Goal: Task Accomplishment & Management: Use online tool/utility

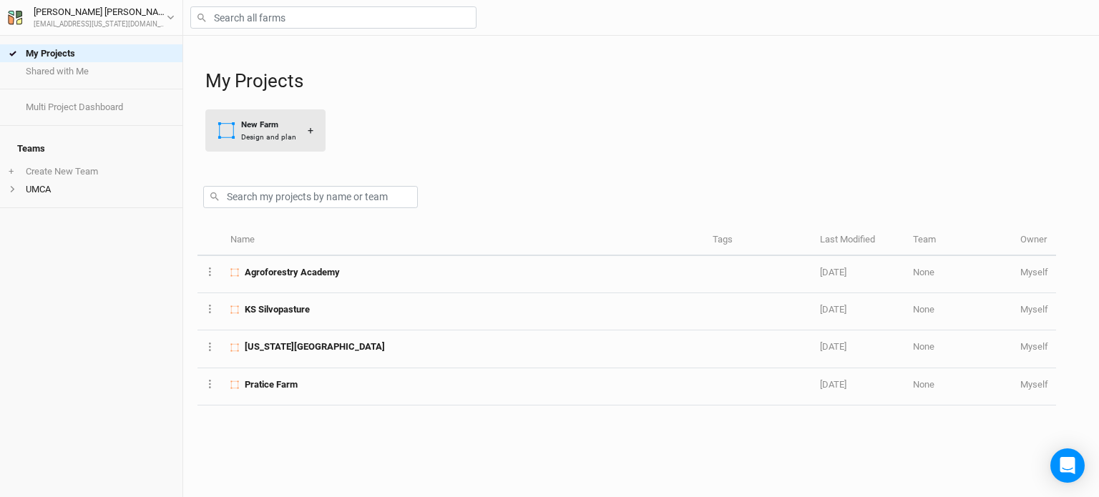
click at [250, 132] on div "Design and plan" at bounding box center [268, 137] width 55 height 11
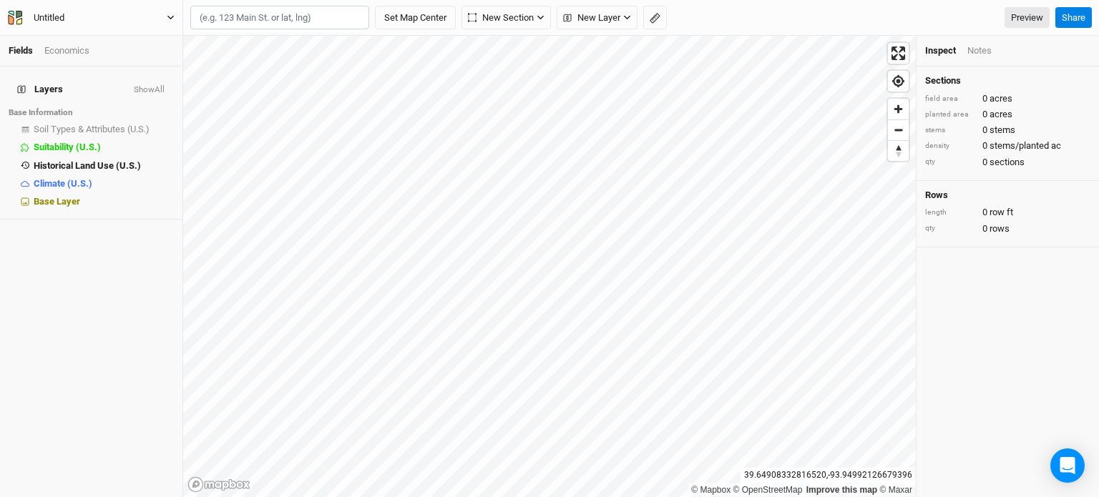
click at [59, 18] on div "Untitled" at bounding box center [49, 18] width 31 height 14
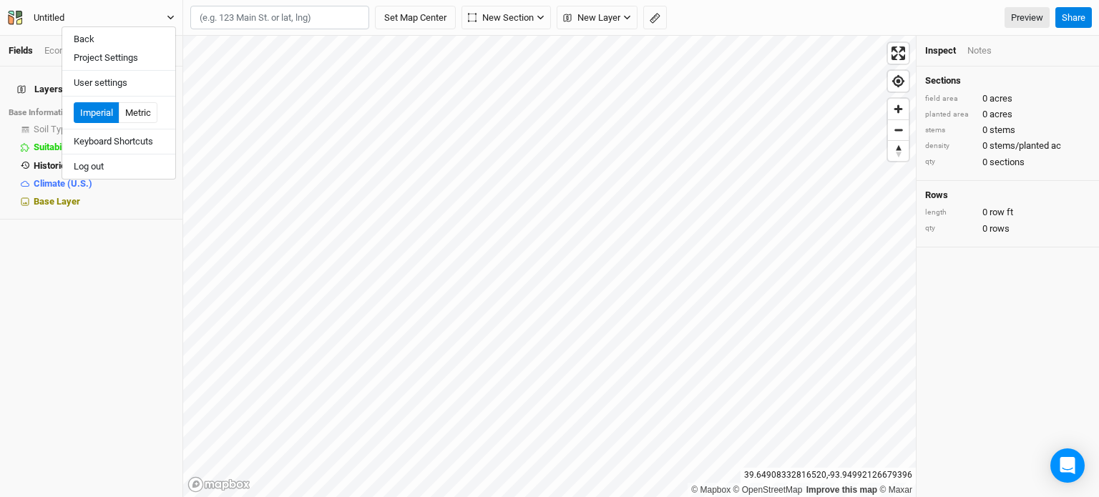
click at [47, 16] on div "Untitled" at bounding box center [49, 18] width 31 height 14
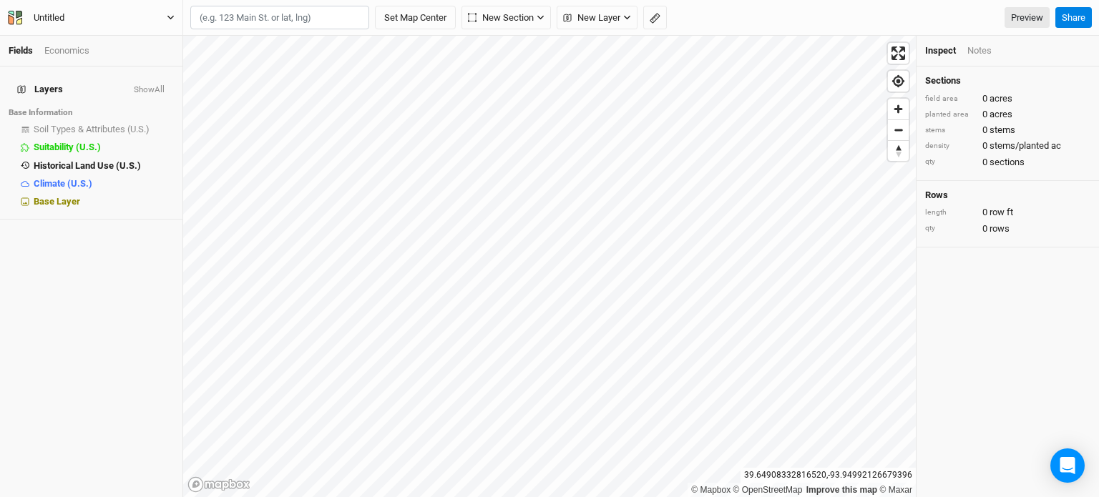
click at [39, 16] on div "Untitled" at bounding box center [49, 18] width 31 height 14
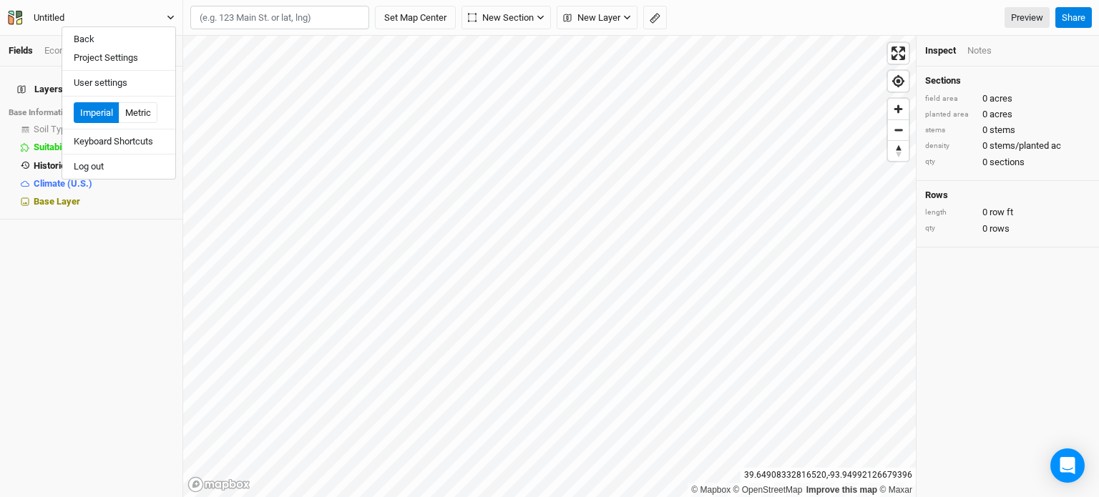
click at [39, 16] on div "Untitled" at bounding box center [49, 18] width 31 height 14
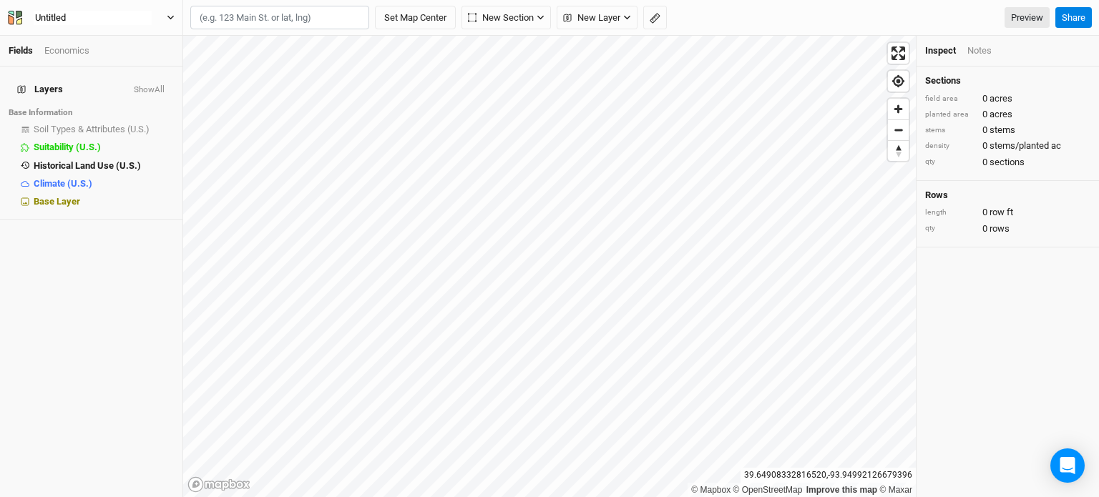
type input "M"
click at [7, 10] on button "Applied" at bounding box center [91, 18] width 168 height 16
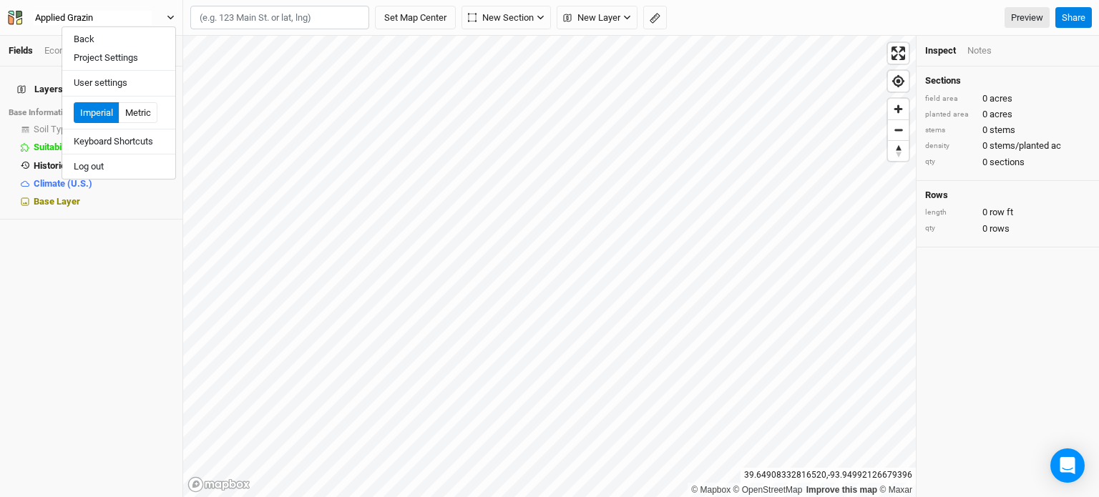
type input "Applied Grazing"
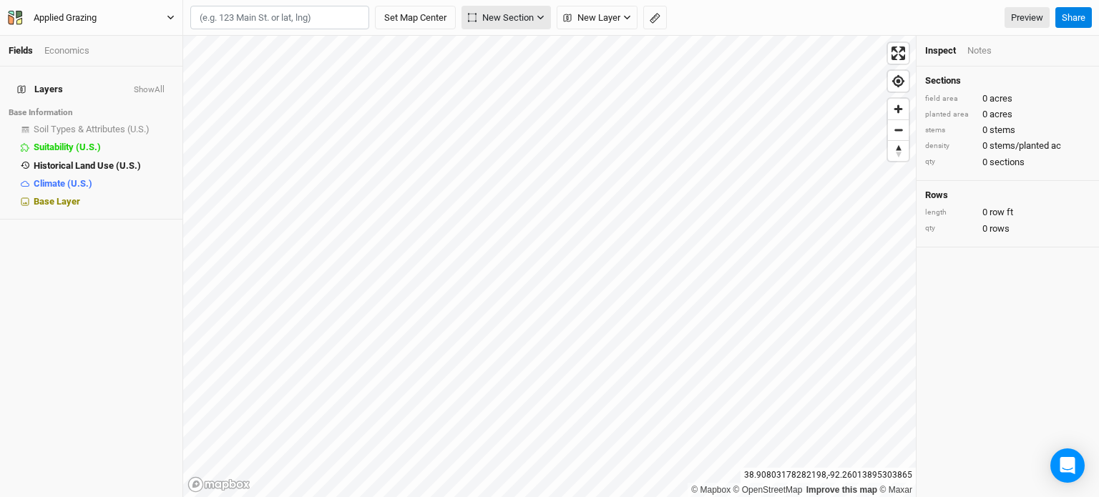
click at [501, 20] on span "New Section" at bounding box center [501, 18] width 66 height 14
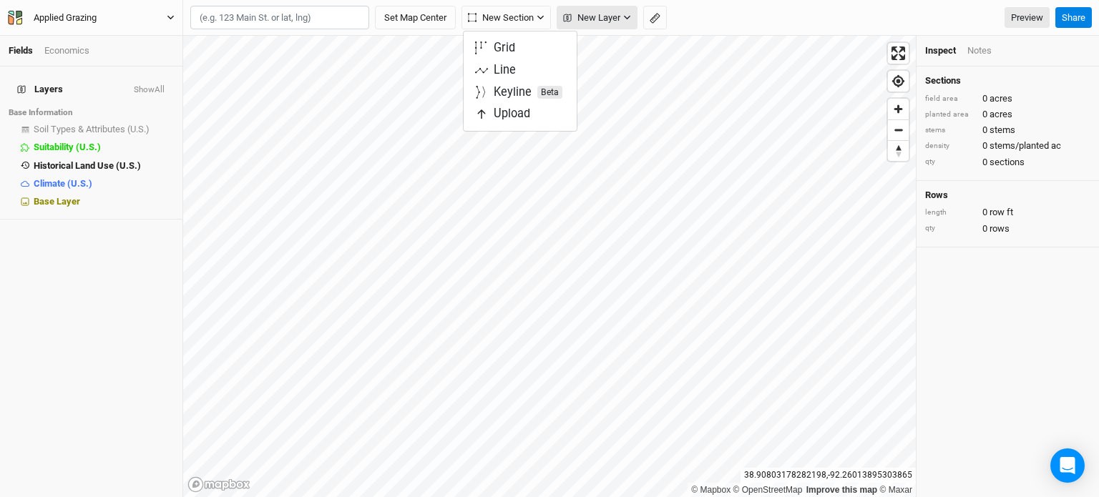
click at [609, 21] on span "New Layer" at bounding box center [591, 18] width 57 height 14
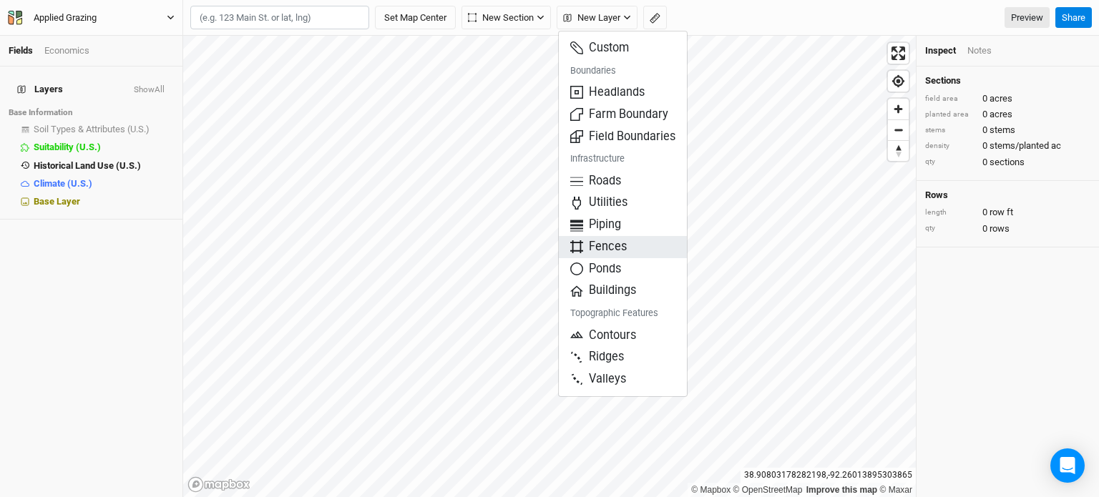
click at [618, 255] on button "Fences" at bounding box center [623, 247] width 128 height 22
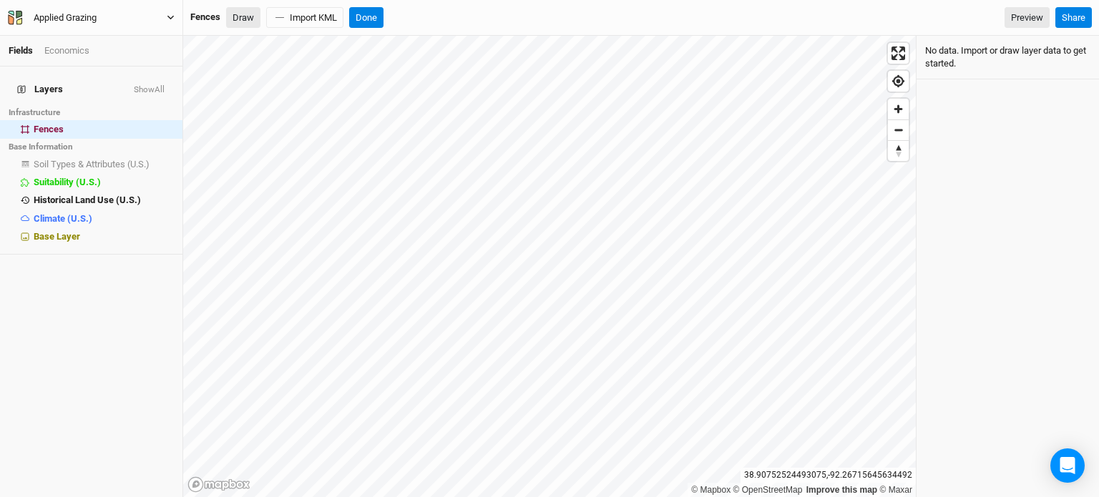
drag, startPoint x: 51, startPoint y: 119, endPoint x: 250, endPoint y: 20, distance: 222.3
click at [254, 19] on button "Draw" at bounding box center [243, 17] width 34 height 21
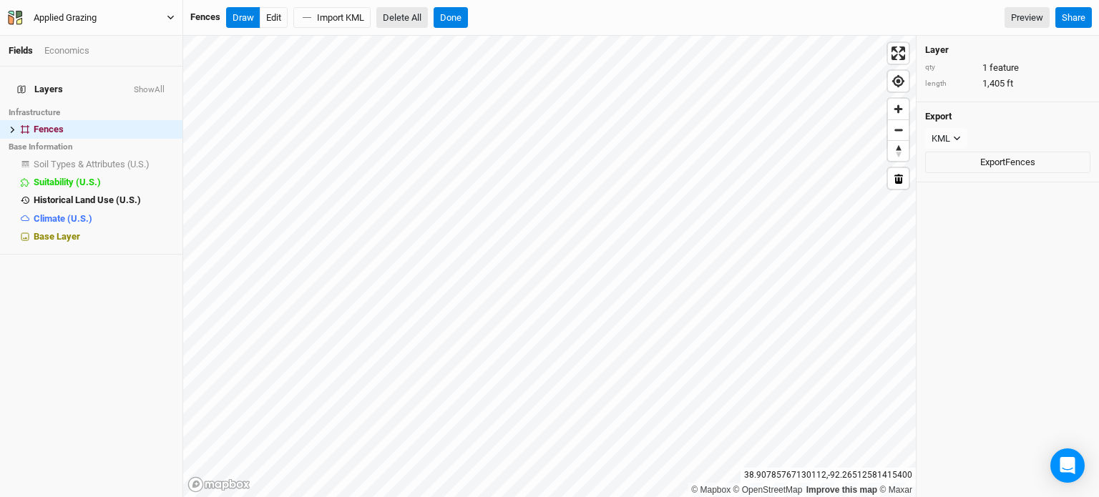
click at [392, 16] on button "Delete All" at bounding box center [401, 17] width 51 height 21
click at [488, 17] on button "Confirm" at bounding box center [484, 17] width 44 height 21
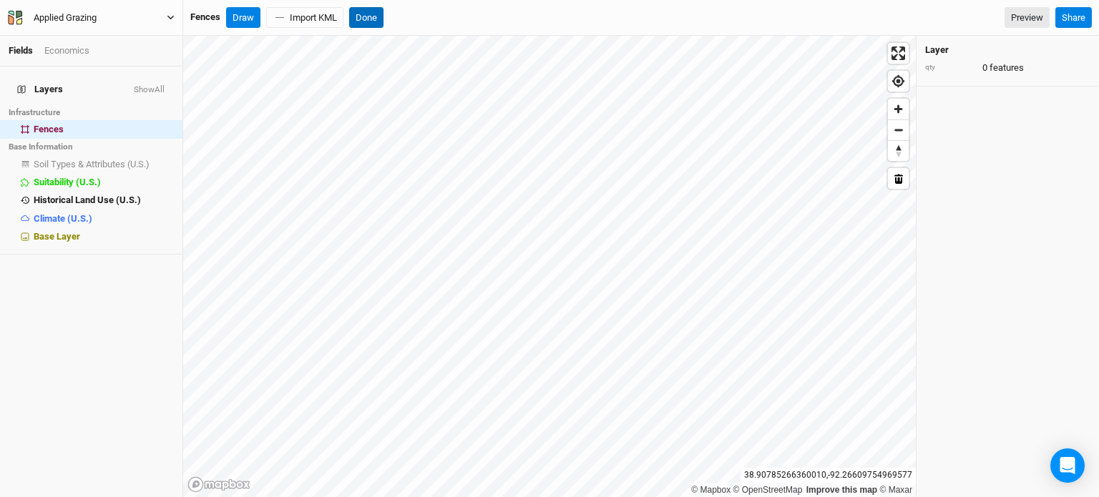
click at [382, 13] on button "Done" at bounding box center [366, 17] width 34 height 21
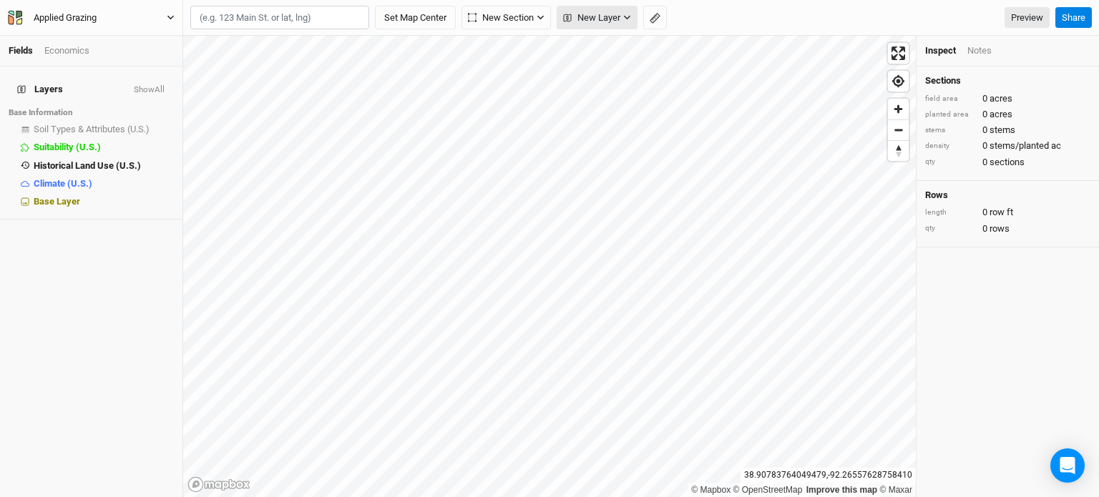
click at [582, 16] on span "New Layer" at bounding box center [591, 18] width 57 height 14
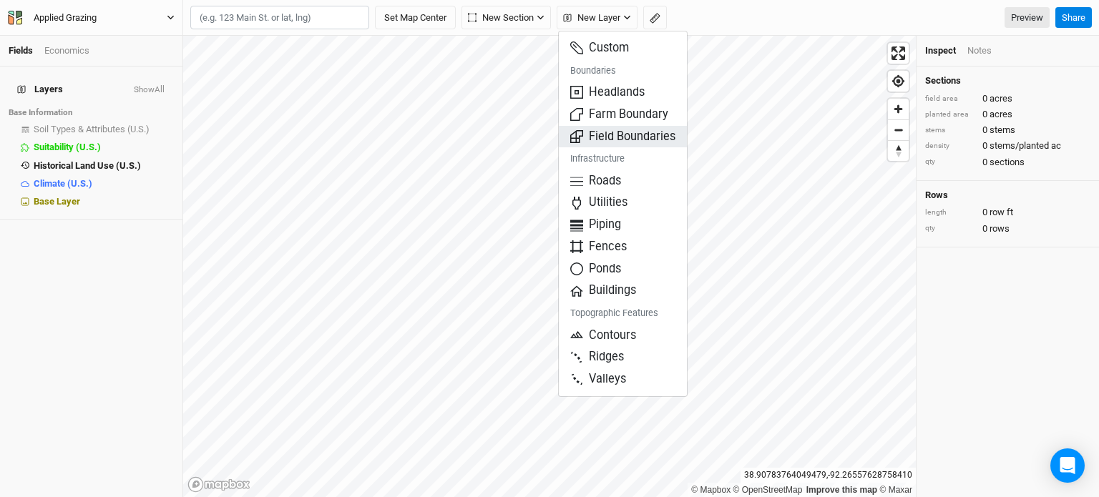
click at [621, 132] on span "Field Boundaries" at bounding box center [622, 137] width 105 height 16
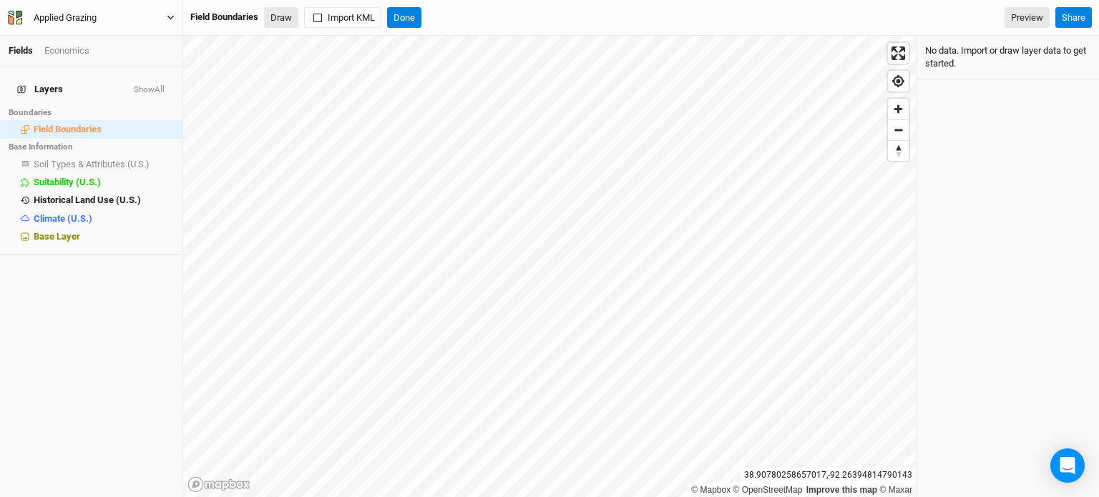
click at [280, 22] on button "Draw" at bounding box center [281, 17] width 34 height 21
click at [389, 19] on div "Field Boundaries Draw Import KML Done" at bounding box center [305, 17] width 231 height 21
click at [418, 16] on button "Done" at bounding box center [404, 17] width 34 height 21
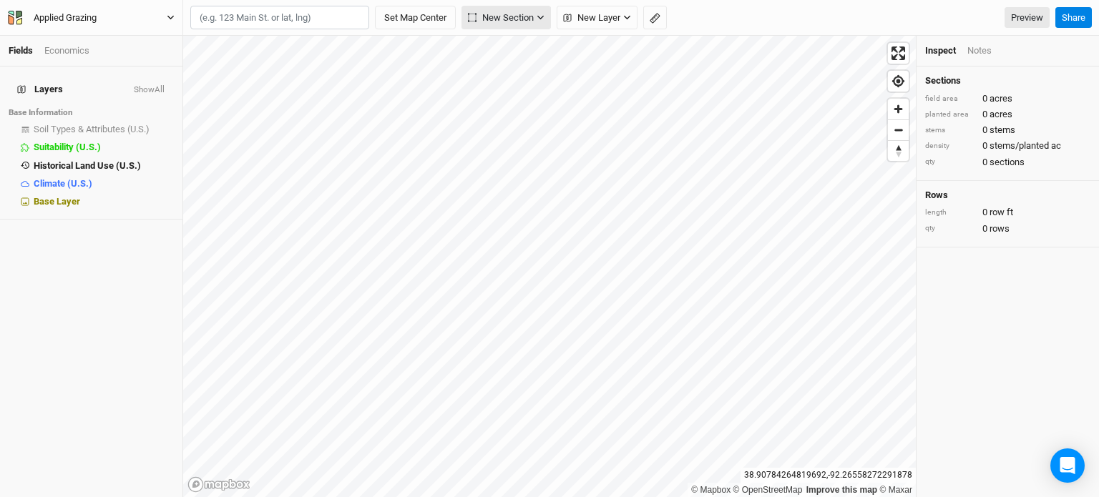
click at [512, 18] on span "New Section" at bounding box center [501, 18] width 66 height 14
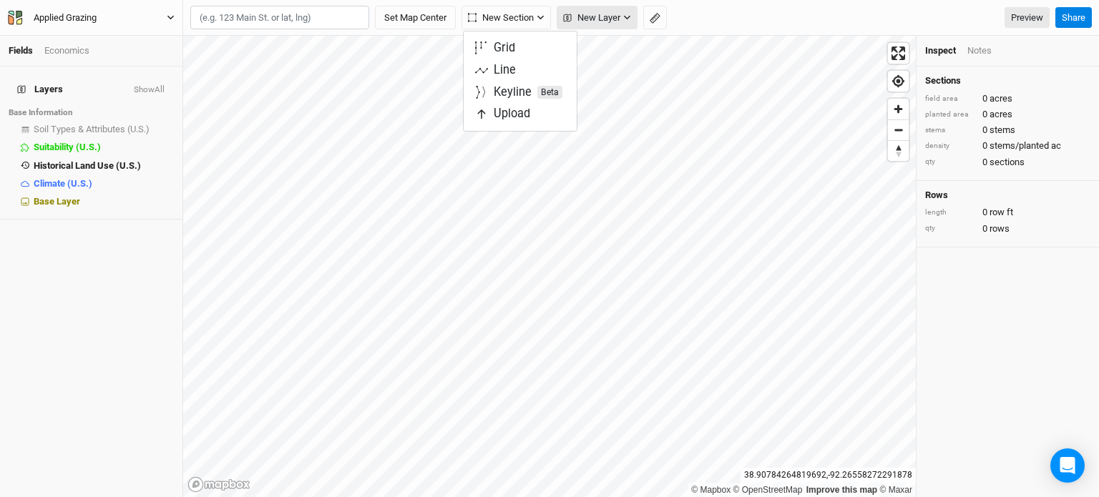
click at [607, 24] on span "New Layer" at bounding box center [591, 18] width 57 height 14
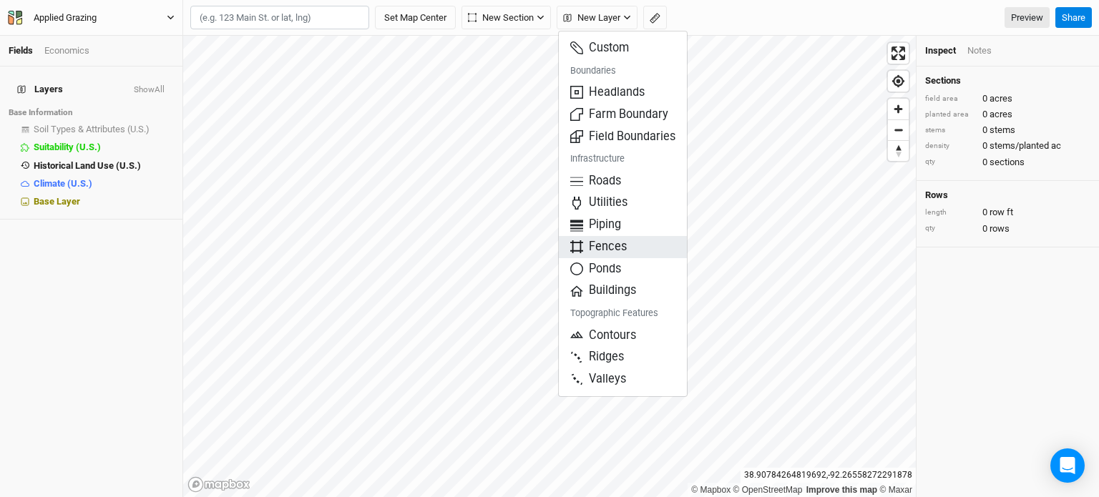
click at [616, 244] on span "Fences" at bounding box center [598, 247] width 56 height 16
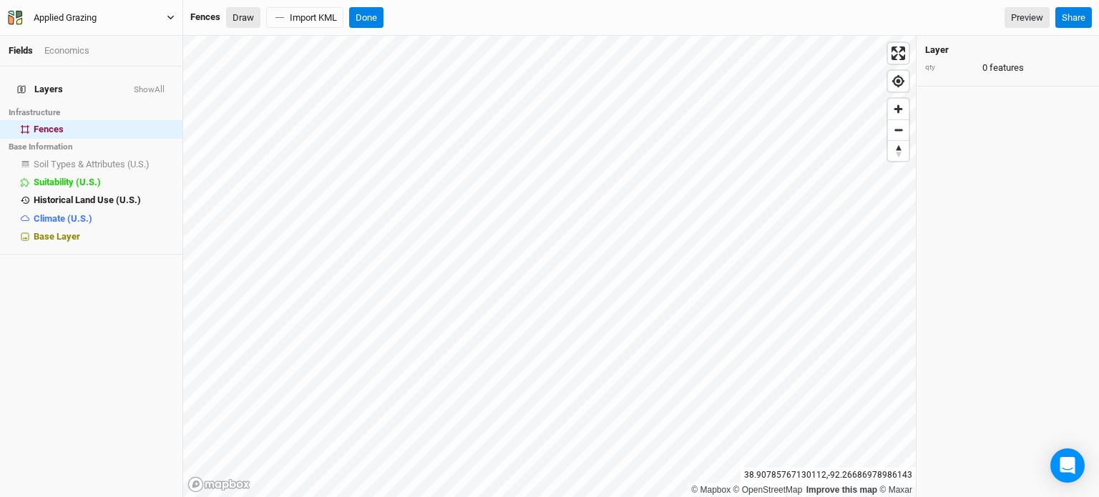
click at [252, 21] on button "Draw" at bounding box center [243, 17] width 34 height 21
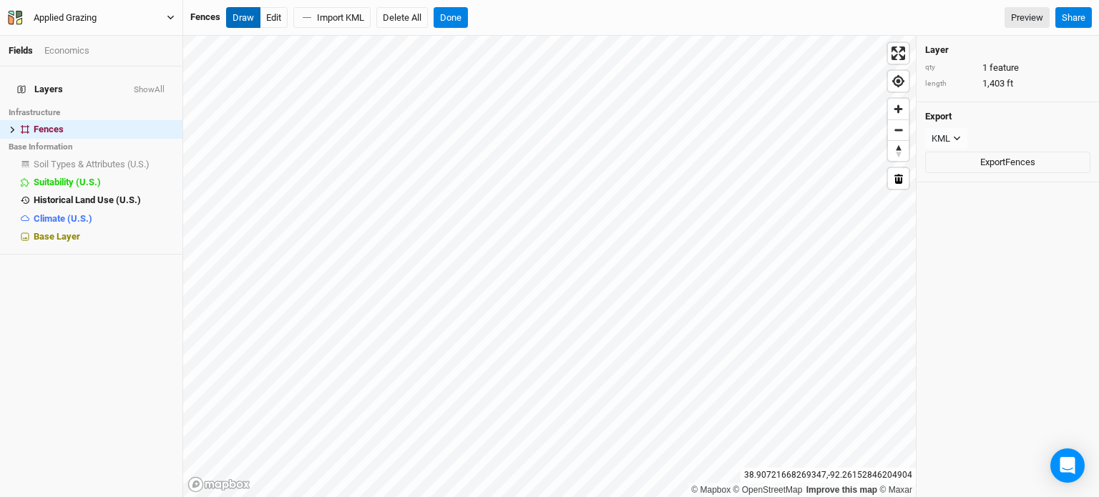
click at [238, 14] on button "Draw" at bounding box center [243, 17] width 34 height 21
click at [449, 13] on button "Done" at bounding box center [450, 17] width 34 height 21
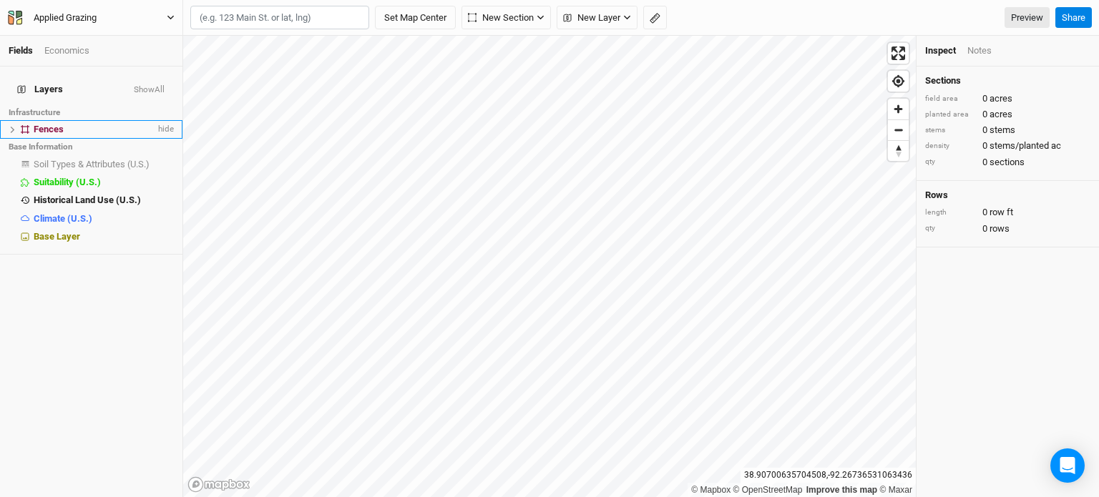
click at [14, 126] on icon at bounding box center [13, 130] width 8 height 8
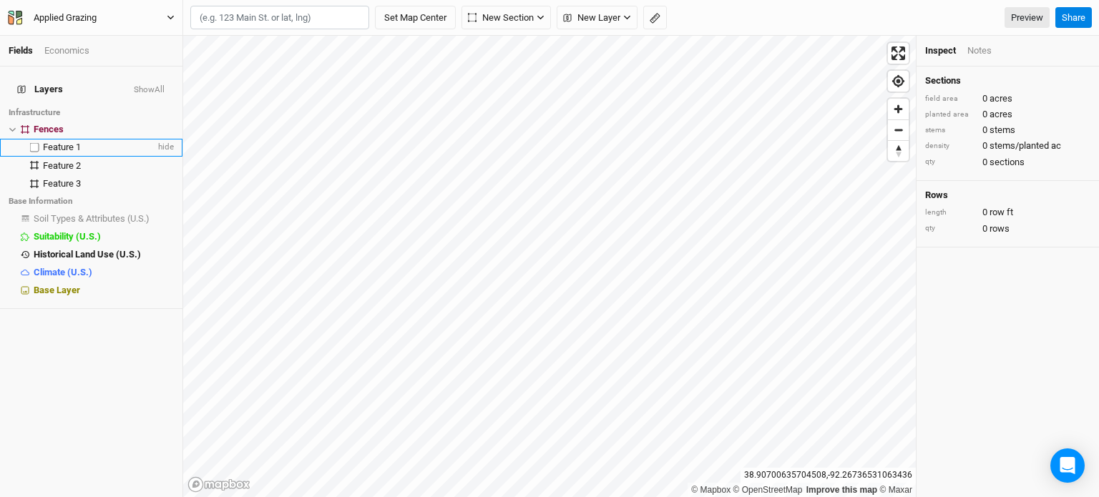
click at [63, 142] on span "Feature 1" at bounding box center [62, 147] width 38 height 11
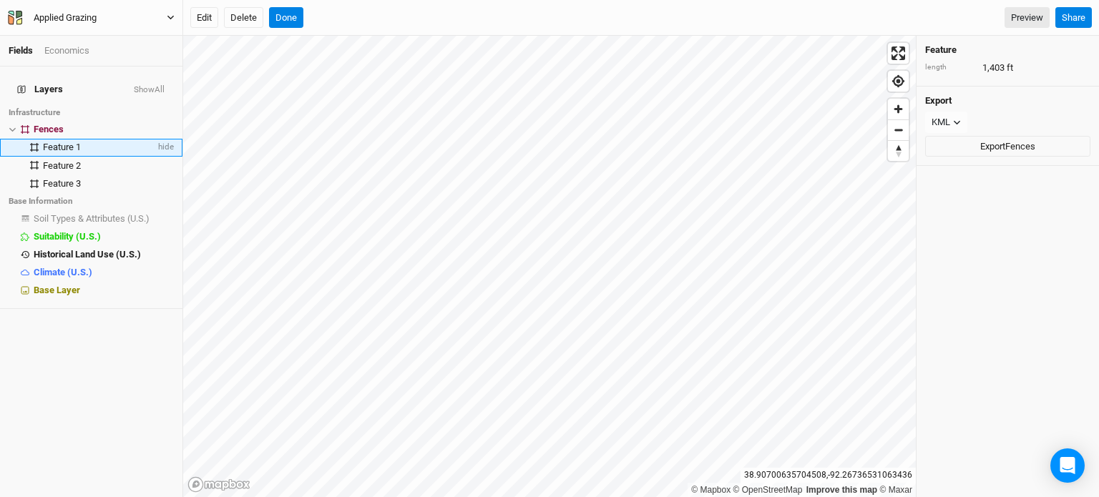
click at [64, 142] on span "Feature 1" at bounding box center [62, 147] width 38 height 11
type input "E"
type input "East"
click at [67, 160] on span "Feature 2" at bounding box center [62, 165] width 38 height 11
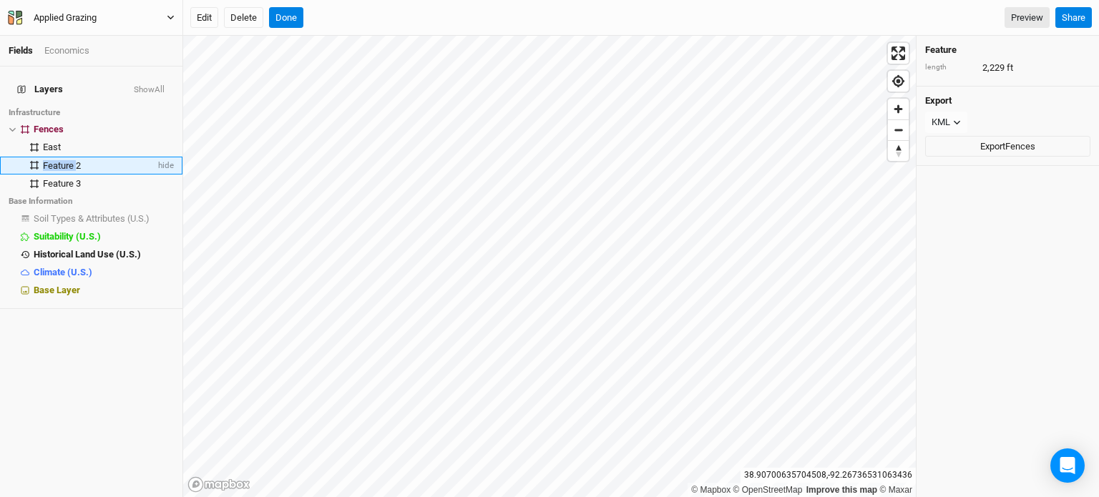
click at [67, 160] on span "Feature 2" at bounding box center [62, 165] width 38 height 11
type input "West"
click at [54, 178] on span "Feature 3" at bounding box center [62, 183] width 38 height 11
type input "Hoop"
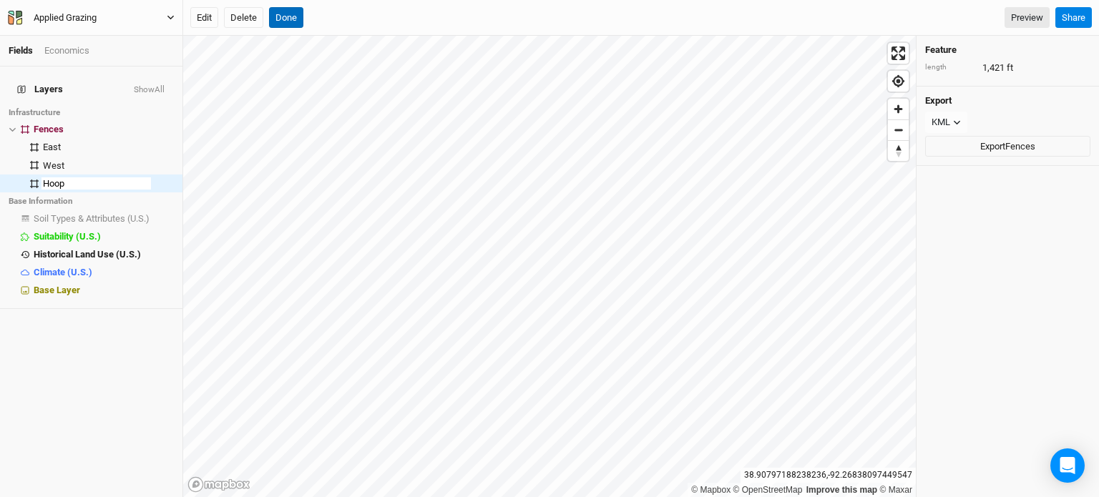
click at [287, 13] on button "Done" at bounding box center [286, 17] width 34 height 21
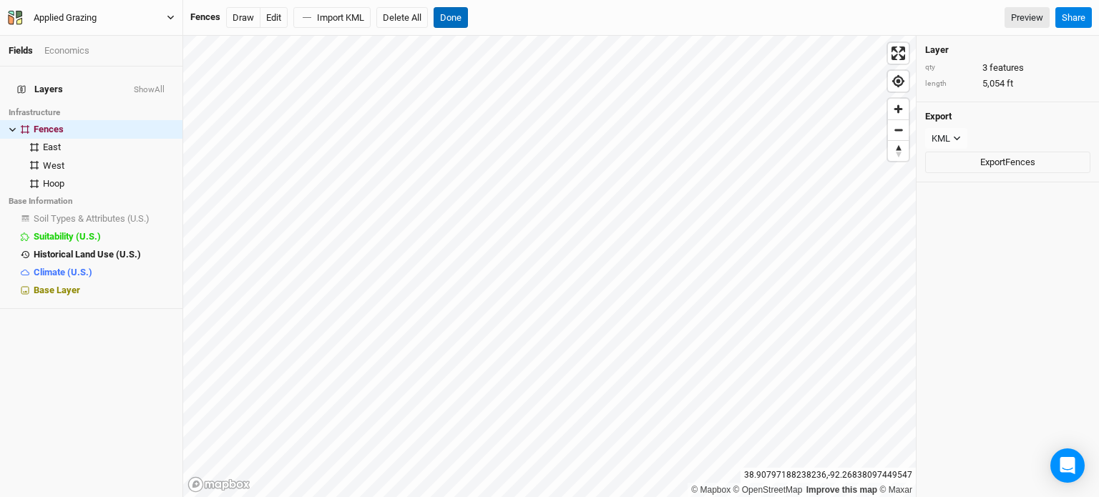
click at [463, 14] on button "Done" at bounding box center [450, 17] width 34 height 21
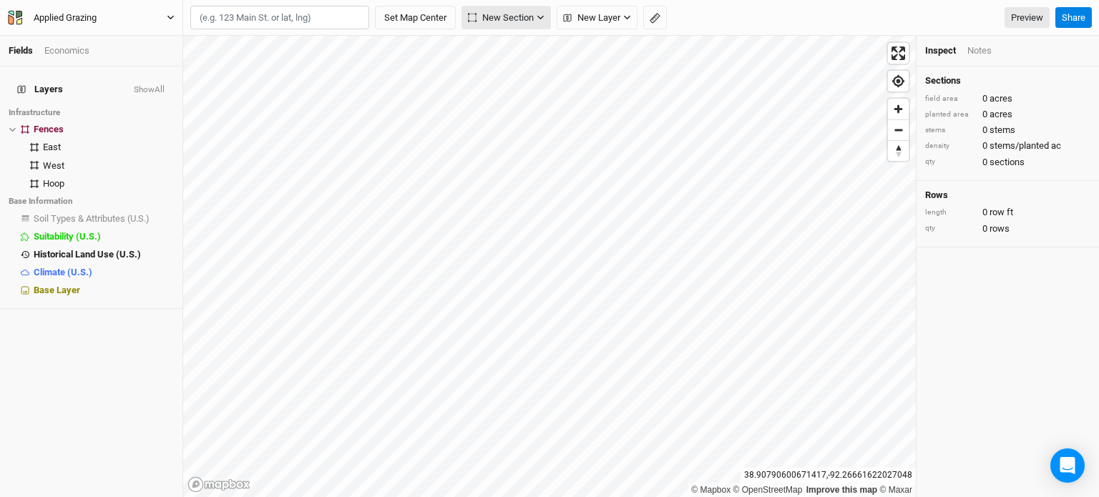
click at [524, 15] on span "New Section" at bounding box center [501, 18] width 66 height 14
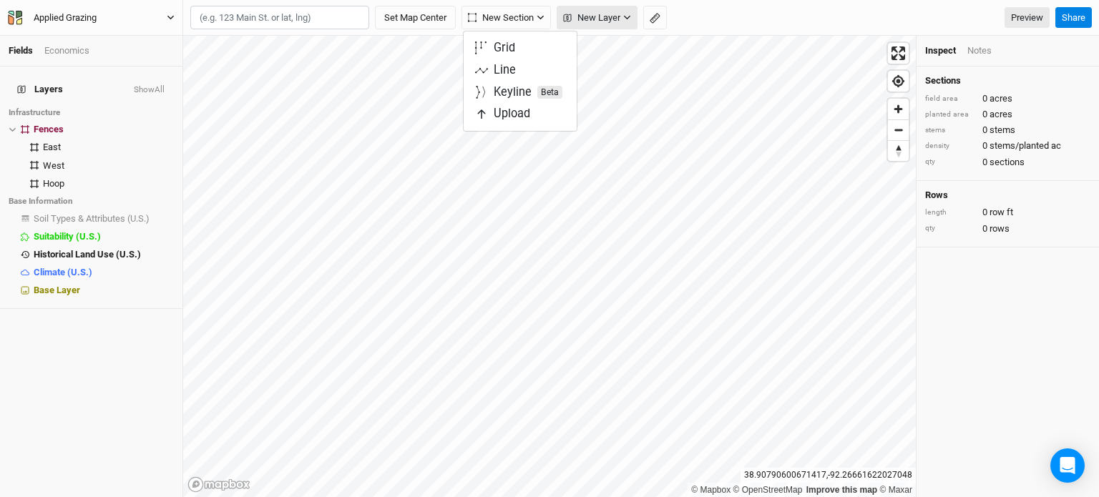
click at [591, 11] on span "New Layer" at bounding box center [591, 18] width 57 height 14
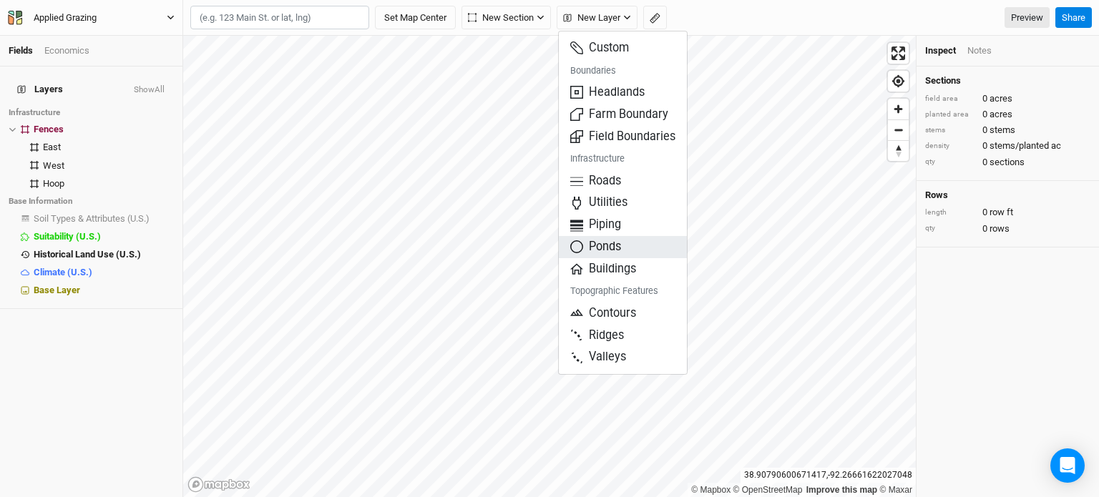
click at [581, 242] on icon "button" at bounding box center [576, 246] width 13 height 13
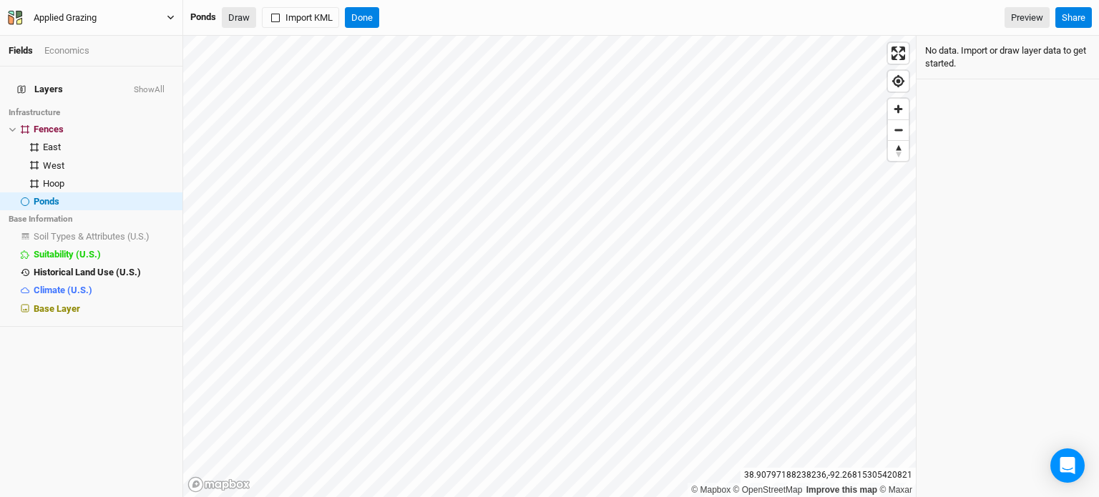
click at [243, 14] on button "Draw" at bounding box center [239, 17] width 34 height 21
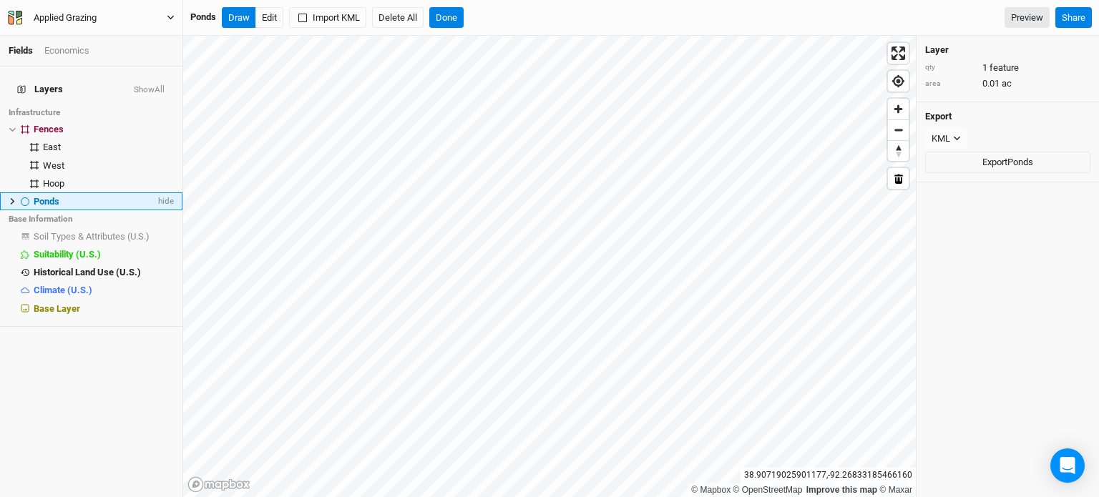
click at [15, 197] on icon at bounding box center [13, 201] width 8 height 8
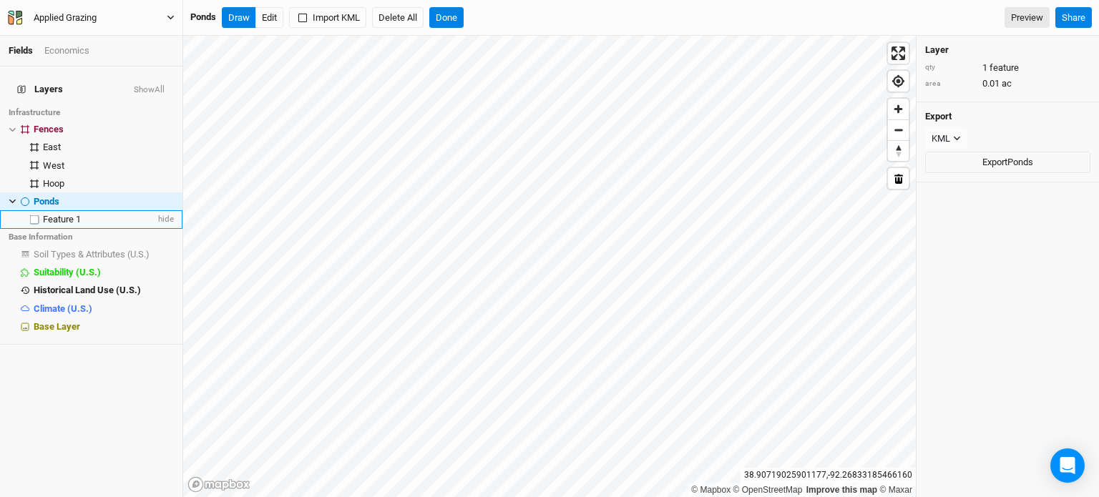
click at [62, 214] on span "Feature 1" at bounding box center [62, 219] width 38 height 11
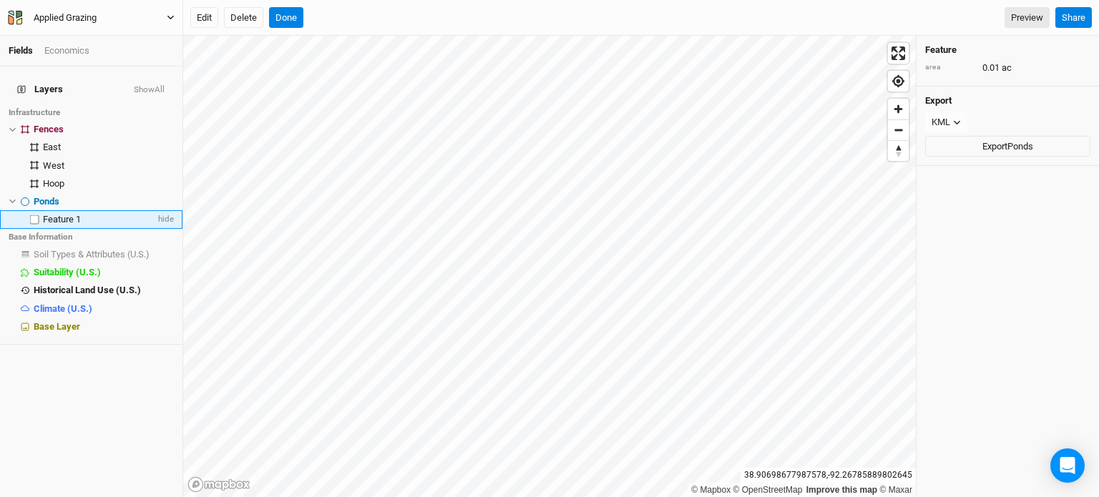
click at [85, 214] on div "Feature 1" at bounding box center [99, 219] width 112 height 11
click at [48, 213] on input "Water 1" at bounding box center [95, 219] width 109 height 13
type input "Est Water 1"
click at [289, 16] on button "Done" at bounding box center [286, 17] width 34 height 21
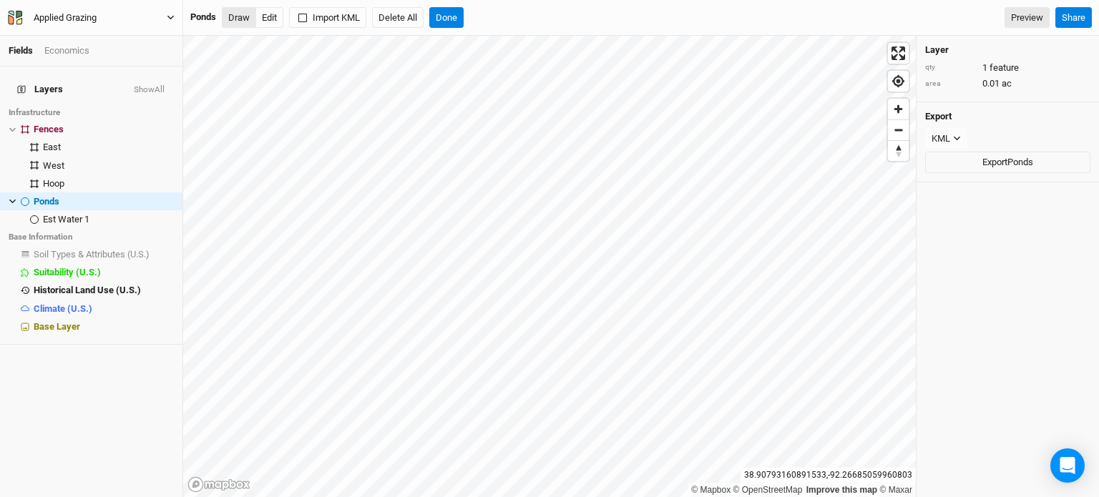
click at [245, 18] on button "Draw" at bounding box center [239, 17] width 34 height 21
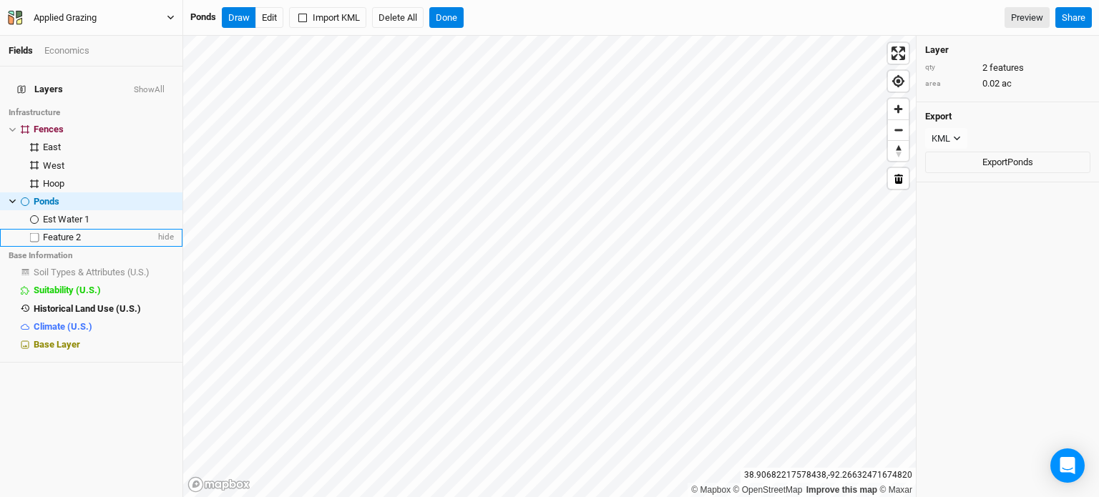
click at [68, 232] on span "Feature 2" at bounding box center [62, 237] width 38 height 11
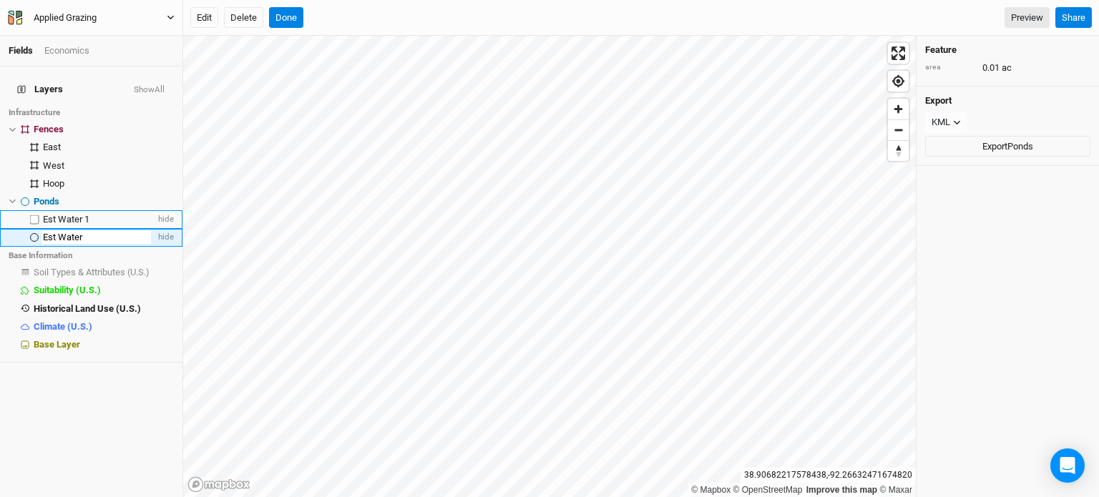
type input "Est Water 2"
click at [284, 14] on button "Done" at bounding box center [286, 17] width 34 height 21
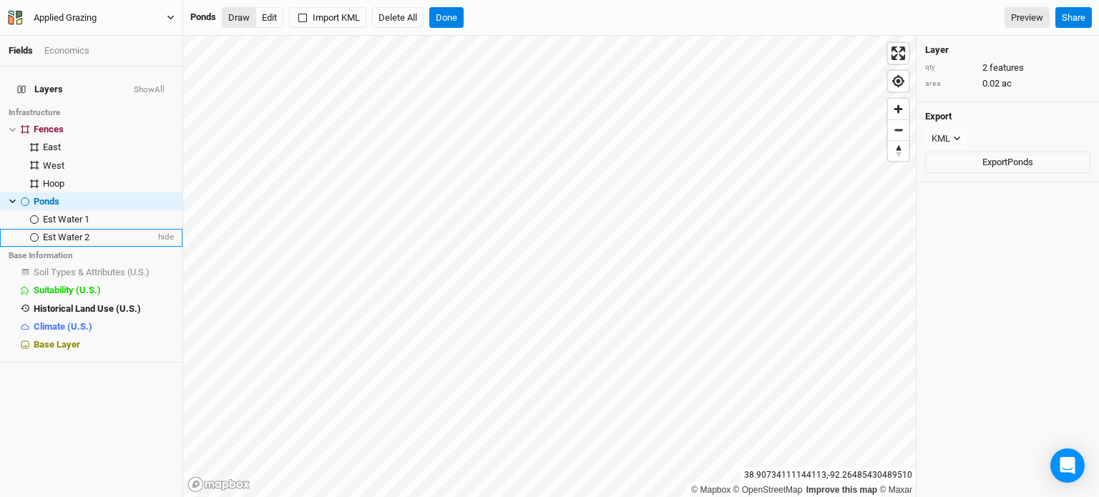
click at [237, 22] on button "Draw" at bounding box center [239, 17] width 34 height 21
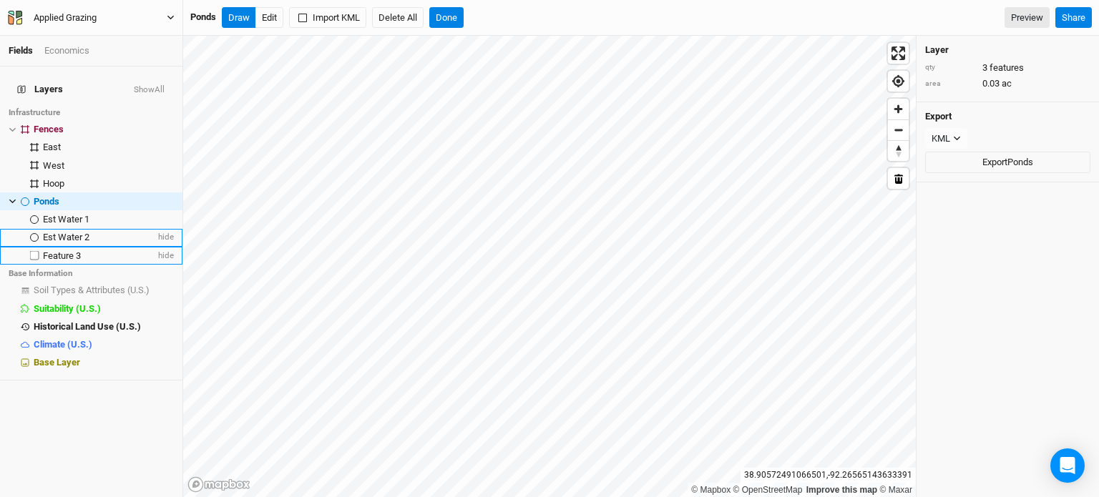
click at [65, 250] on span "Feature 3" at bounding box center [62, 255] width 38 height 11
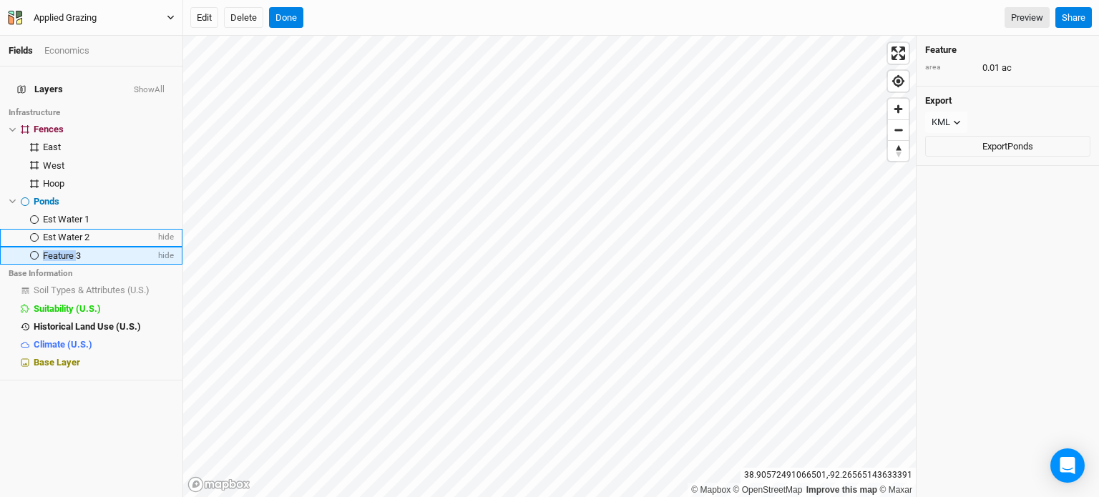
click at [64, 250] on span "Feature 3" at bounding box center [62, 255] width 38 height 11
click at [64, 250] on input "Feature 3" at bounding box center [95, 256] width 109 height 13
type input "Rec Water 1"
click at [286, 11] on button "Done" at bounding box center [286, 17] width 34 height 21
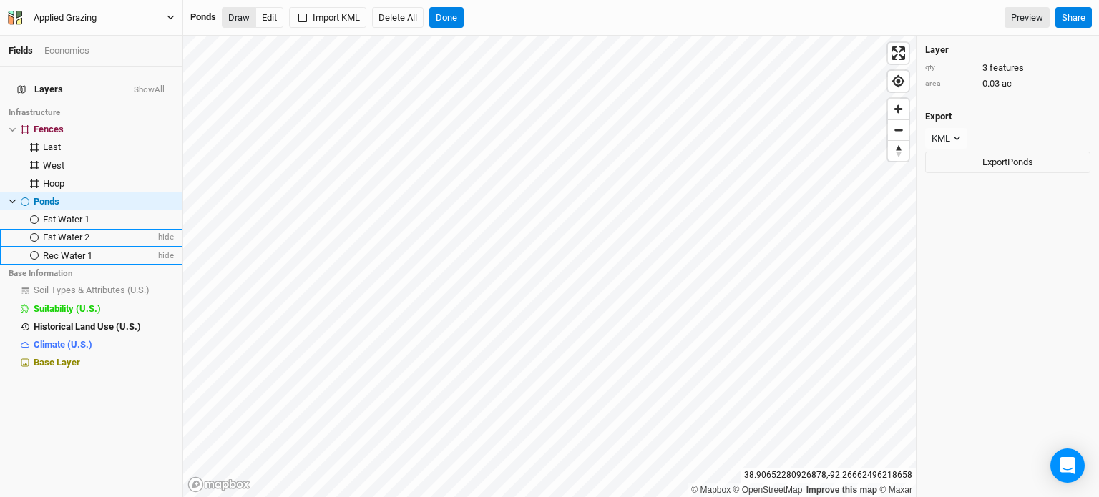
click at [243, 13] on button "Draw" at bounding box center [239, 17] width 34 height 21
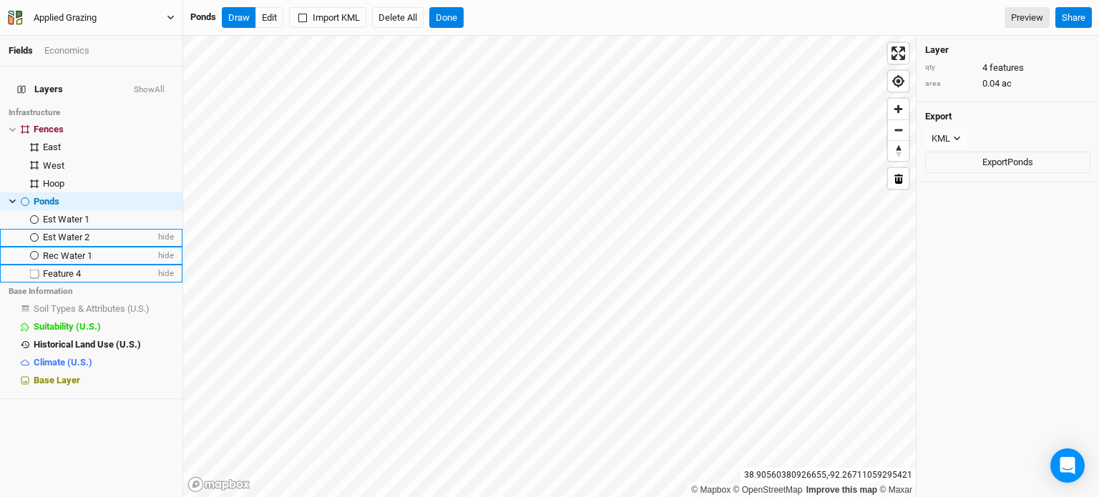
click at [79, 268] on span "Feature 4" at bounding box center [62, 273] width 38 height 11
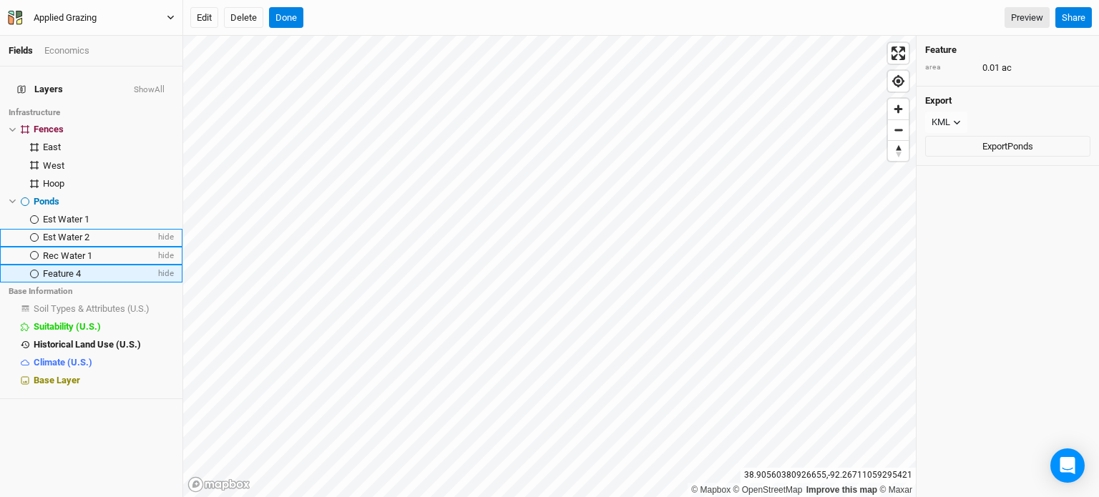
click at [79, 268] on span "Feature 4" at bounding box center [62, 273] width 38 height 11
type input "Rec Water 2"
click at [110, 416] on div "Layers Show All Infrastructure Fences hide East hide West hide Hoop hide Ponds …" at bounding box center [91, 282] width 182 height 431
click at [287, 16] on button "Done" at bounding box center [286, 17] width 34 height 21
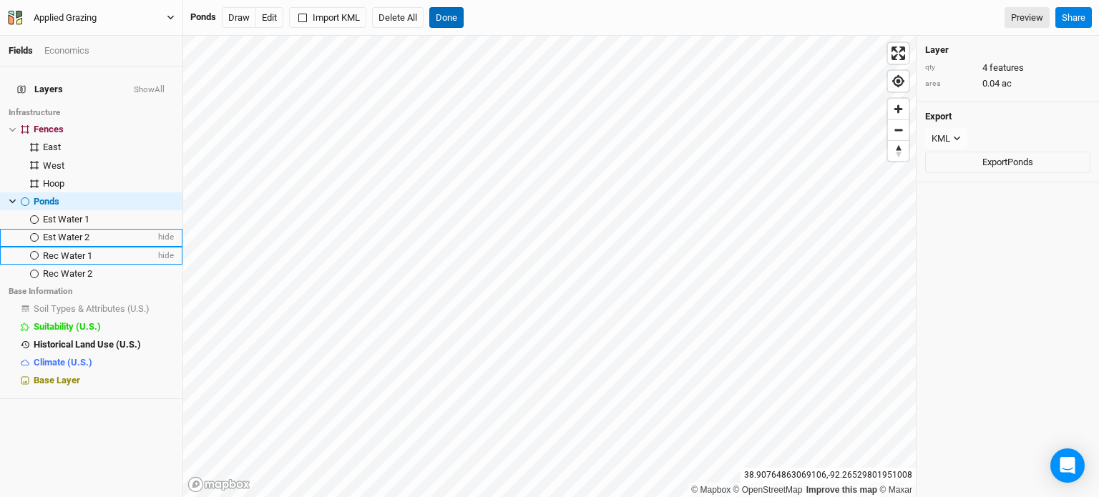
click at [447, 16] on button "Done" at bounding box center [446, 17] width 34 height 21
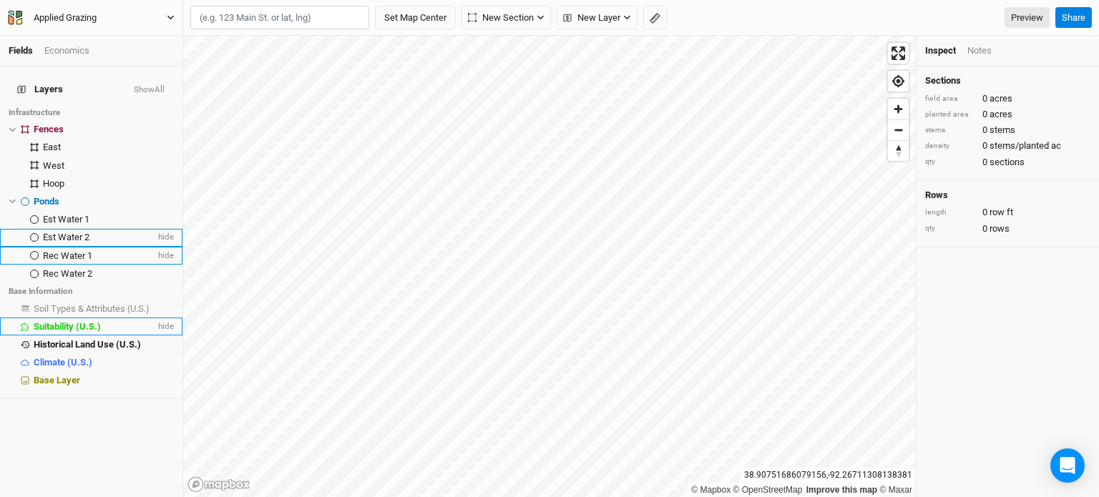
click at [68, 321] on span "Suitability (U.S.)" at bounding box center [67, 326] width 67 height 11
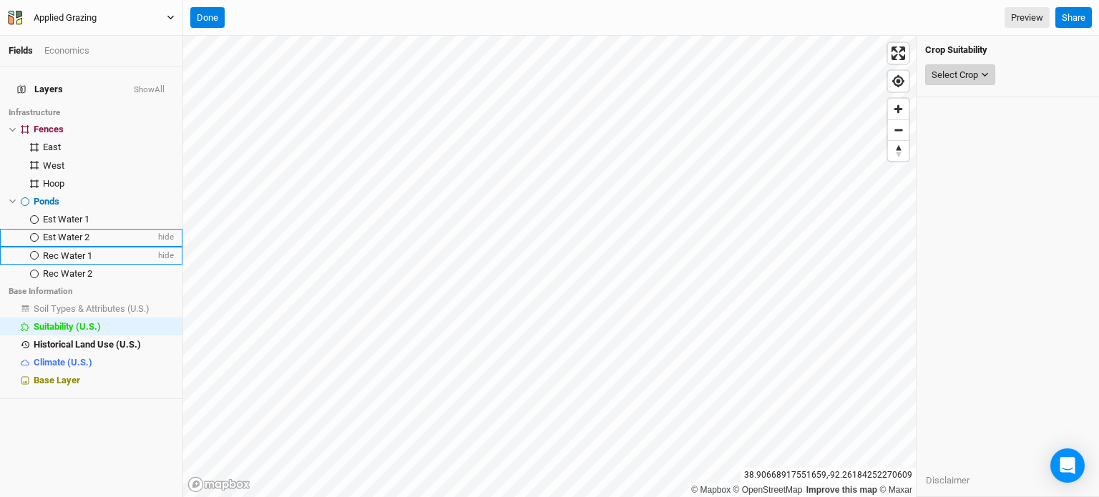
click at [975, 79] on div "Select Crop" at bounding box center [954, 75] width 46 height 14
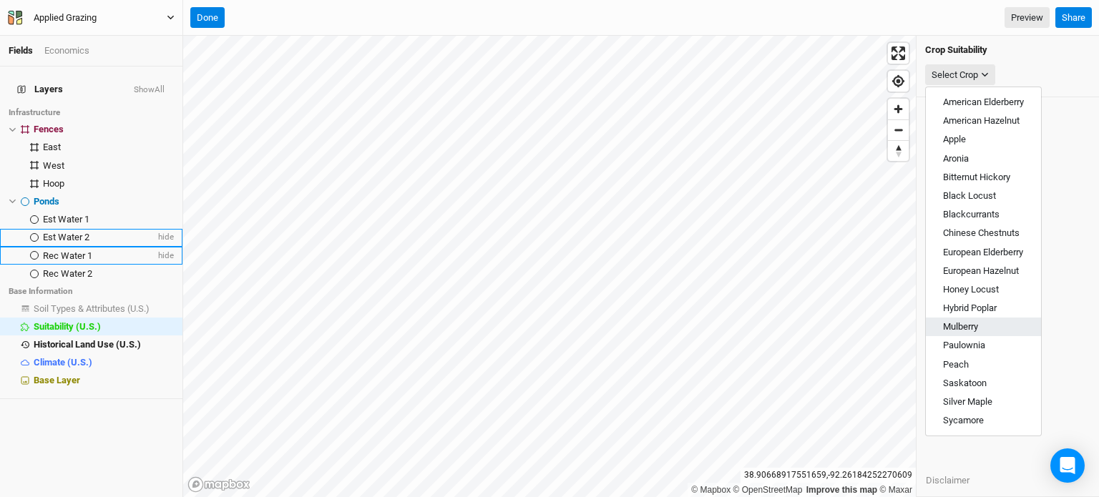
click at [989, 323] on button "Mulberry" at bounding box center [982, 327] width 115 height 19
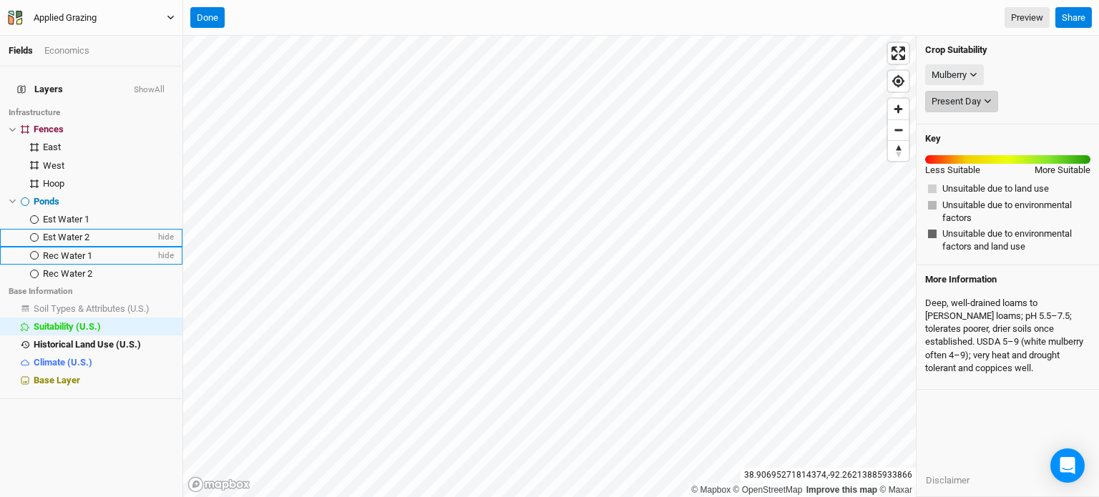
click at [972, 105] on div "Present Day" at bounding box center [955, 101] width 49 height 14
click at [961, 73] on div "Mulberry" at bounding box center [948, 75] width 35 height 14
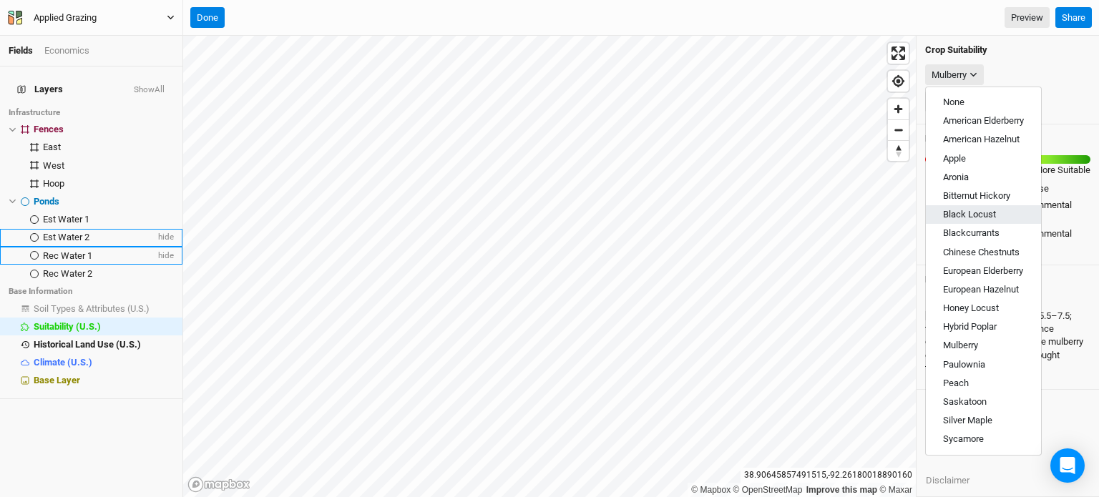
click at [961, 212] on span "Black Locust" at bounding box center [969, 214] width 53 height 11
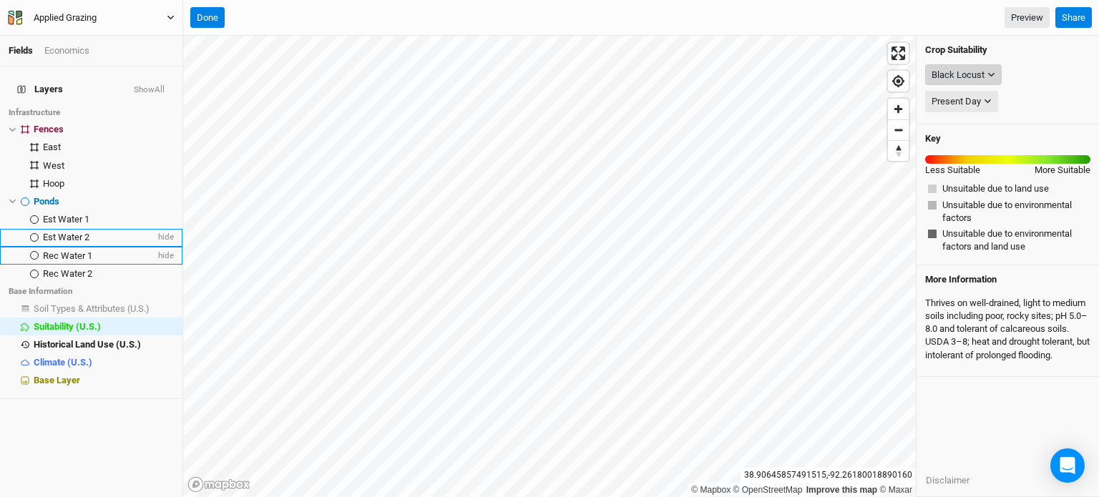
click at [971, 75] on div "Black Locust" at bounding box center [957, 75] width 53 height 14
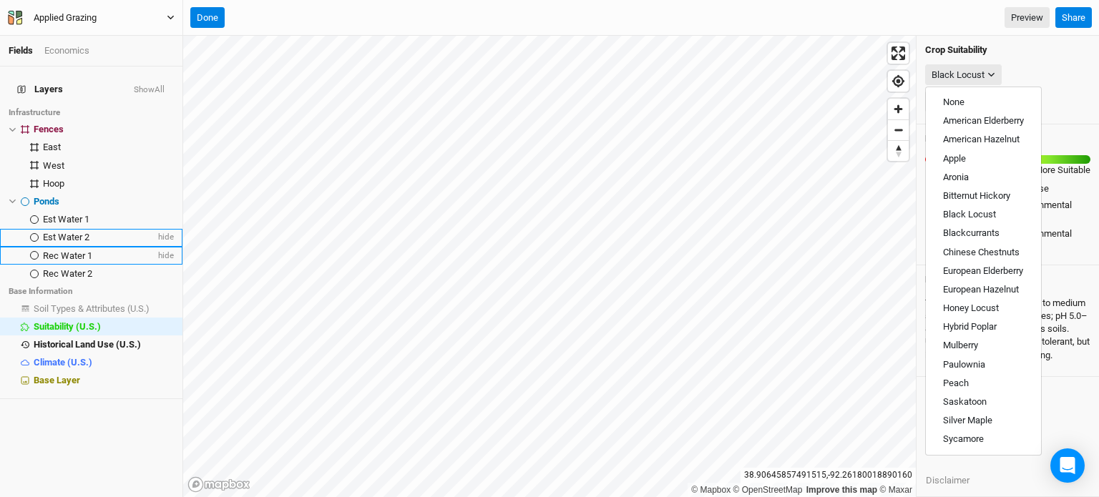
click at [1048, 73] on div "Black Locust" at bounding box center [1007, 75] width 165 height 27
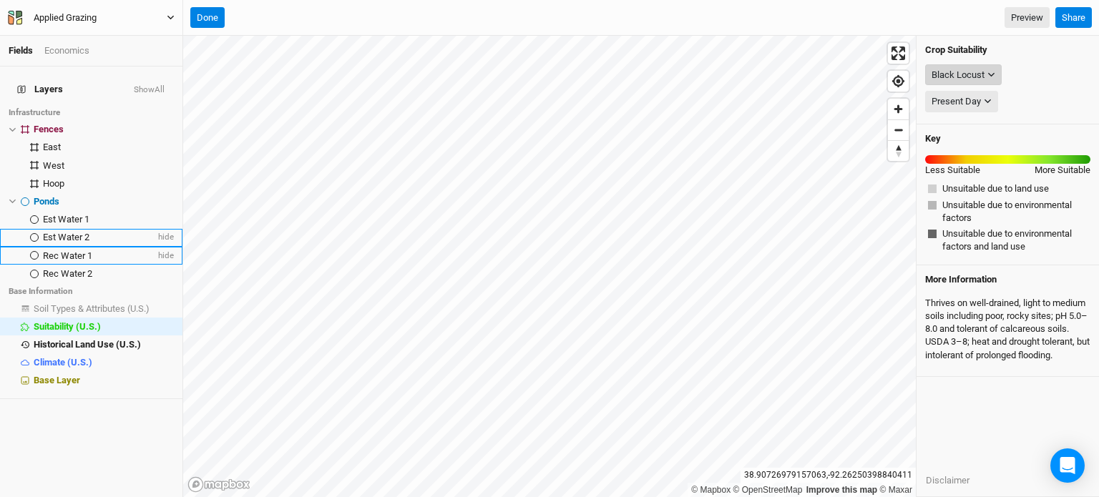
click at [953, 75] on div "Black Locust" at bounding box center [957, 75] width 53 height 14
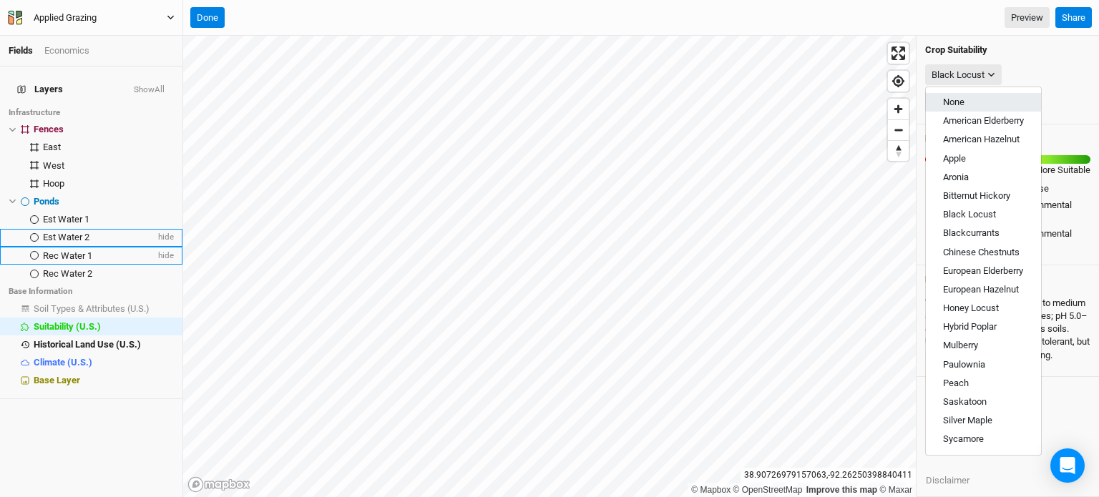
click at [959, 99] on span "None" at bounding box center [953, 102] width 21 height 11
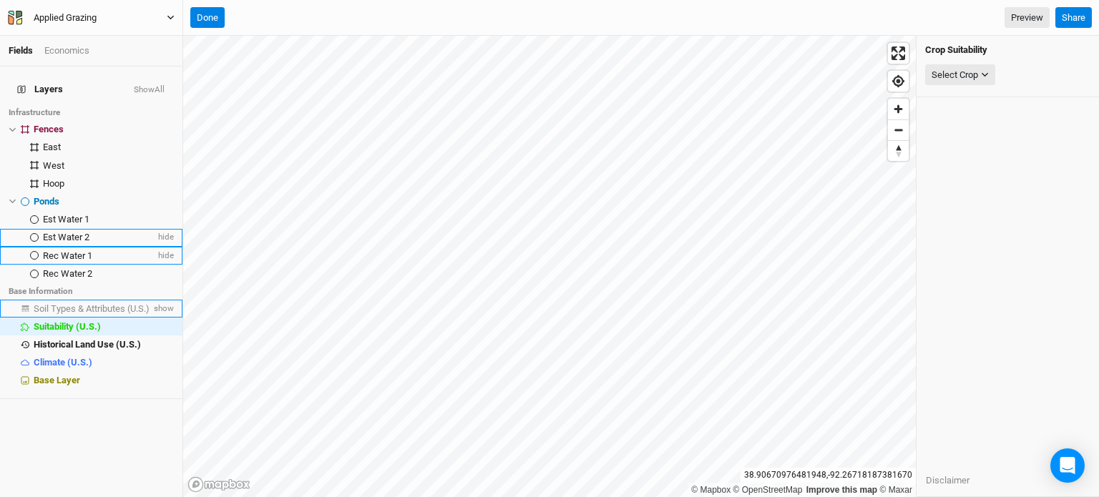
click at [88, 303] on span "Soil Types & Attributes (U.S.)" at bounding box center [92, 308] width 116 height 11
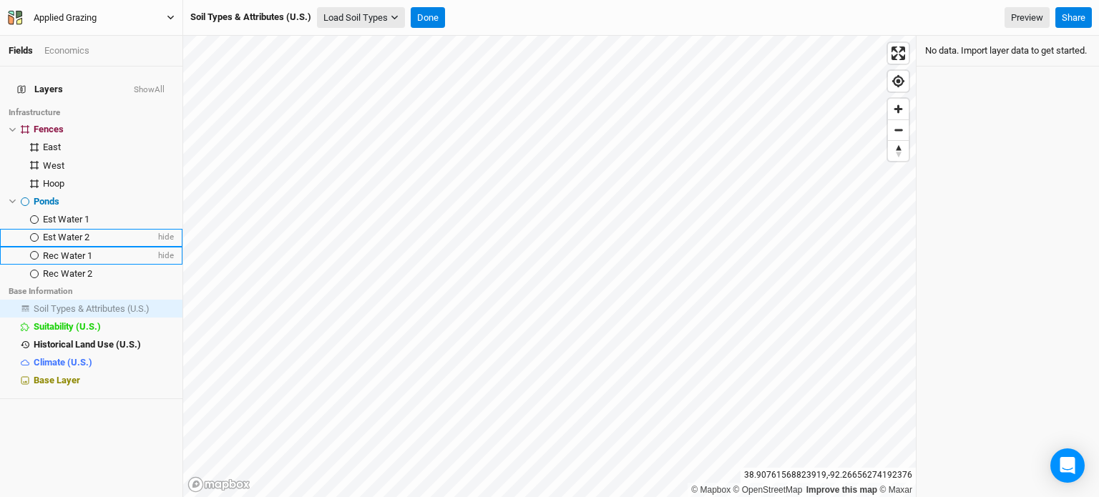
click at [348, 19] on button "Load Soil Types" at bounding box center [361, 17] width 88 height 21
click at [350, 37] on button "Load for Current View" at bounding box center [374, 43] width 113 height 19
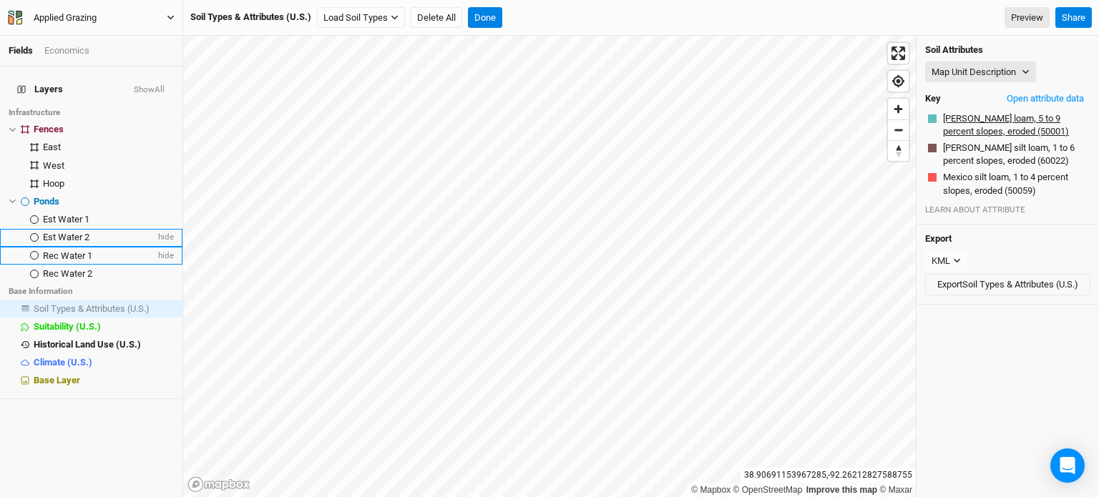
click at [1022, 119] on button "[PERSON_NAME] loam, 5 to 9 percent slopes, eroded (50001)" at bounding box center [1014, 125] width 145 height 27
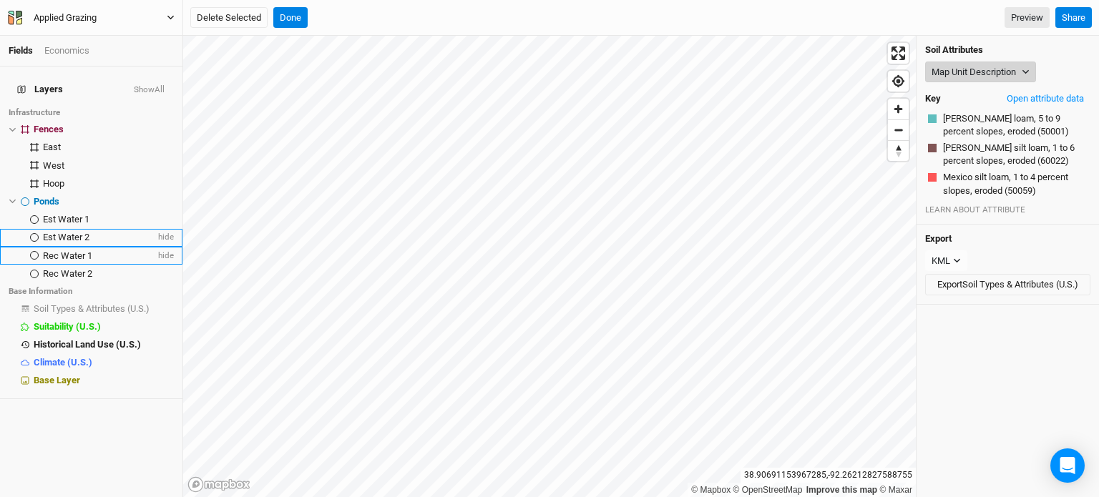
click at [1025, 68] on icon "button" at bounding box center [1025, 72] width 8 height 8
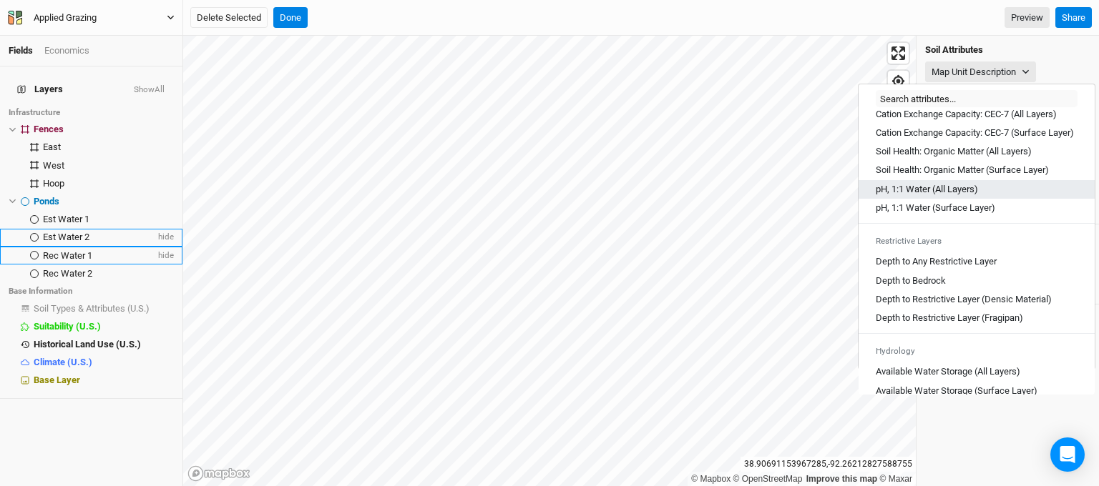
scroll to position [358, 0]
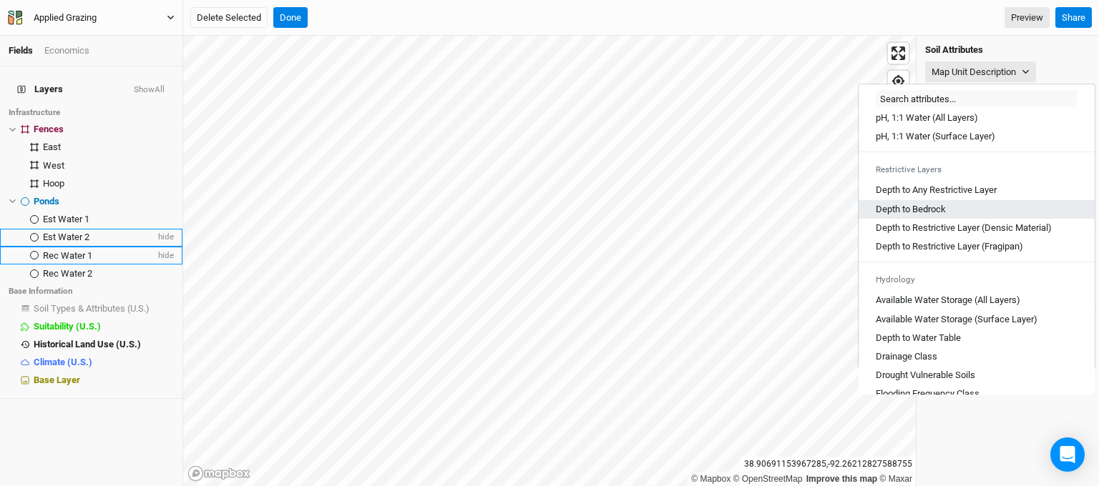
click at [997, 216] on div "Depth to Bedrock" at bounding box center [976, 209] width 202 height 13
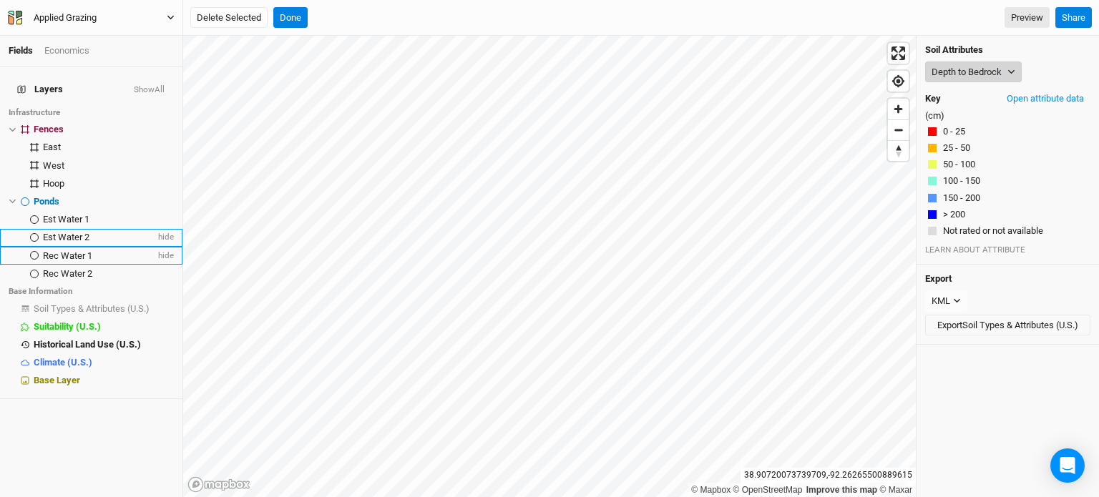
click at [986, 70] on button "Depth to Bedrock" at bounding box center [973, 72] width 97 height 21
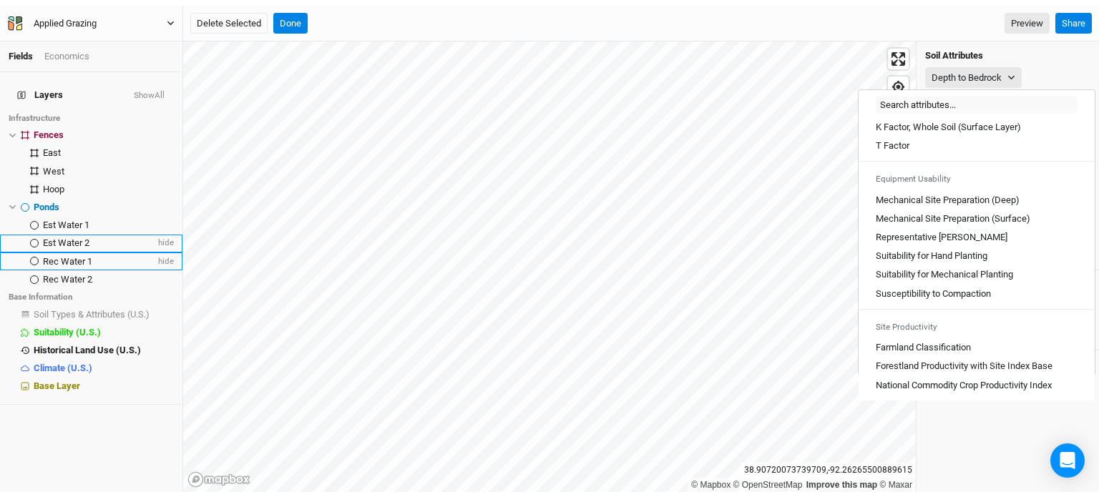
scroll to position [790, 0]
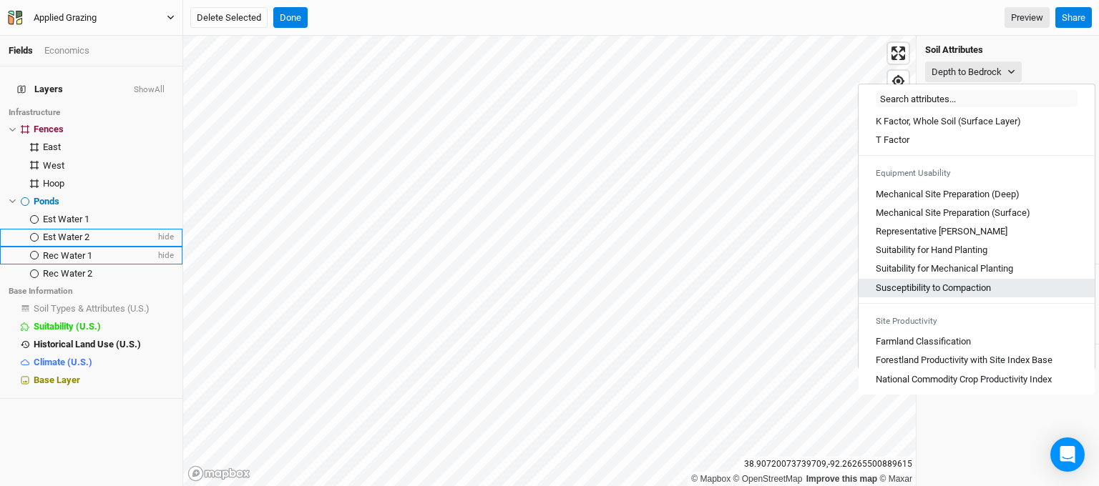
click at [1015, 286] on div "Susceptibility to Compaction" at bounding box center [976, 288] width 202 height 13
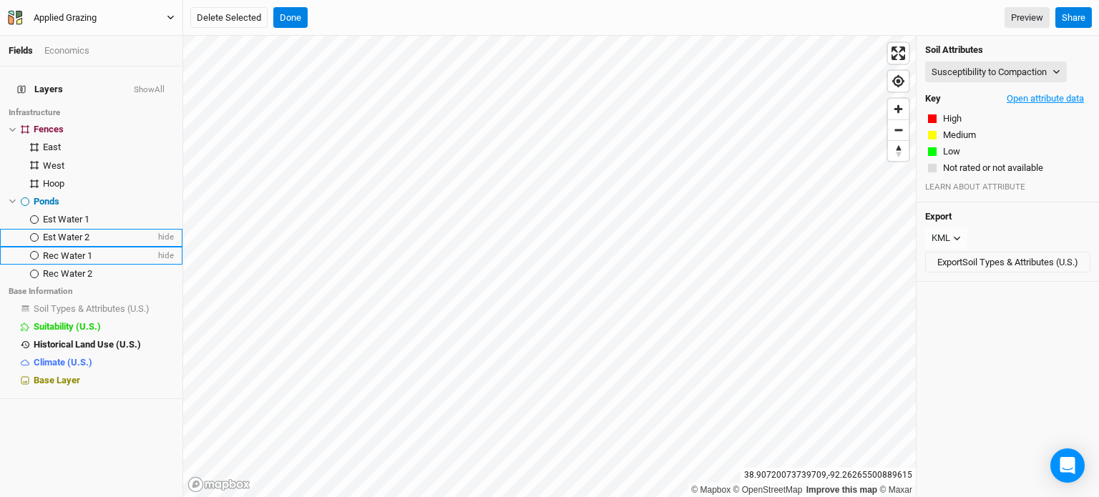
click at [1013, 97] on button "Open attribute data" at bounding box center [1045, 98] width 90 height 21
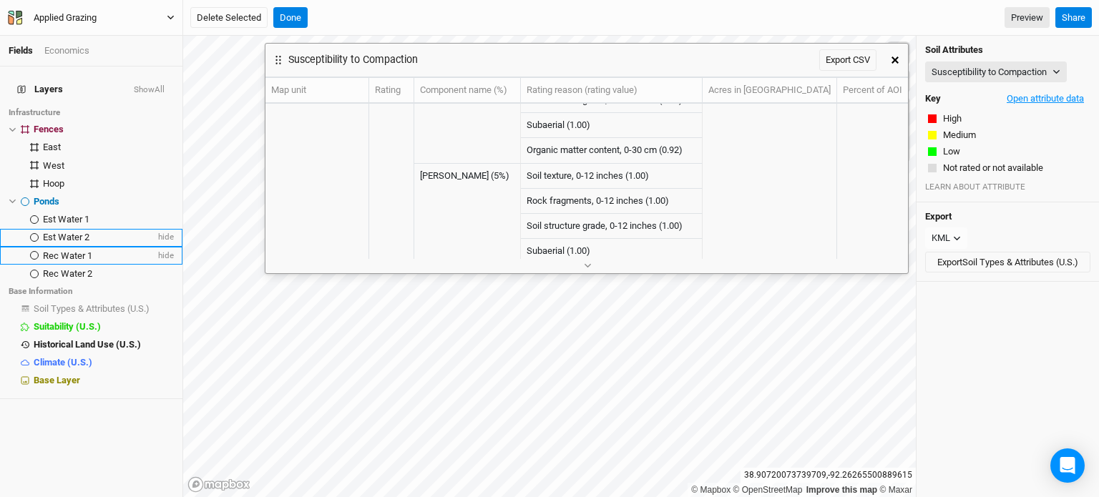
scroll to position [219, 0]
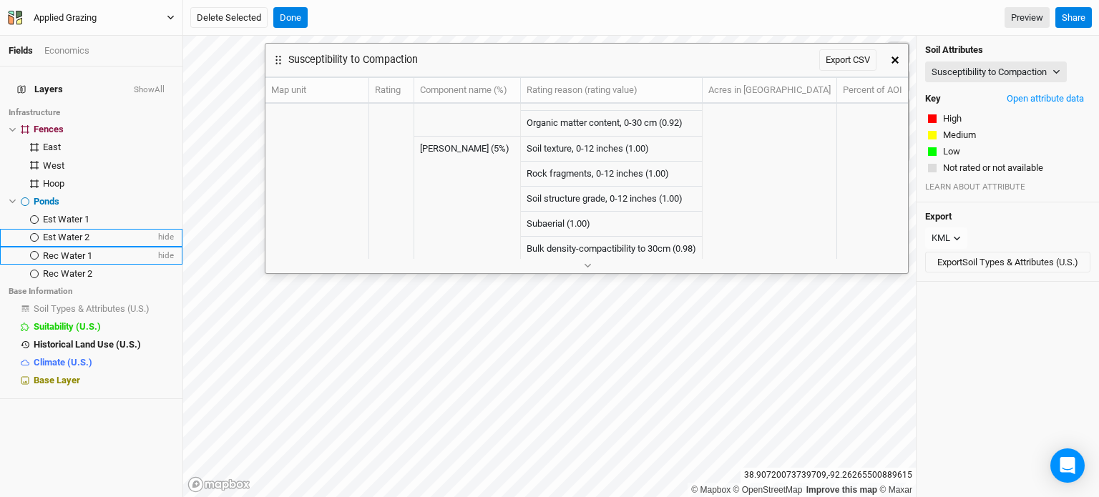
click at [884, 56] on button "button" at bounding box center [895, 60] width 26 height 26
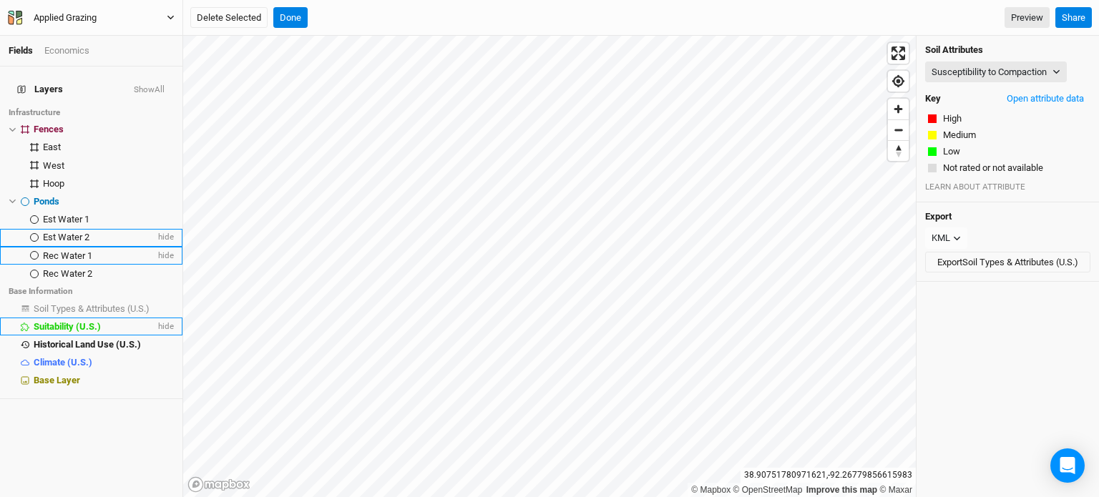
click at [82, 321] on span "Suitability (U.S.)" at bounding box center [67, 326] width 67 height 11
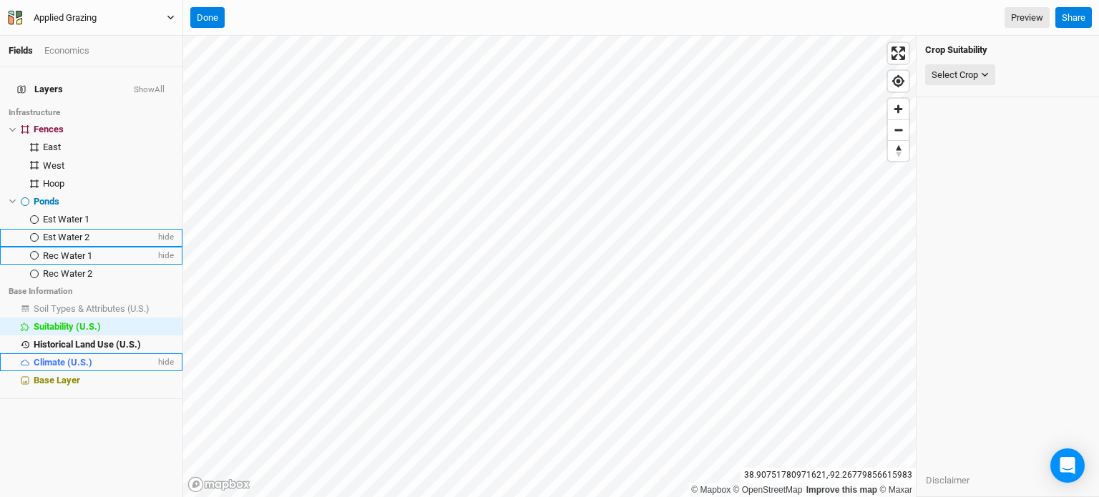
click at [80, 357] on span "Climate (U.S.)" at bounding box center [63, 362] width 59 height 11
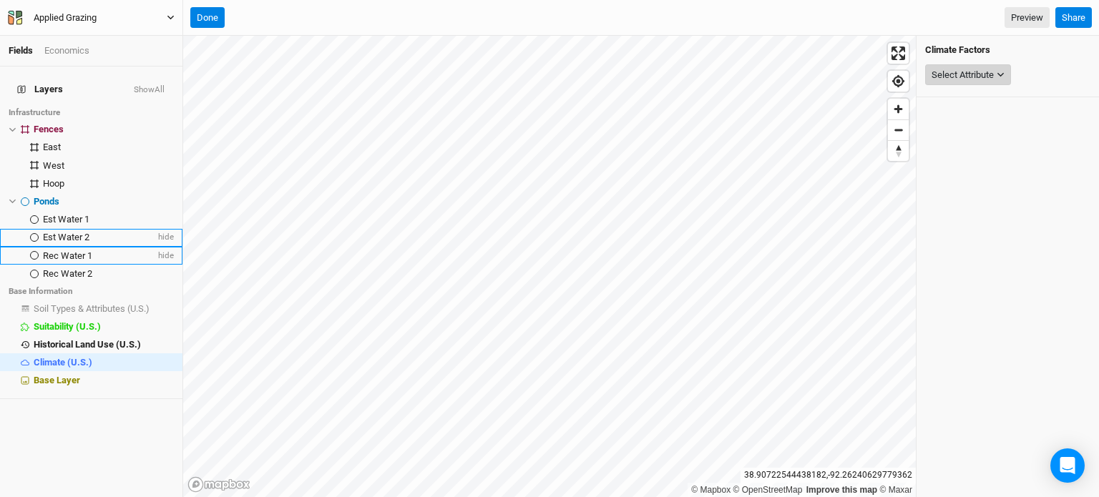
click at [970, 79] on div "Select Attribute" at bounding box center [962, 75] width 62 height 14
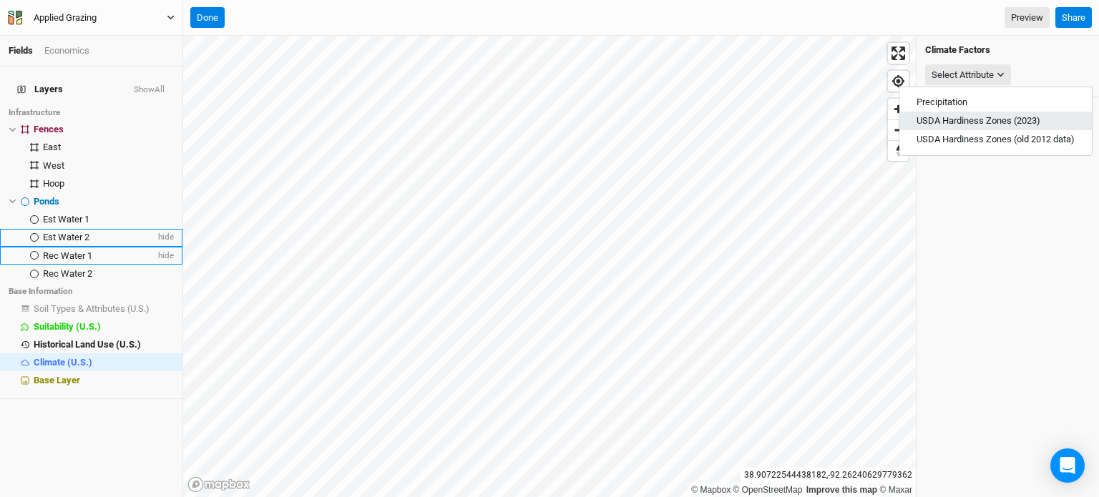
click at [978, 124] on span "USDA Hardiness Zones (2023)" at bounding box center [978, 120] width 124 height 11
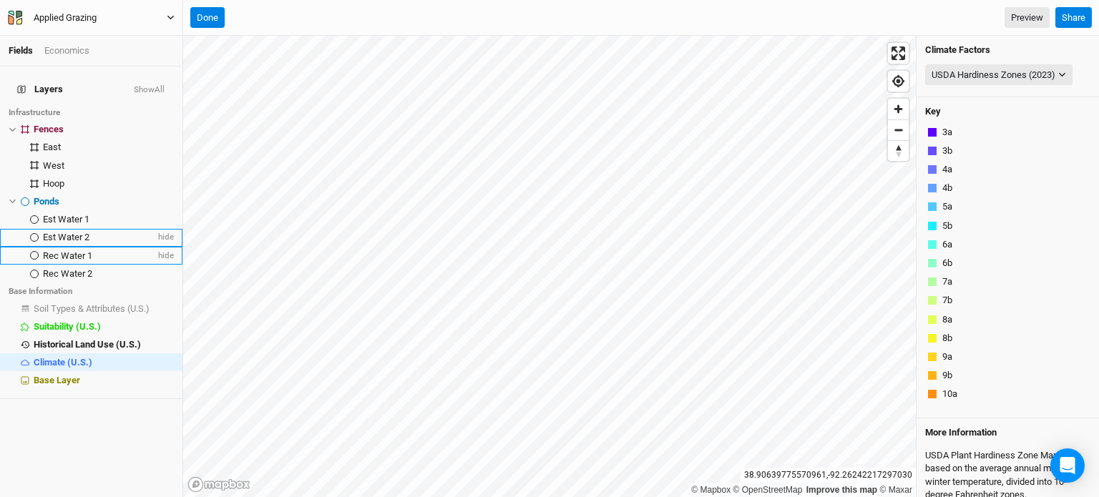
click at [971, 63] on div "USDA Hardiness Zones (2023) None Precipitation USDA Hardiness Zones (2023) USDA…" at bounding box center [1007, 75] width 165 height 27
click at [966, 85] on div "USDA Hardiness Zones (2023) None Precipitation USDA Hardiness Zones (2023) USDA…" at bounding box center [1007, 75] width 165 height 27
click at [970, 77] on div "USDA Hardiness Zones (2023)" at bounding box center [993, 75] width 124 height 14
click at [964, 154] on span "USDA Hardiness Zones (old 2012 data)" at bounding box center [995, 158] width 158 height 11
click at [67, 375] on span "Base Layer" at bounding box center [57, 380] width 46 height 11
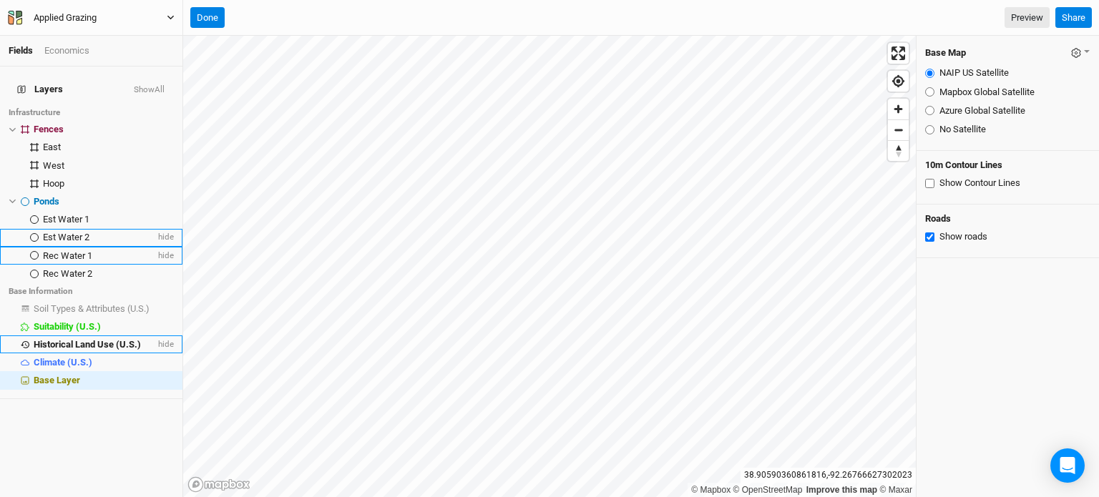
click at [88, 339] on span "Historical Land Use (U.S.)" at bounding box center [87, 344] width 107 height 11
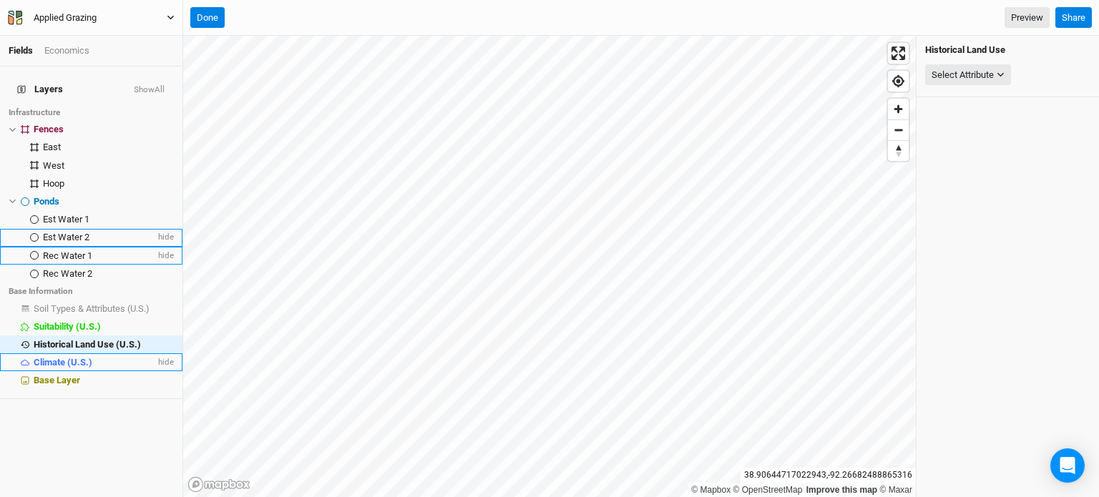
click at [61, 357] on span "Climate (U.S.)" at bounding box center [63, 362] width 59 height 11
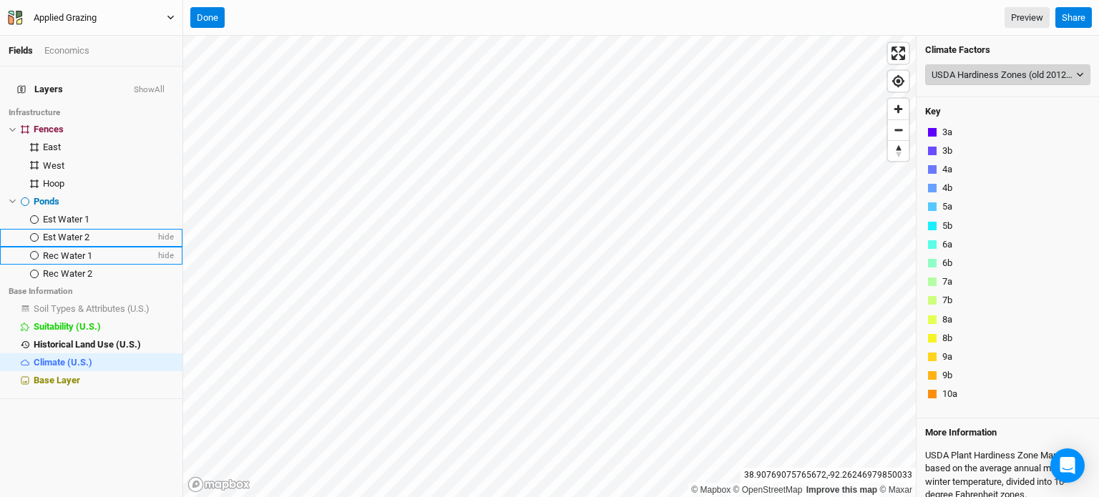
click at [984, 74] on div "USDA Hardiness Zones (old 2012 data)" at bounding box center [1002, 75] width 142 height 14
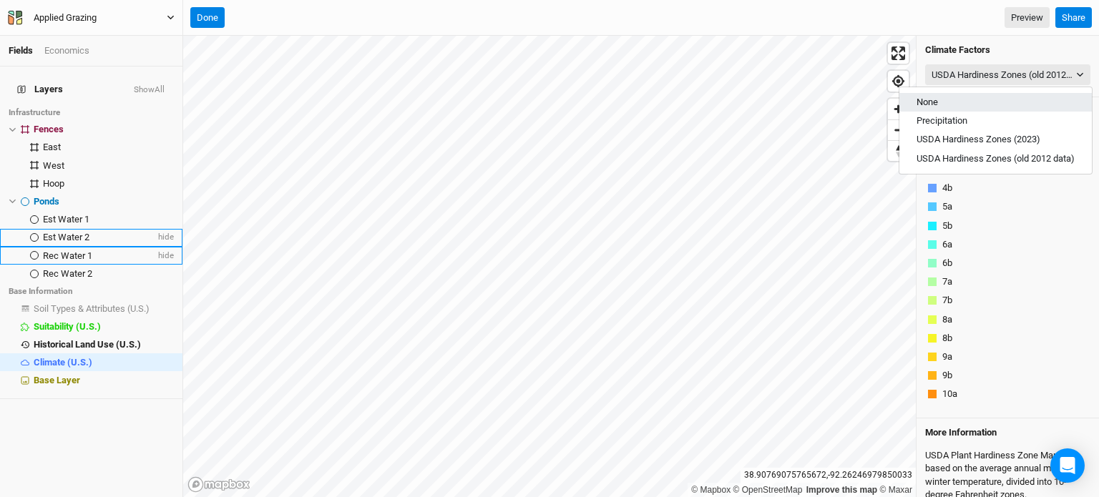
click at [955, 101] on button "None" at bounding box center [995, 102] width 192 height 19
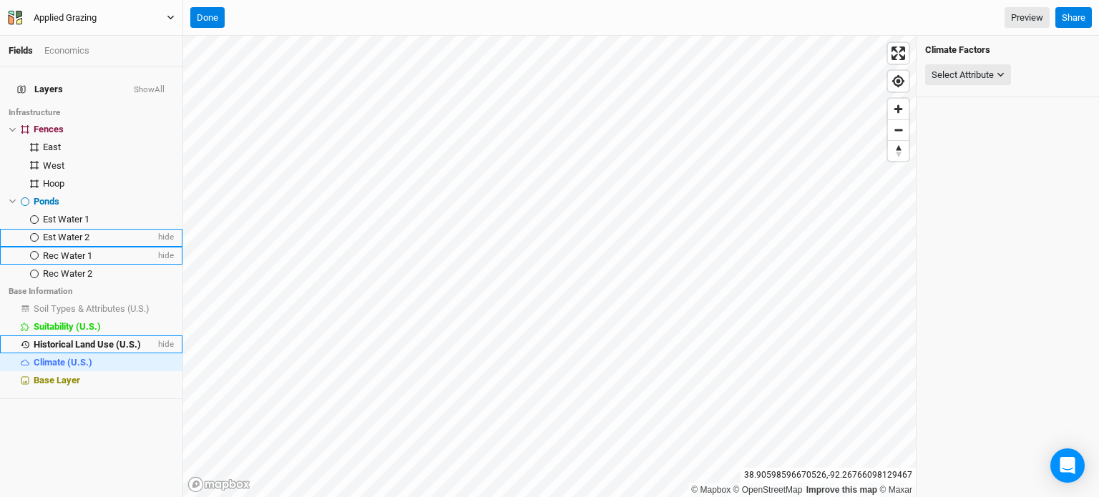
click at [124, 339] on span "Historical Land Use (U.S.)" at bounding box center [87, 344] width 107 height 11
click at [996, 72] on button "Select Attribute" at bounding box center [968, 74] width 86 height 21
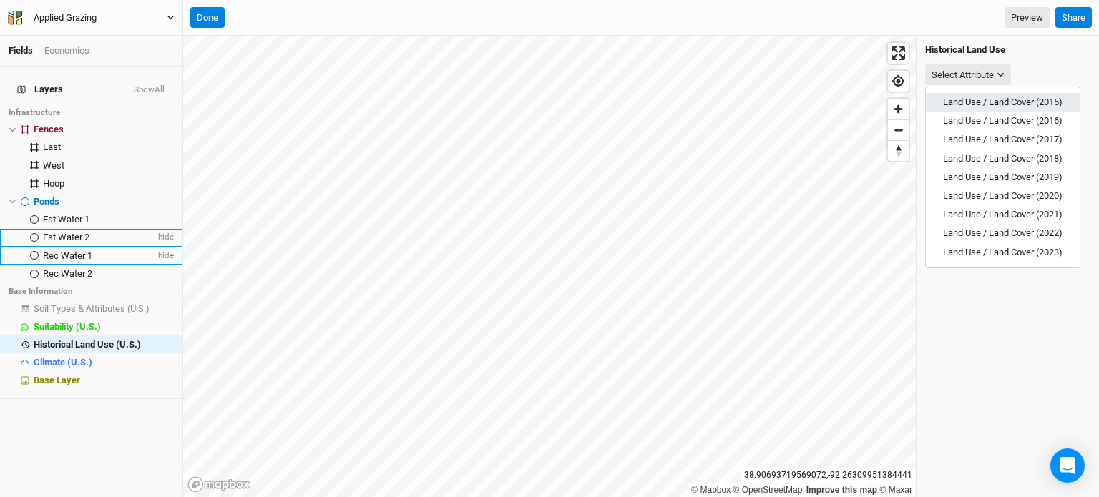
click at [999, 99] on span "Land Use / Land Cover (2015)" at bounding box center [1002, 102] width 119 height 11
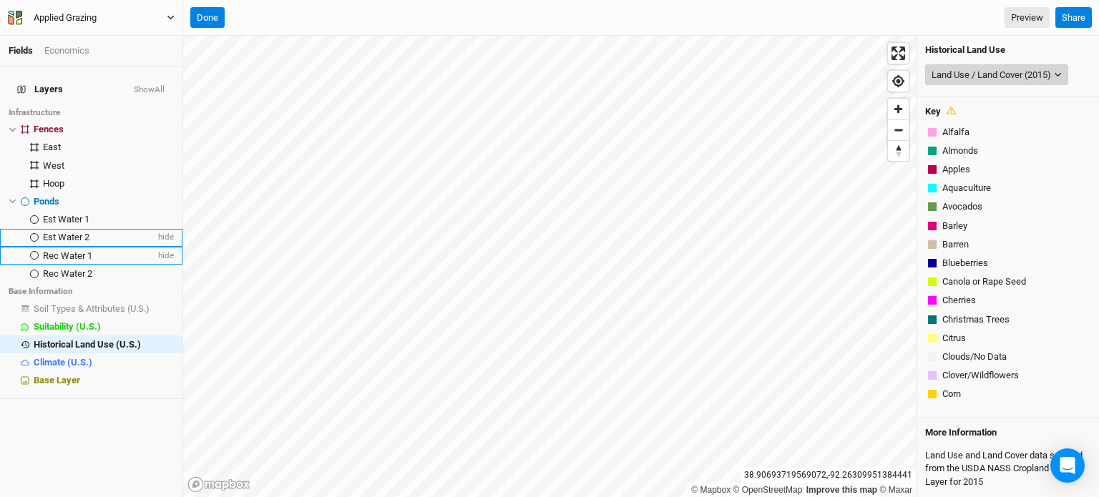
click at [1007, 74] on div "Land Use / Land Cover (2015)" at bounding box center [990, 75] width 119 height 14
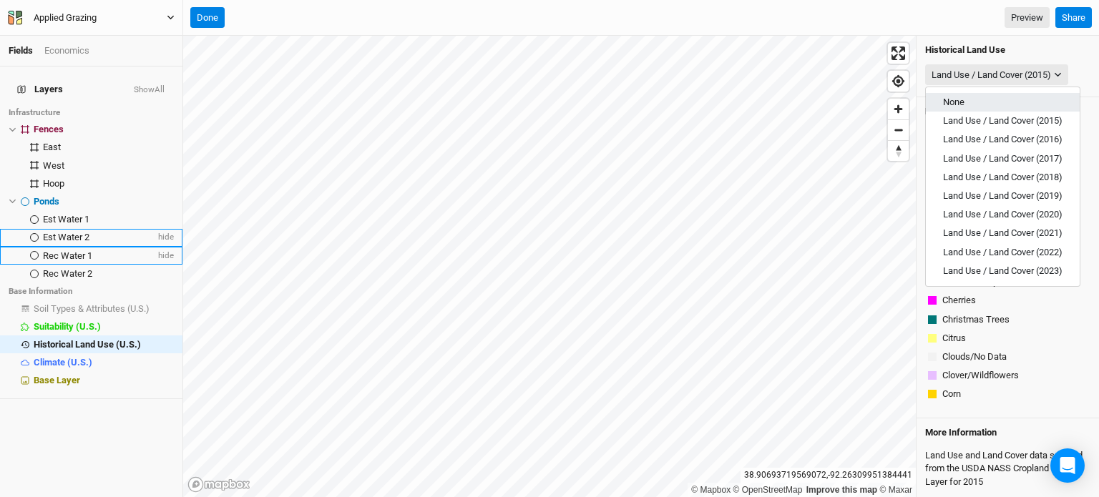
click at [995, 95] on button "None" at bounding box center [1002, 102] width 154 height 19
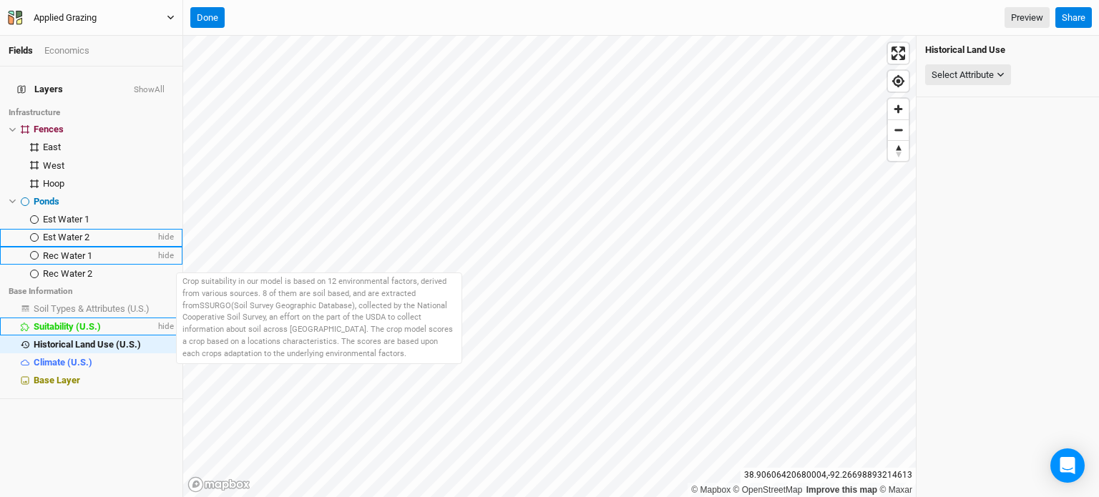
click at [72, 321] on span "Suitability (U.S.)" at bounding box center [67, 326] width 67 height 11
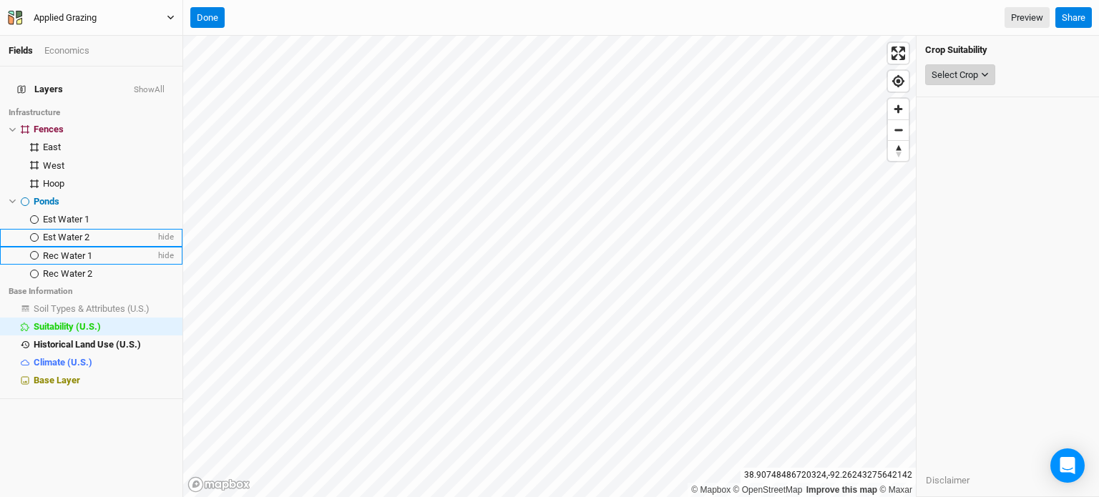
click at [942, 72] on div "Select Crop" at bounding box center [954, 75] width 46 height 14
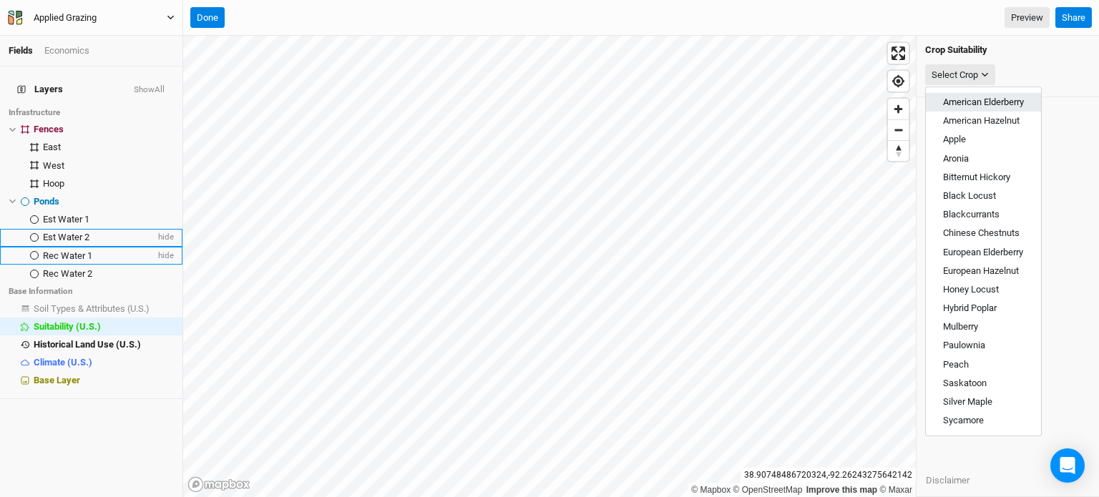
click at [1003, 103] on span "American Elderberry" at bounding box center [983, 102] width 81 height 11
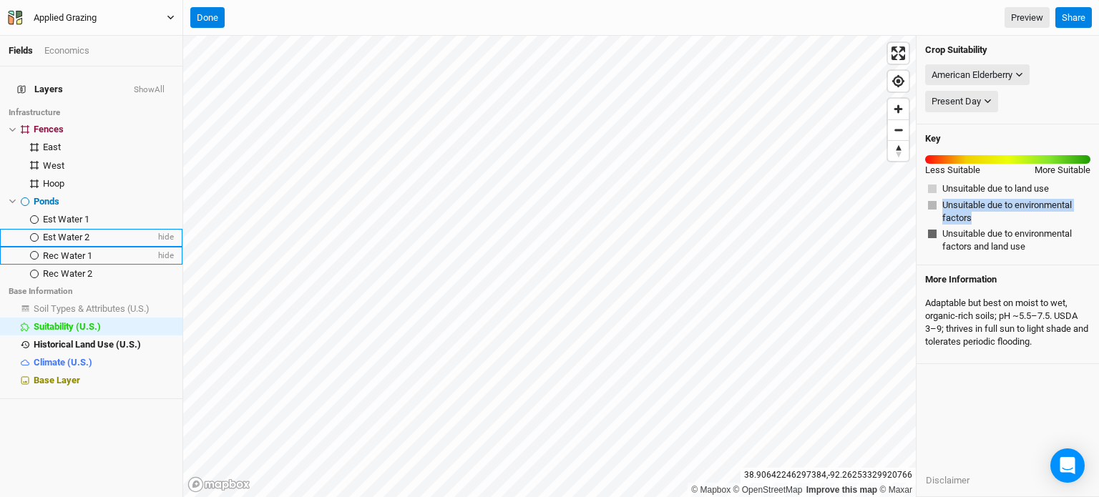
drag, startPoint x: 987, startPoint y: 217, endPoint x: 944, endPoint y: 201, distance: 46.0
click at [944, 201] on span "Unsuitable due to environmental factors" at bounding box center [1014, 212] width 145 height 26
click at [955, 203] on span "Unsuitable due to environmental factors" at bounding box center [1014, 212] width 145 height 26
click at [983, 71] on div "American Elderberry" at bounding box center [971, 75] width 81 height 14
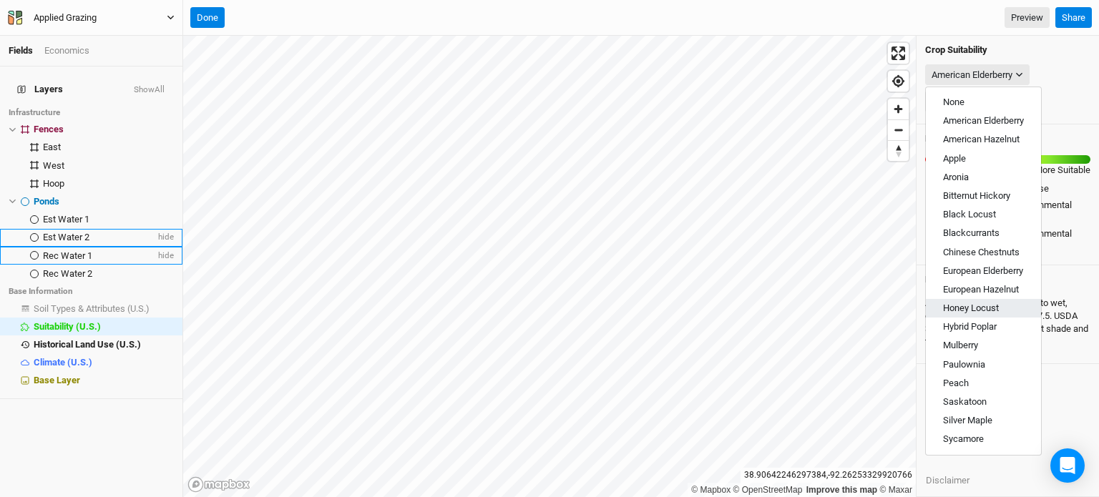
click at [1001, 310] on button "Honey Locust" at bounding box center [982, 308] width 115 height 19
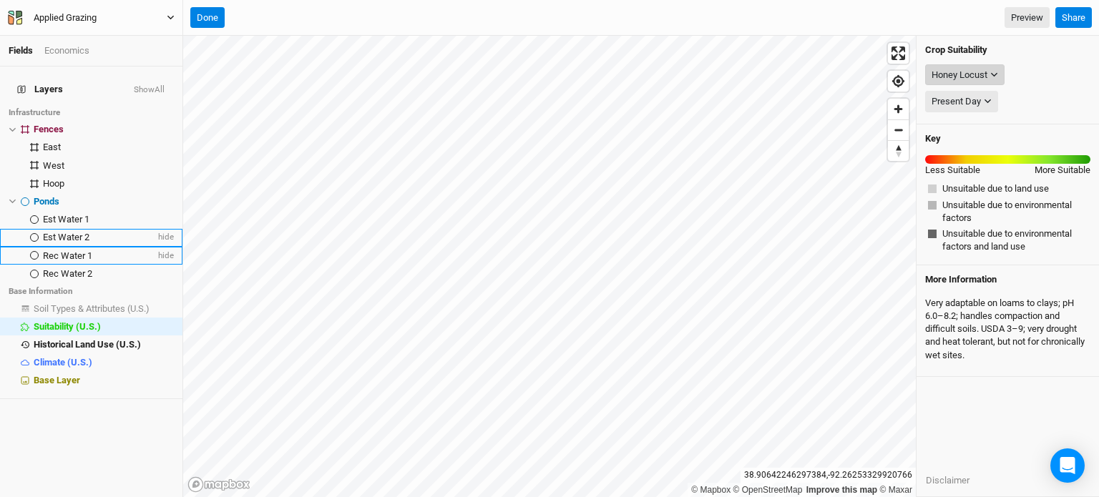
click at [972, 69] on div "Honey Locust" at bounding box center [959, 75] width 56 height 14
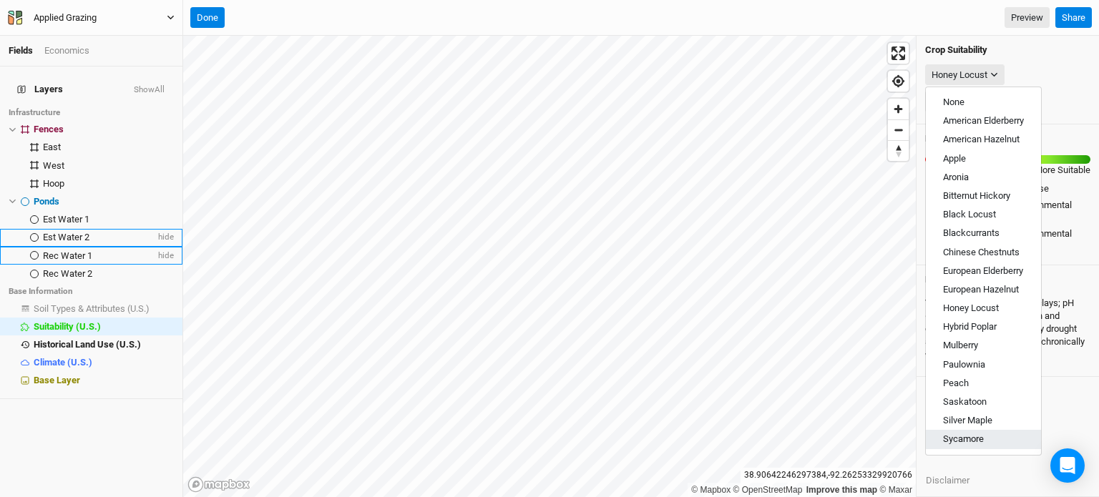
click at [986, 442] on button "Sycamore" at bounding box center [982, 439] width 115 height 19
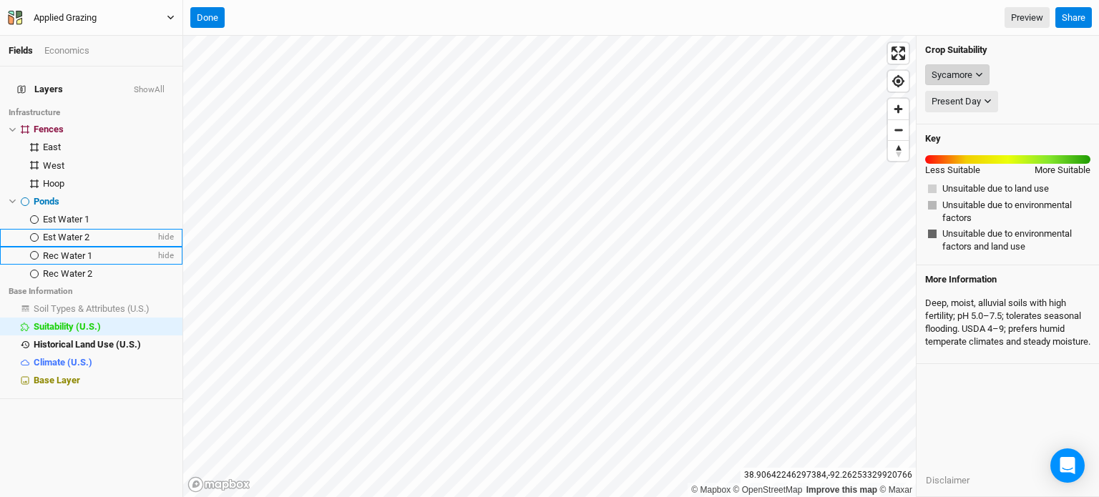
click at [970, 72] on div "Sycamore" at bounding box center [951, 75] width 41 height 14
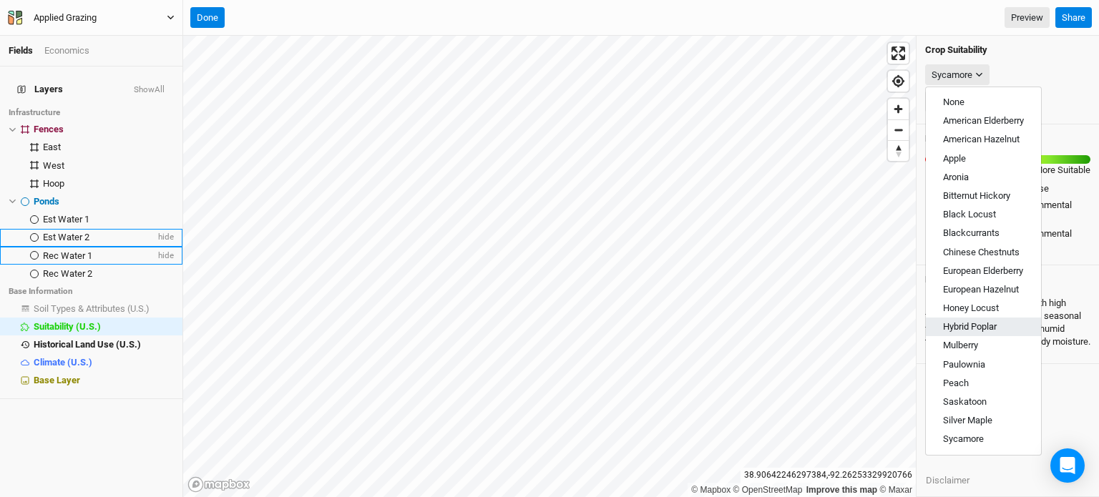
click at [963, 324] on span "Hybrid Poplar" at bounding box center [970, 326] width 54 height 11
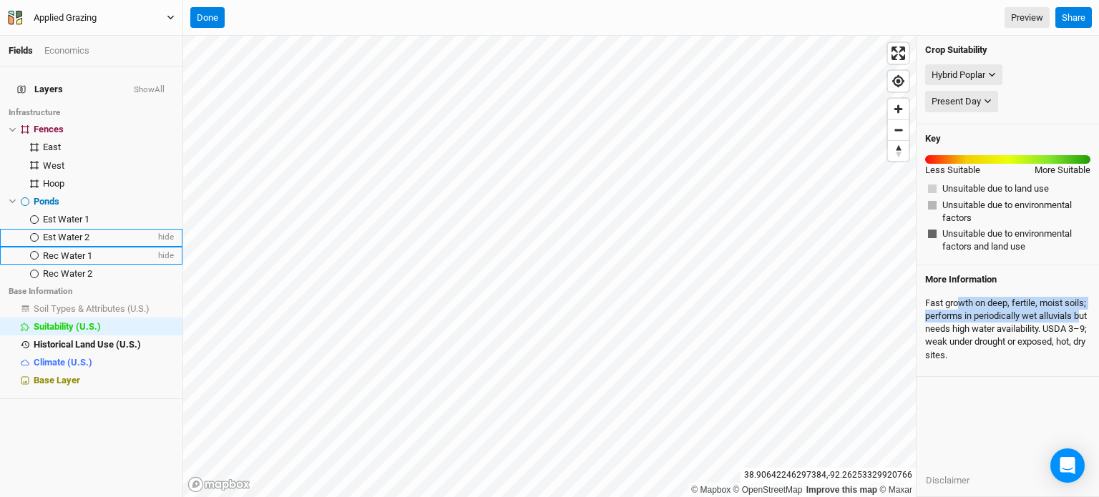
drag, startPoint x: 958, startPoint y: 301, endPoint x: 965, endPoint y: 329, distance: 28.6
click at [965, 329] on div "Fast growth on deep, fertile, moist soils; performs in periodically wet alluvia…" at bounding box center [1007, 329] width 165 height 77
click at [963, 74] on div "Hybrid Poplar" at bounding box center [958, 75] width 54 height 14
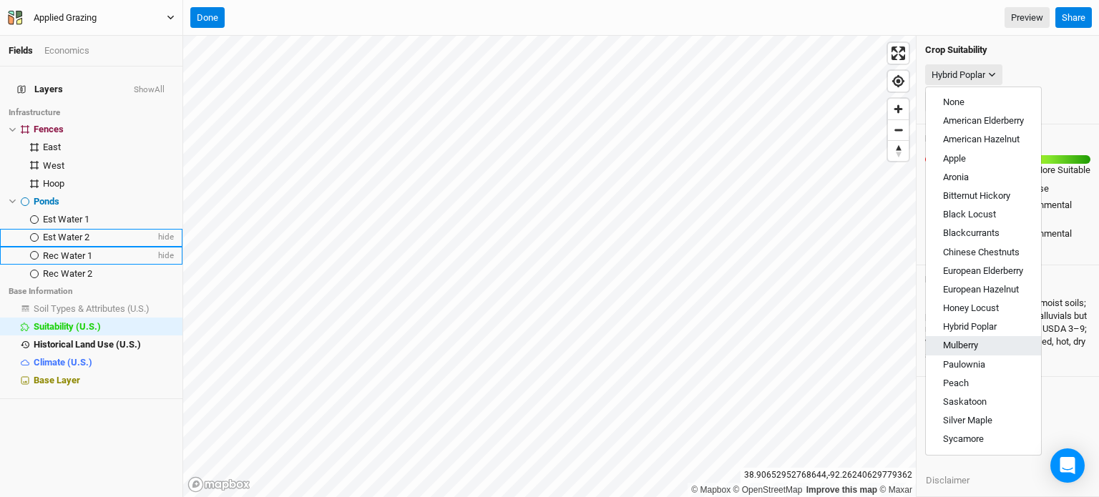
click at [968, 345] on span "Mulberry" at bounding box center [960, 345] width 35 height 11
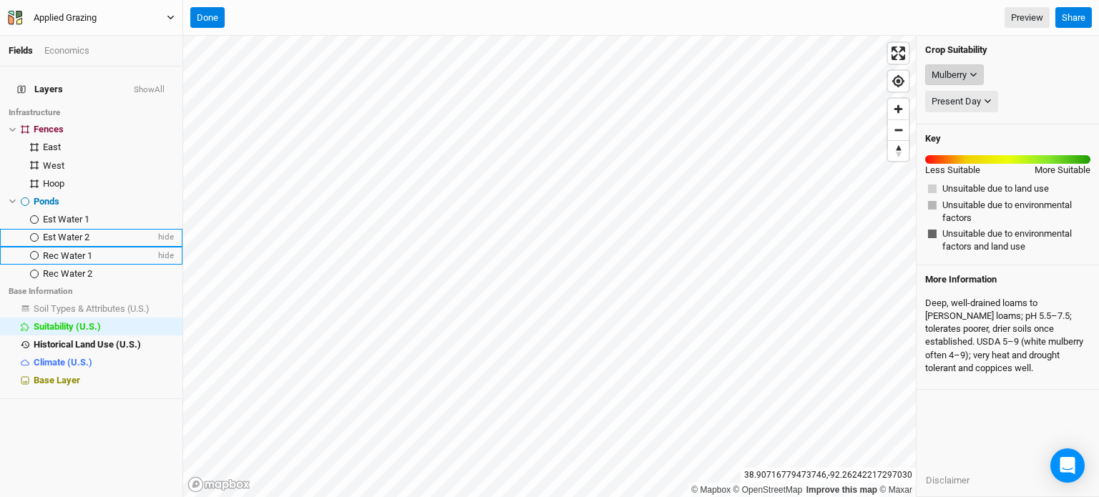
click at [968, 71] on button "Mulberry" at bounding box center [954, 74] width 59 height 21
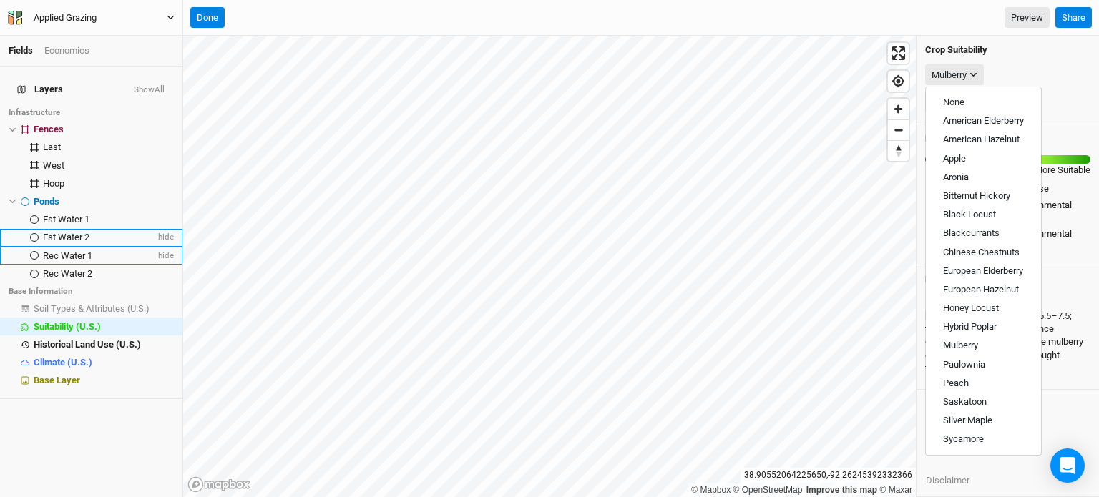
click at [1062, 317] on div "Deep, well‑drained loams to [PERSON_NAME] loams; pH 5.5–7.5; tolerates poorer, …" at bounding box center [1007, 335] width 165 height 89
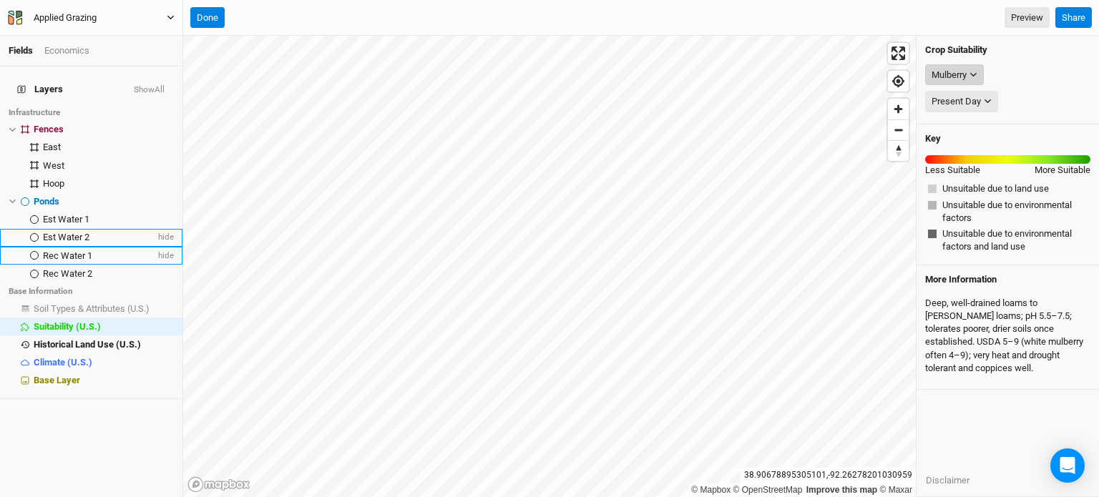
click at [954, 64] on button "Mulberry" at bounding box center [954, 74] width 59 height 21
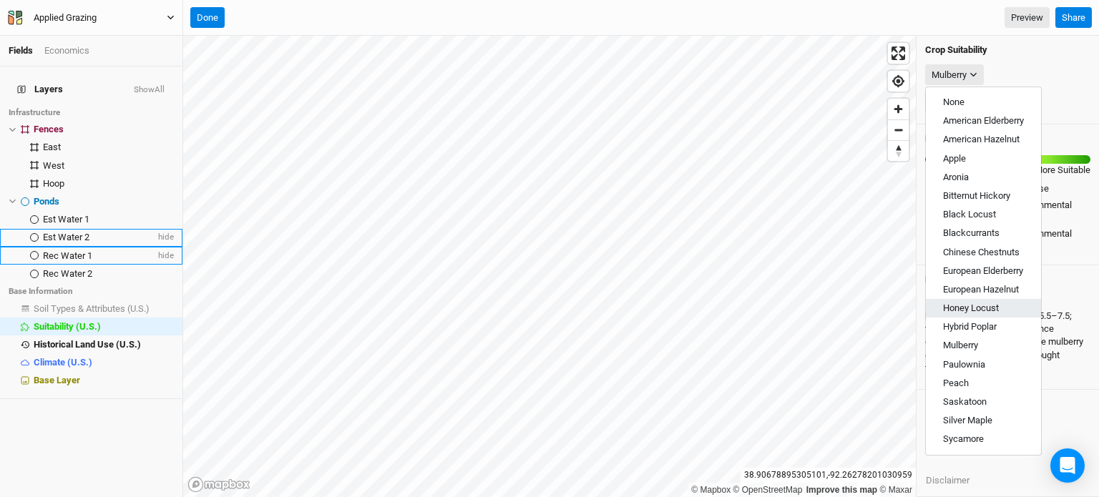
click at [971, 307] on span "Honey Locust" at bounding box center [971, 308] width 56 height 11
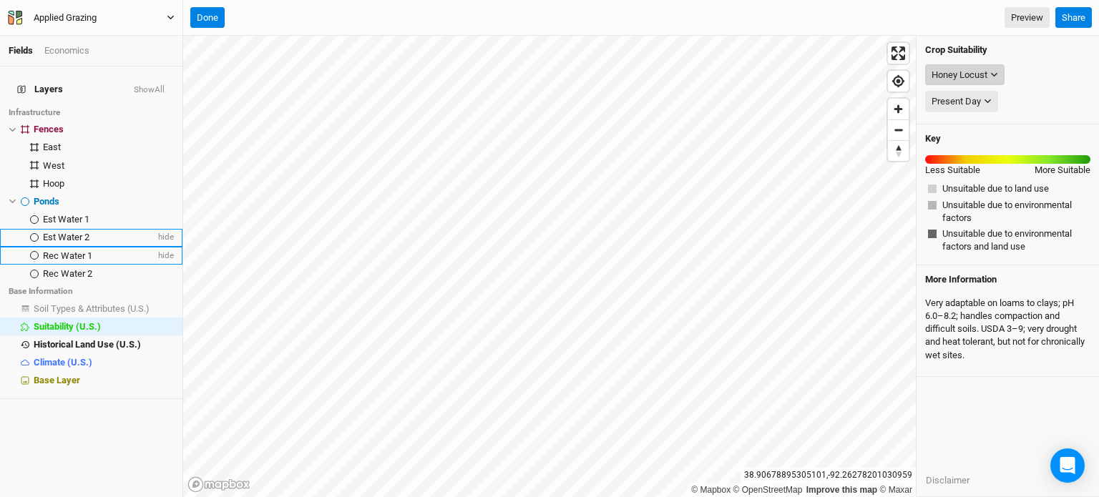
click at [971, 70] on div "Honey Locust" at bounding box center [959, 75] width 56 height 14
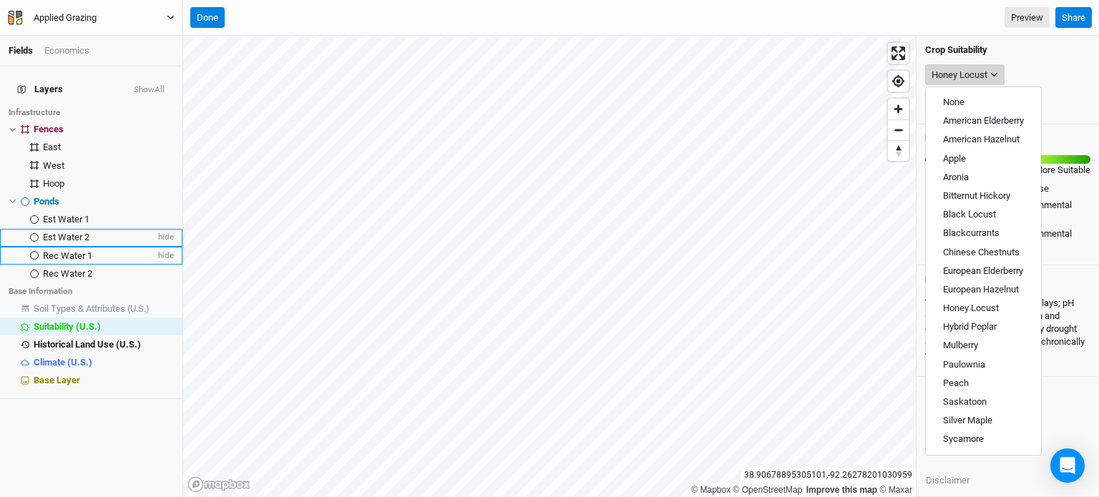
click at [971, 70] on div "Honey Locust" at bounding box center [959, 75] width 56 height 14
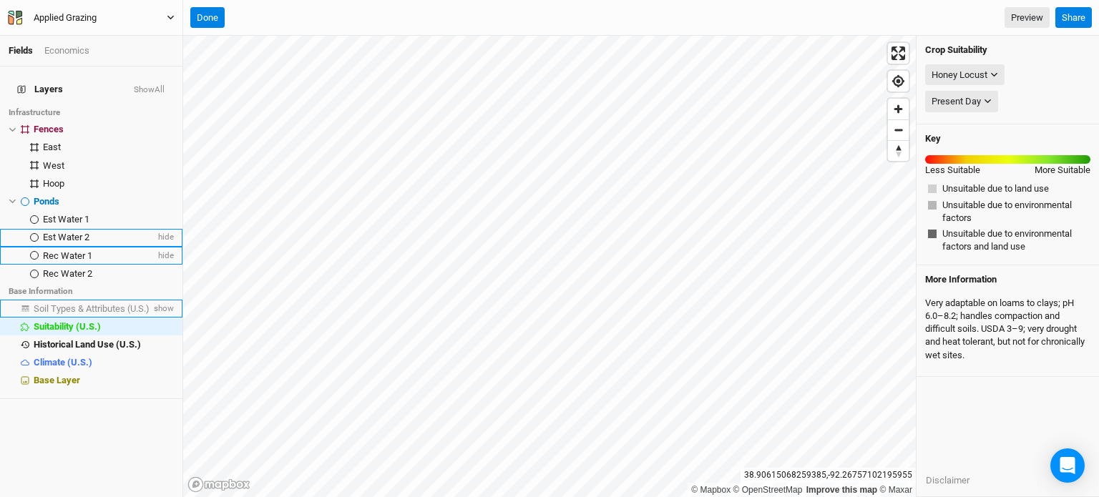
click at [83, 303] on span "Soil Types & Attributes (U.S.)" at bounding box center [92, 308] width 116 height 11
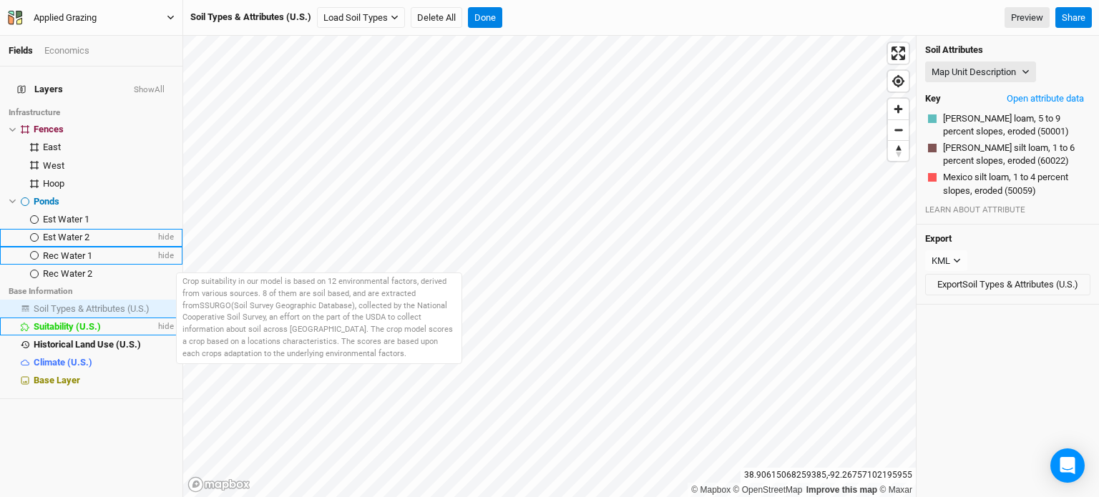
click at [81, 321] on span "Suitability (U.S.)" at bounding box center [67, 326] width 67 height 11
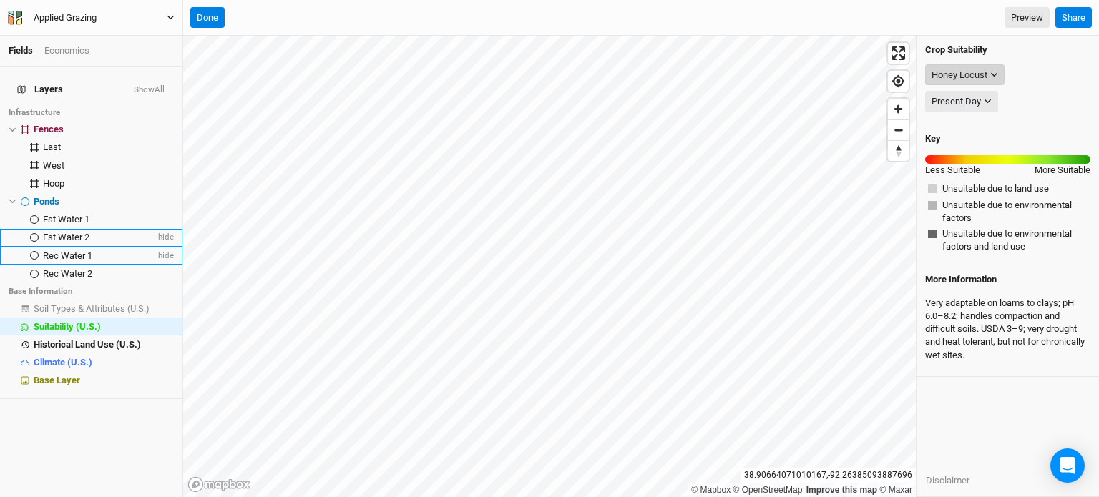
click at [945, 79] on div "Honey Locust" at bounding box center [959, 75] width 56 height 14
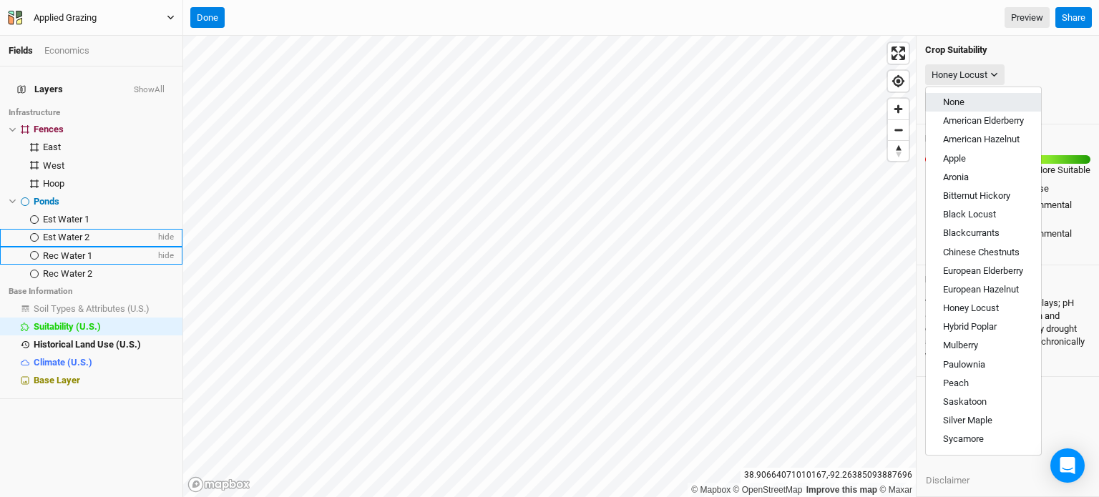
click at [952, 104] on span "None" at bounding box center [953, 102] width 21 height 11
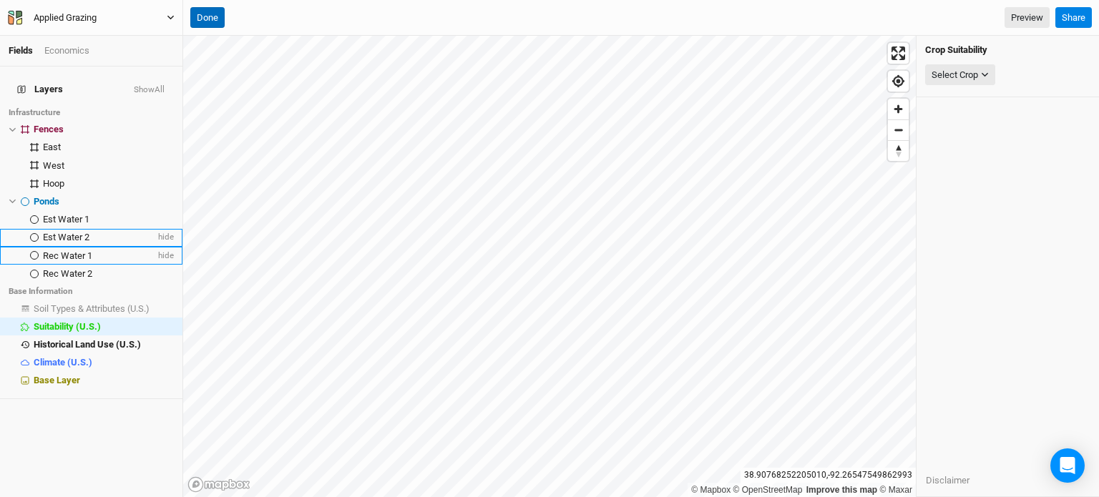
click at [210, 23] on button "Done" at bounding box center [207, 17] width 34 height 21
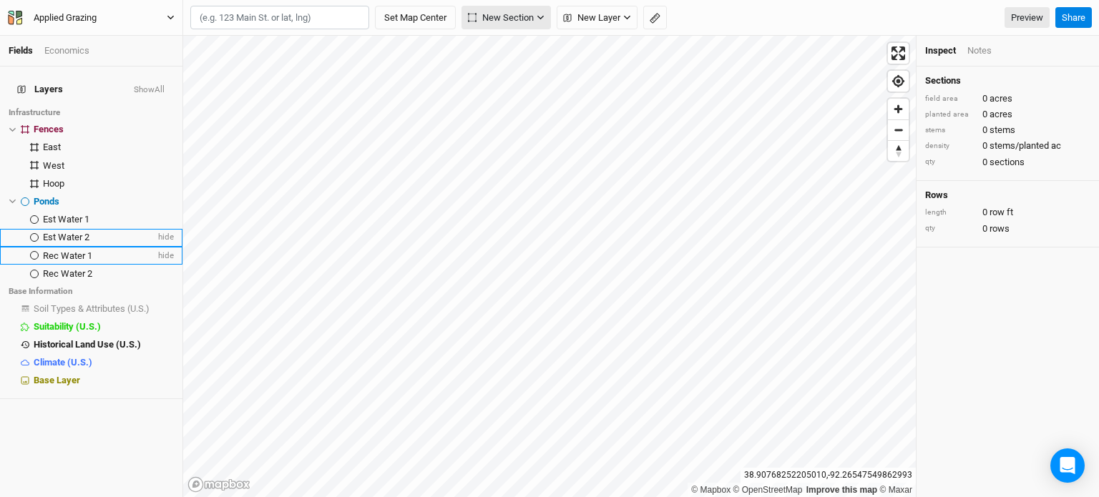
click at [496, 22] on span "New Section" at bounding box center [501, 18] width 66 height 14
click at [526, 46] on button "Grid" at bounding box center [519, 48] width 113 height 22
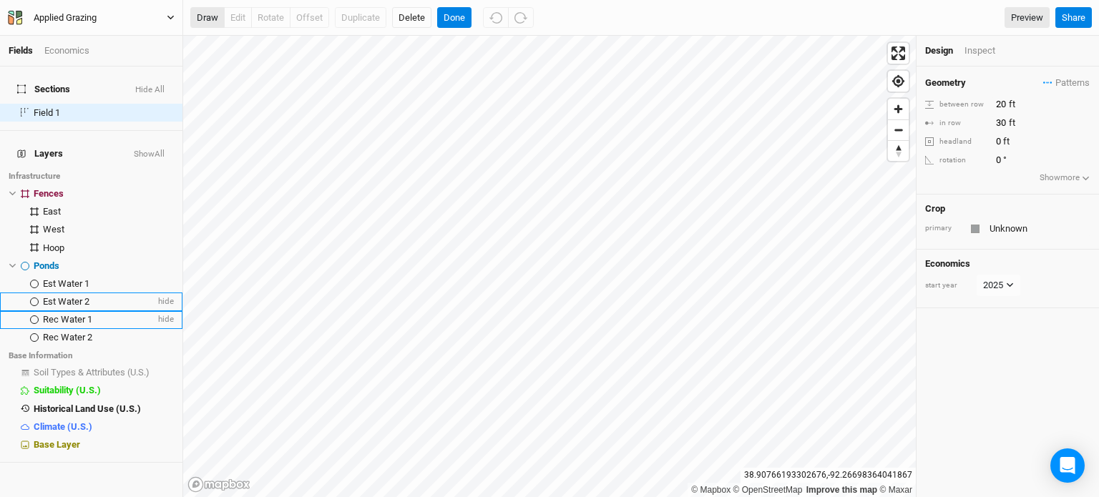
click at [209, 15] on button "draw" at bounding box center [207, 17] width 34 height 21
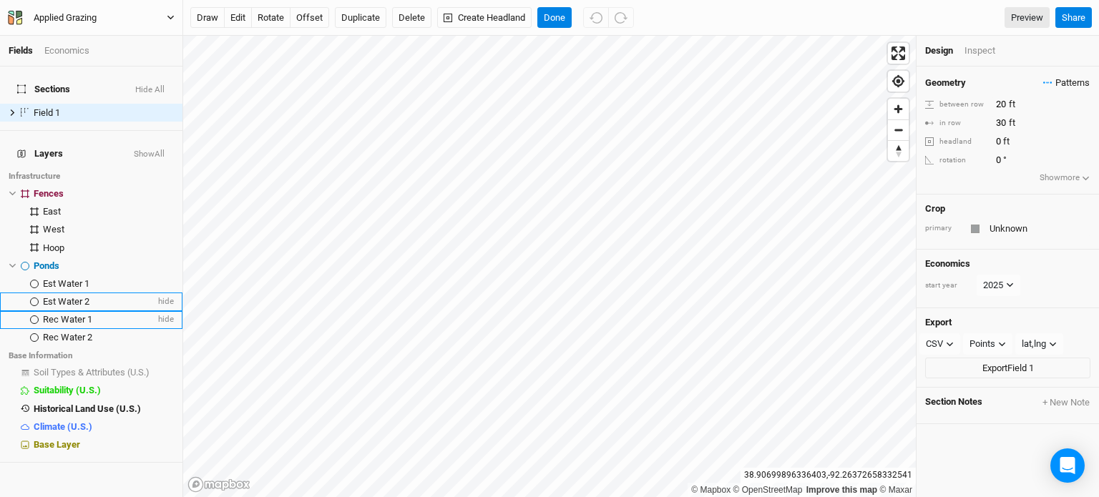
click at [1057, 77] on span "Patterns" at bounding box center [1066, 83] width 46 height 14
click at [1053, 109] on div "＋ New in-row pattern" at bounding box center [1038, 110] width 90 height 13
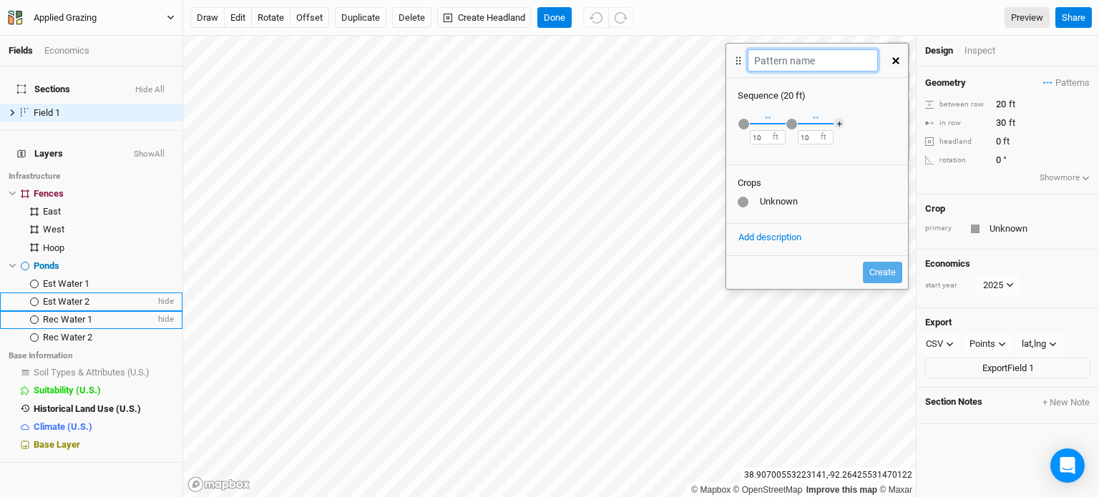
click at [817, 61] on input "text" at bounding box center [811, 60] width 129 height 22
type input "A"
type input "Silvopasture"
click at [775, 202] on div "Unknown" at bounding box center [816, 201] width 159 height 13
click at [742, 200] on div at bounding box center [742, 202] width 11 height 11
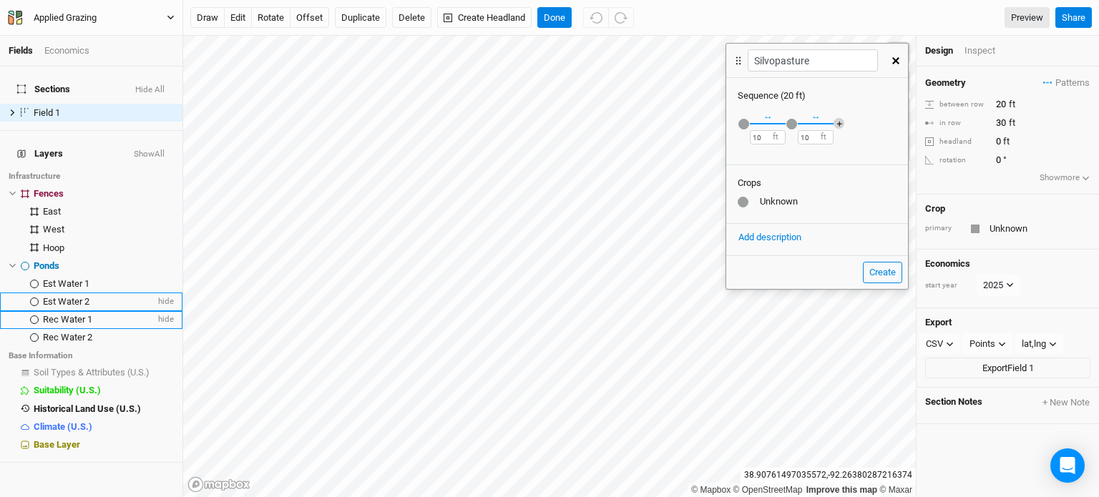
click at [837, 122] on button "＋" at bounding box center [838, 123] width 11 height 11
click at [744, 123] on div "button" at bounding box center [743, 124] width 11 height 11
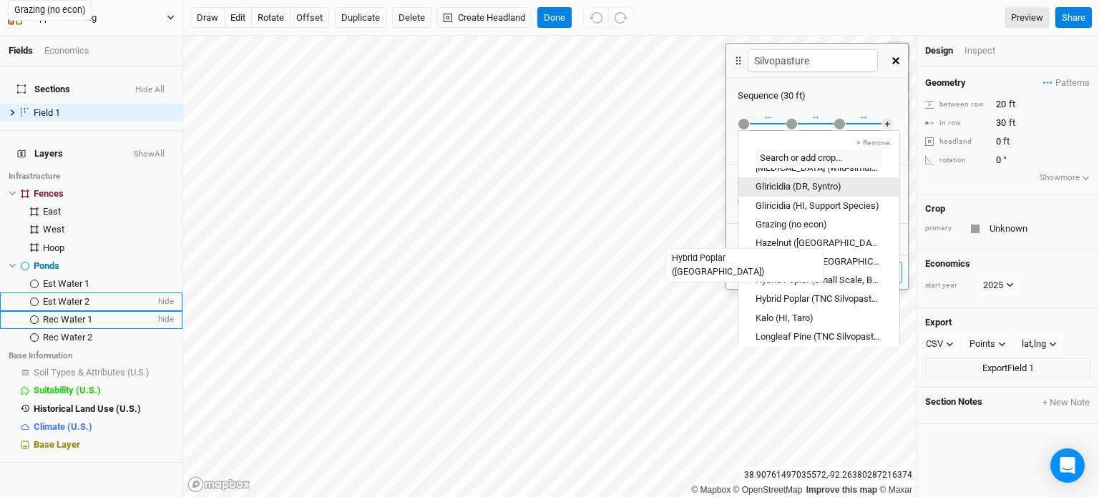
scroll to position [715, 0]
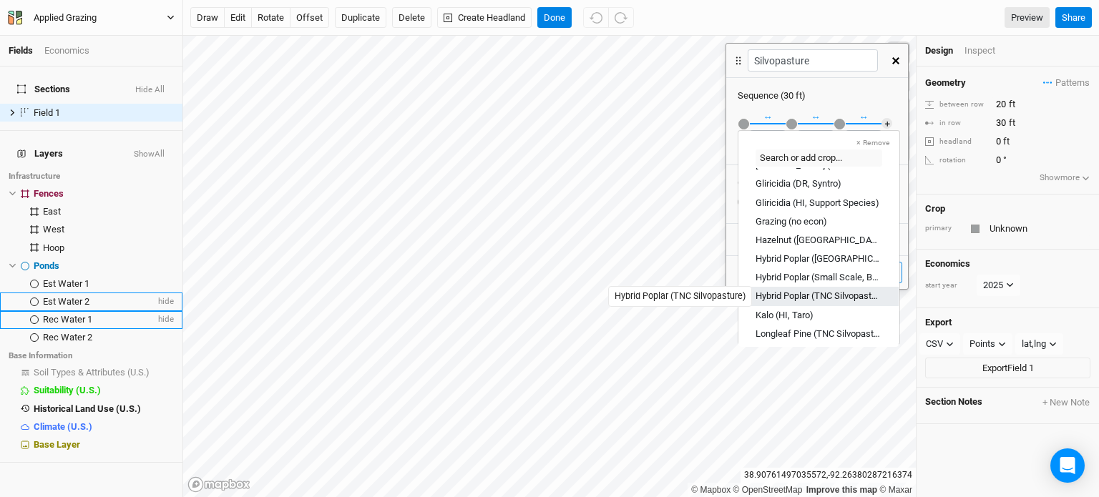
click at [818, 295] on div "Hybrid Poplar (TNC Silvopasture)" at bounding box center [818, 296] width 126 height 13
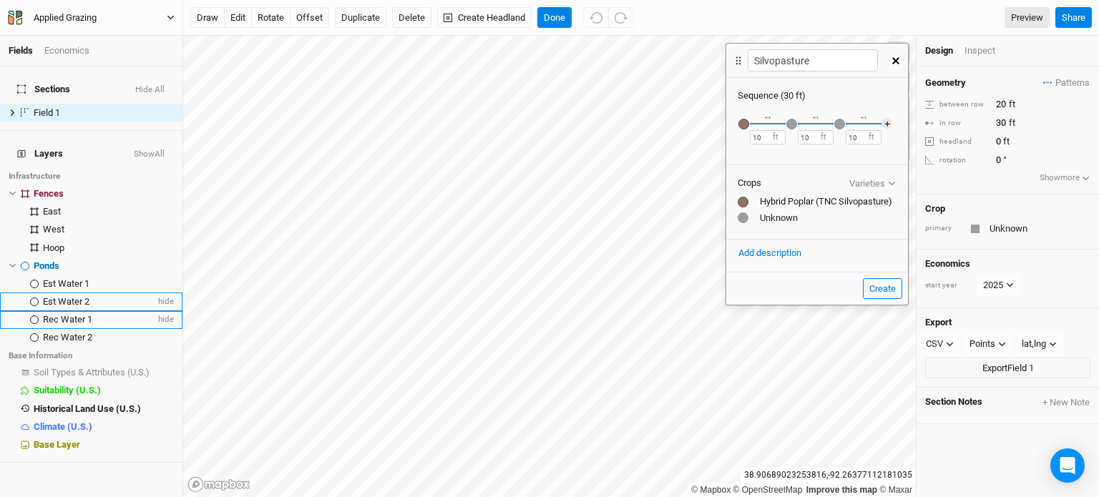
click at [791, 119] on div "button" at bounding box center [791, 124] width 11 height 11
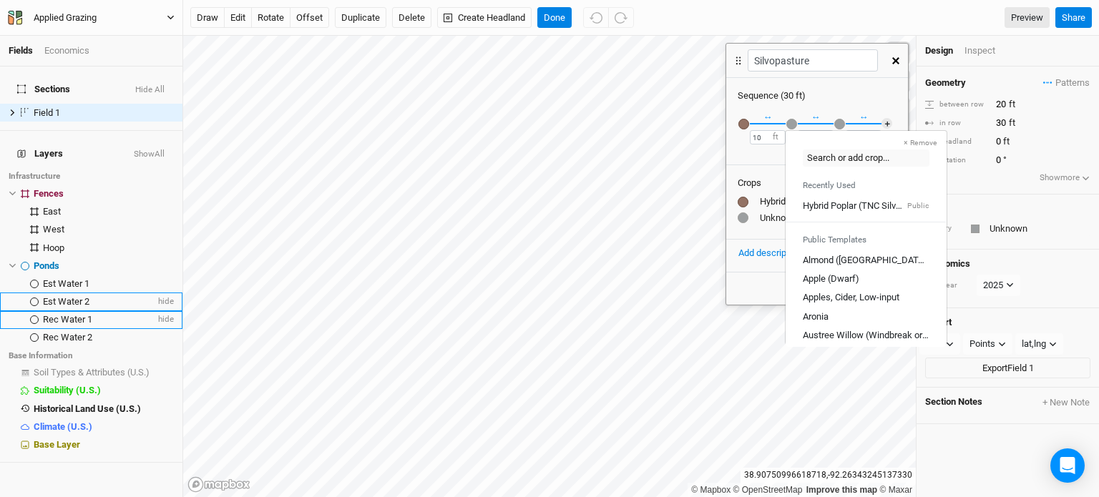
click at [898, 61] on icon "button" at bounding box center [895, 60] width 7 height 7
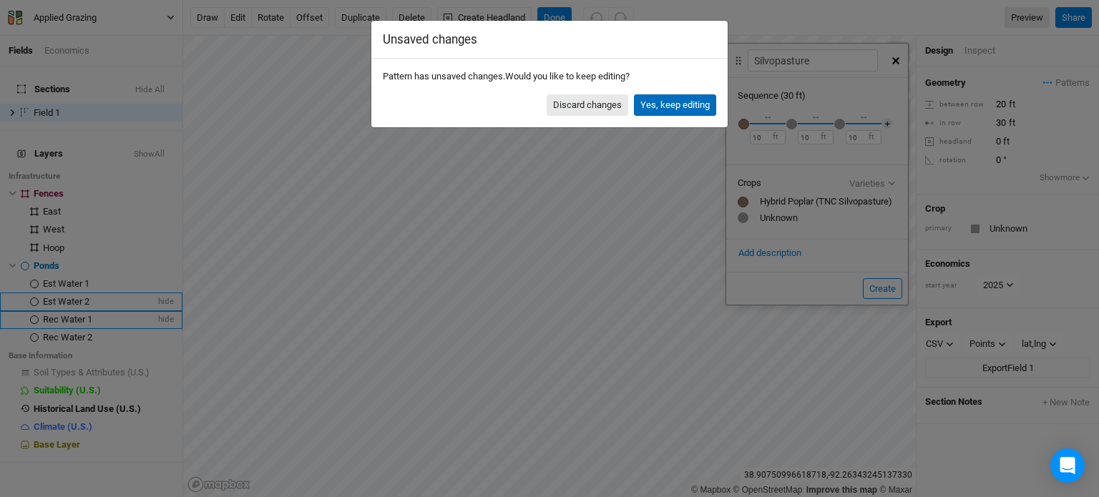
click at [656, 103] on button "Yes, keep editing" at bounding box center [675, 104] width 82 height 21
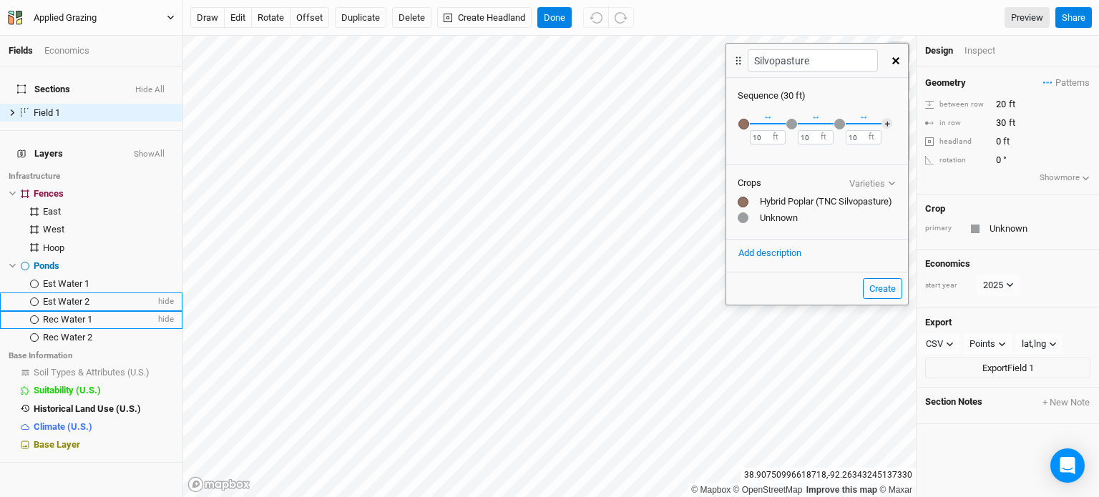
click at [790, 124] on div "button" at bounding box center [791, 124] width 11 height 11
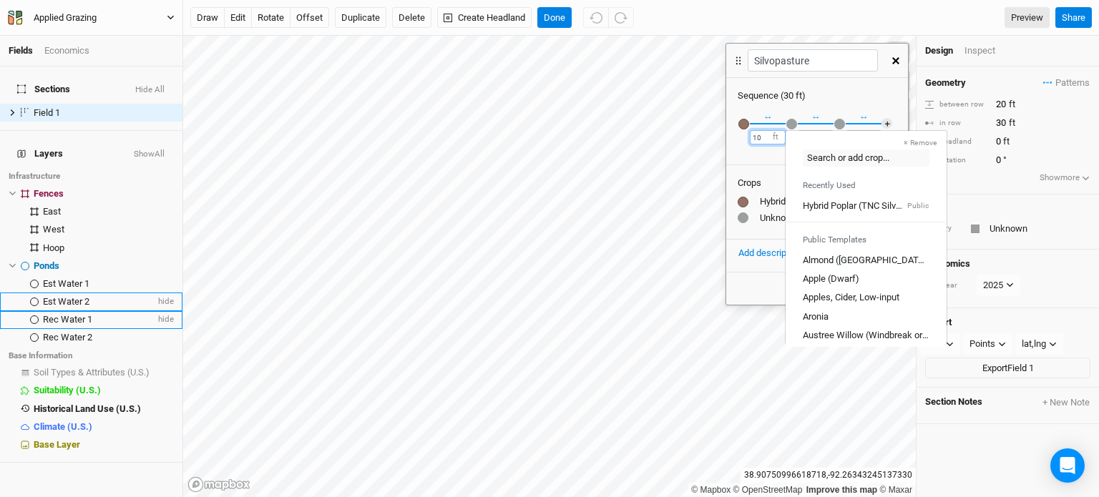
click at [768, 131] on input "10" at bounding box center [768, 137] width 36 height 14
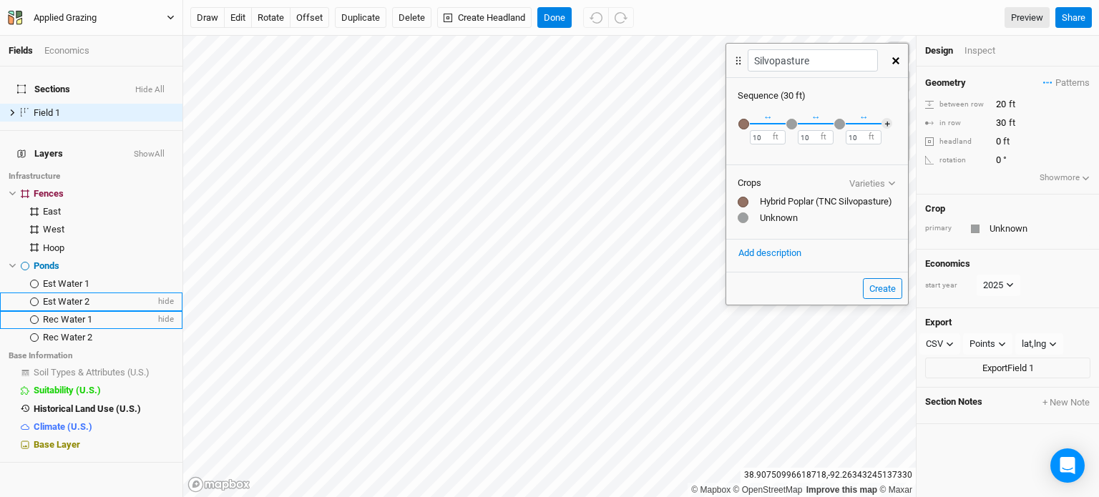
click at [792, 123] on div "button" at bounding box center [791, 124] width 11 height 11
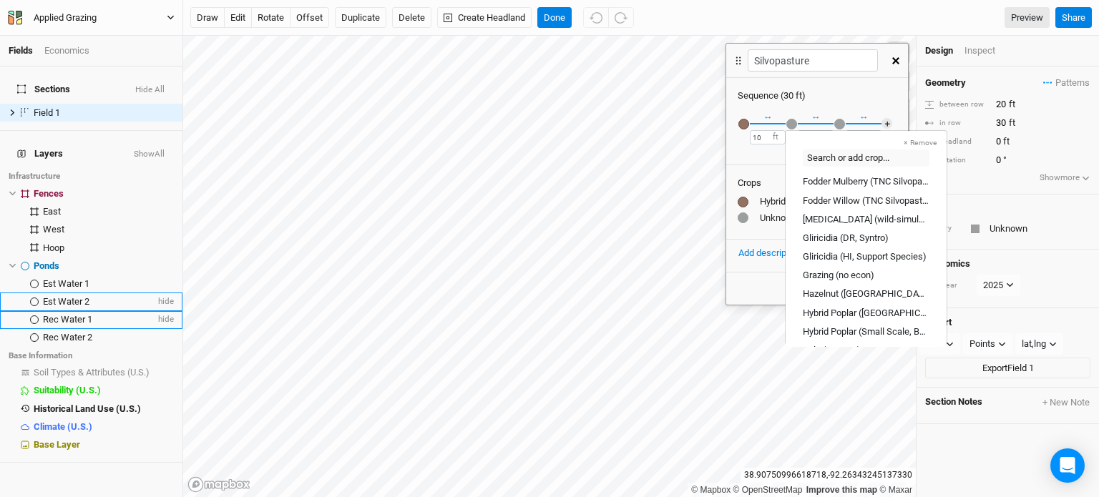
click at [745, 125] on div "button" at bounding box center [743, 124] width 11 height 11
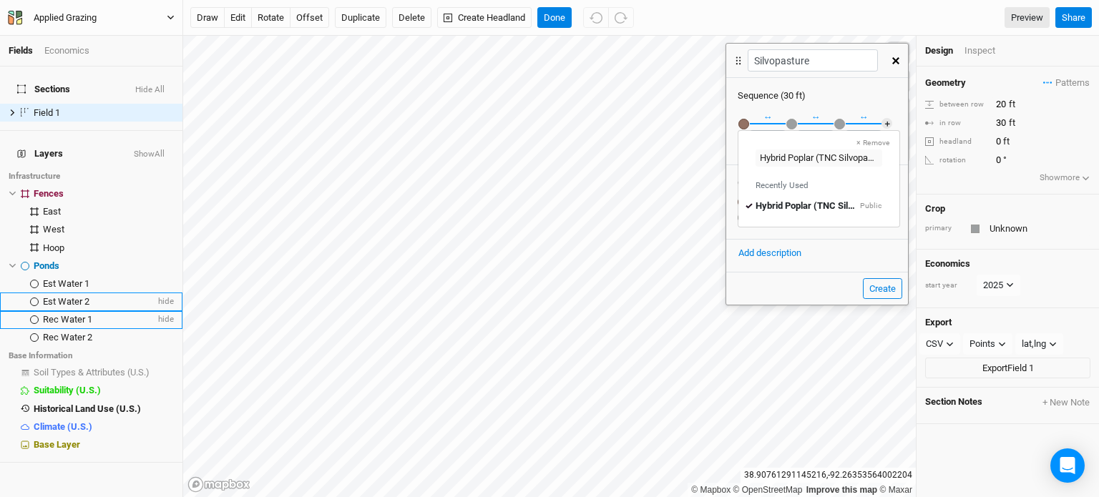
click at [893, 57] on icon "button" at bounding box center [895, 60] width 7 height 7
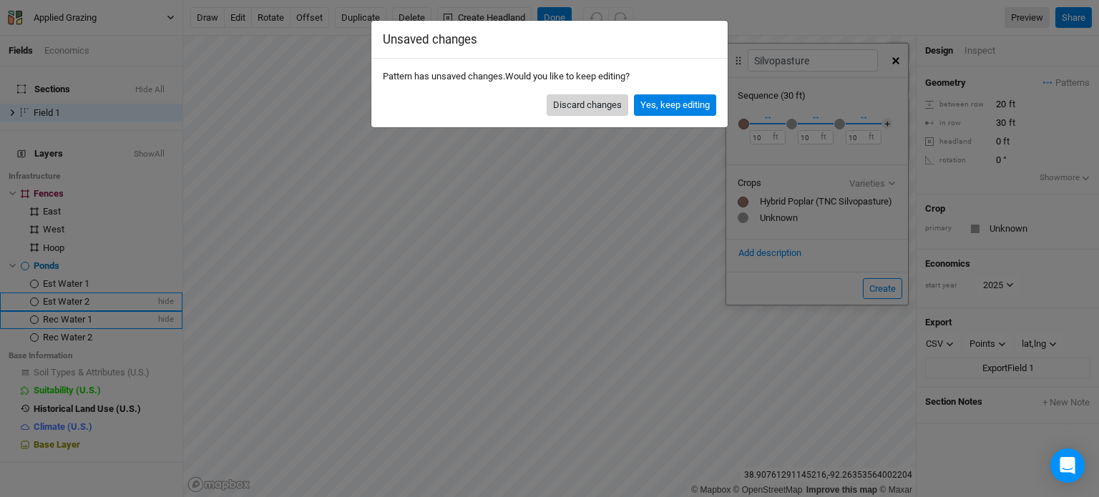
click at [574, 102] on button "Discard changes" at bounding box center [587, 104] width 82 height 21
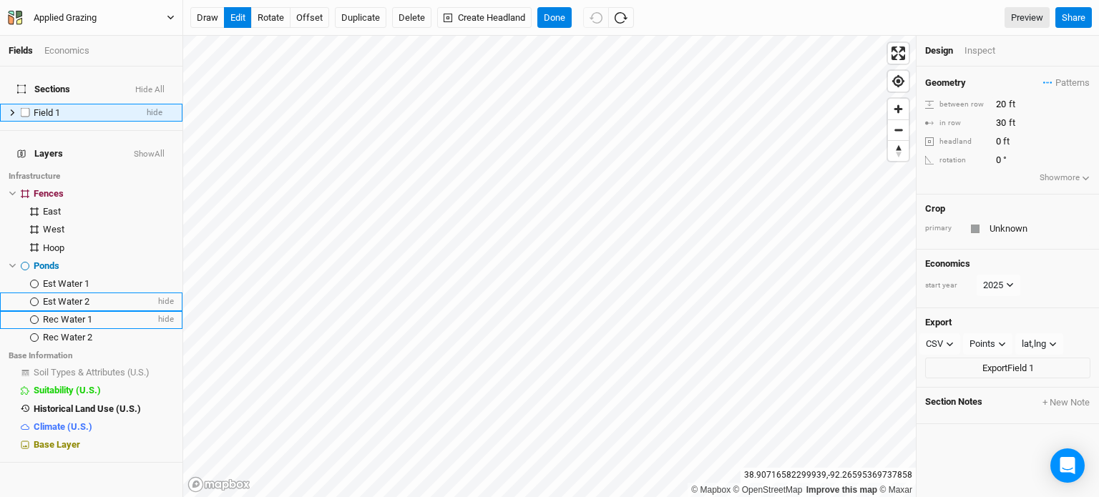
click at [100, 107] on div "Field 1" at bounding box center [85, 112] width 102 height 11
click at [985, 51] on div "Inspect" at bounding box center [989, 50] width 51 height 13
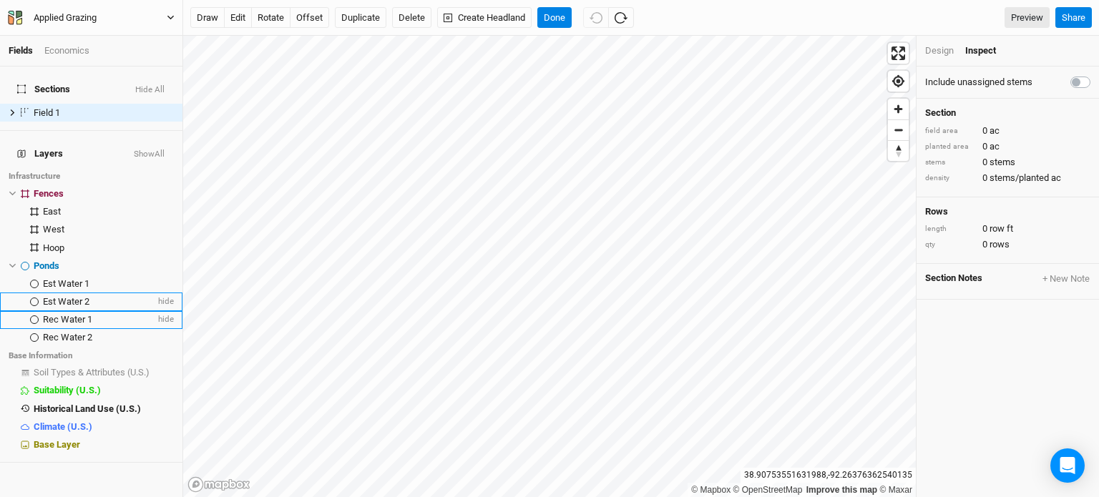
click at [955, 50] on li "Design" at bounding box center [945, 50] width 40 height 13
click at [950, 52] on div "Design" at bounding box center [939, 50] width 29 height 13
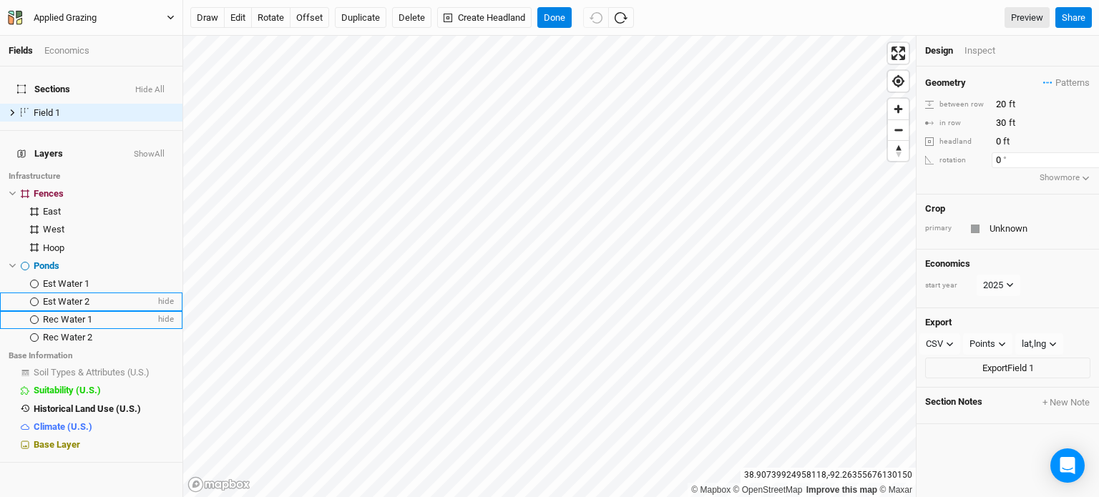
click at [1017, 159] on input "0" at bounding box center [1053, 160] width 124 height 16
type input "1"
type input "90"
click at [1027, 137] on input "0" at bounding box center [1053, 142] width 124 height 16
click at [970, 170] on div "Geometry Patterns ＋ New in-row pattern between row 20 ft in row 30 ft headland …" at bounding box center [1007, 131] width 182 height 128
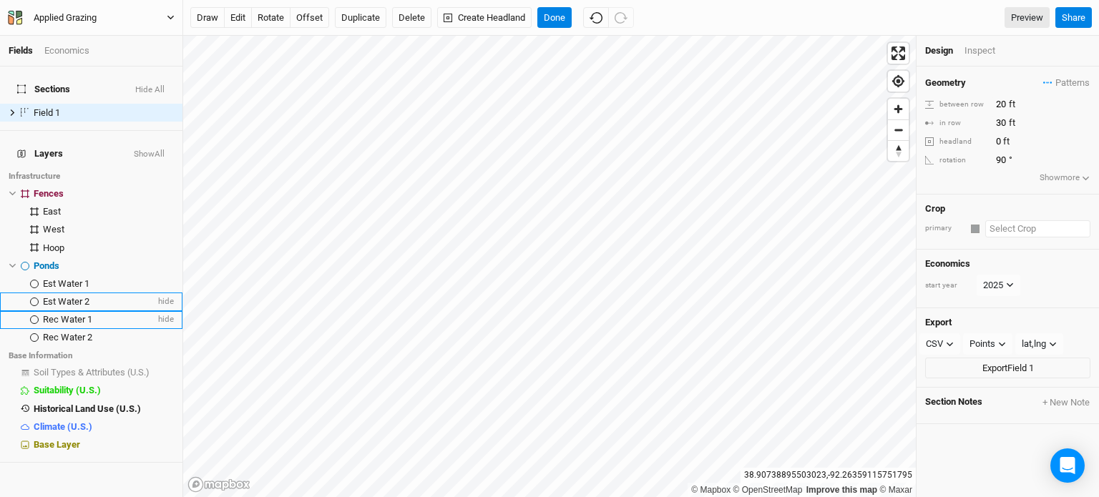
click at [998, 228] on input "text" at bounding box center [1037, 228] width 105 height 17
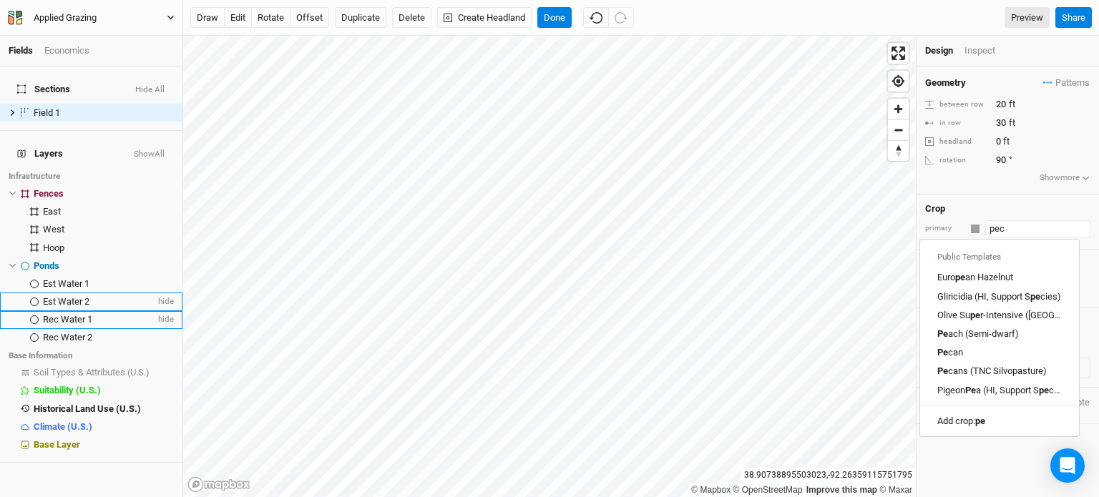
type input "peca"
type input "pecan"
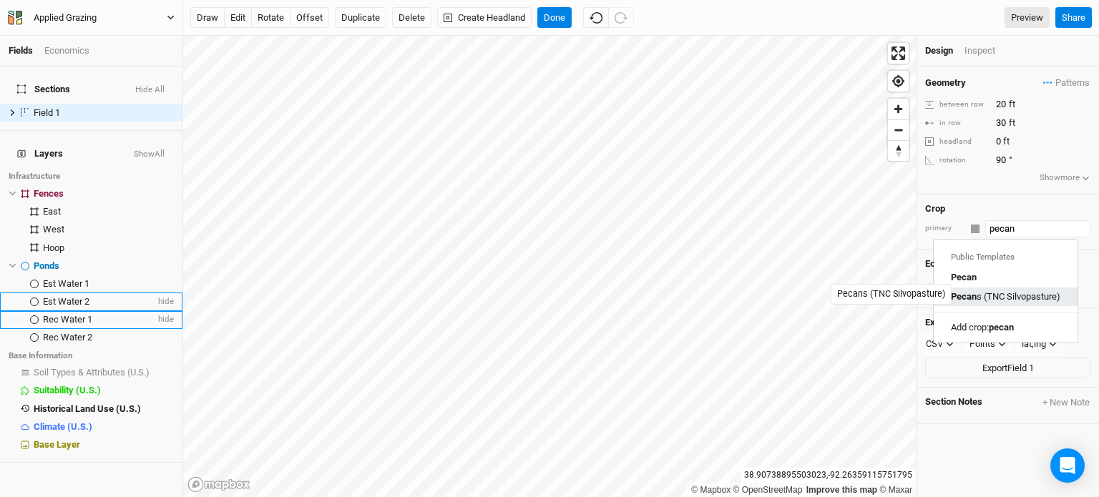
click at [1021, 292] on div "Pecan s (TNC Silvopasture)" at bounding box center [1004, 296] width 109 height 13
type input "Pecans (TNC Silvopasture)"
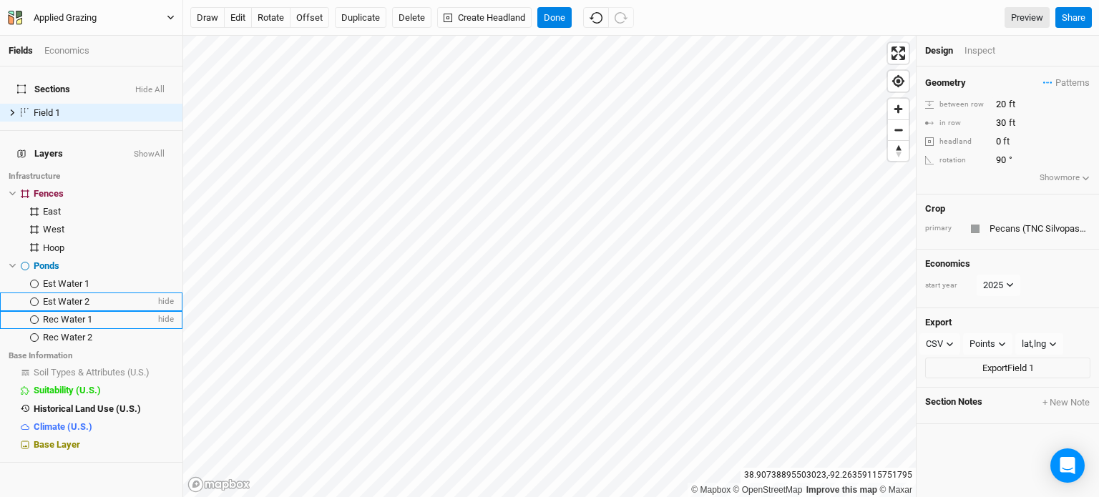
type input "40"
click at [973, 55] on div "Inspect" at bounding box center [989, 50] width 51 height 13
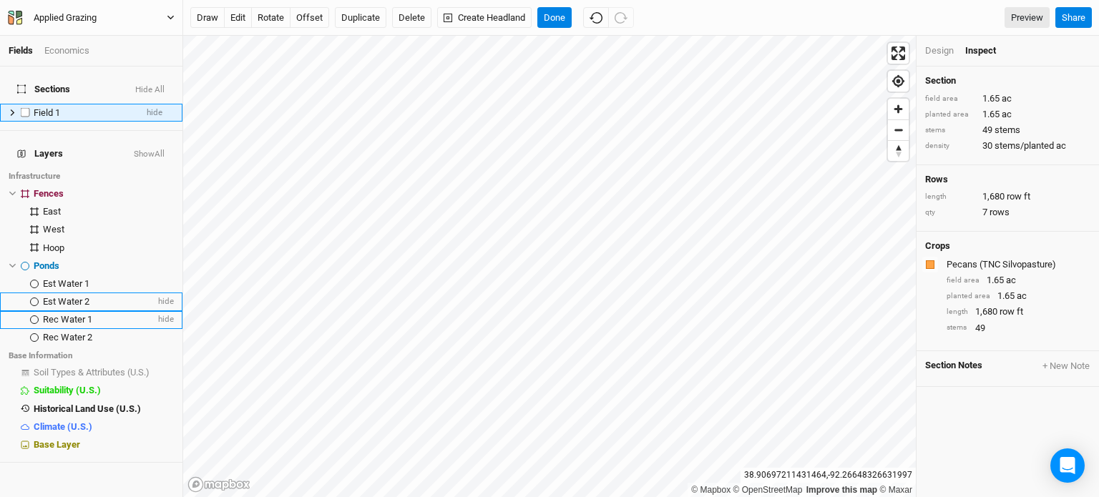
click at [39, 107] on span "Field 1" at bounding box center [47, 112] width 26 height 11
click at [560, 16] on button "Done" at bounding box center [554, 17] width 34 height 21
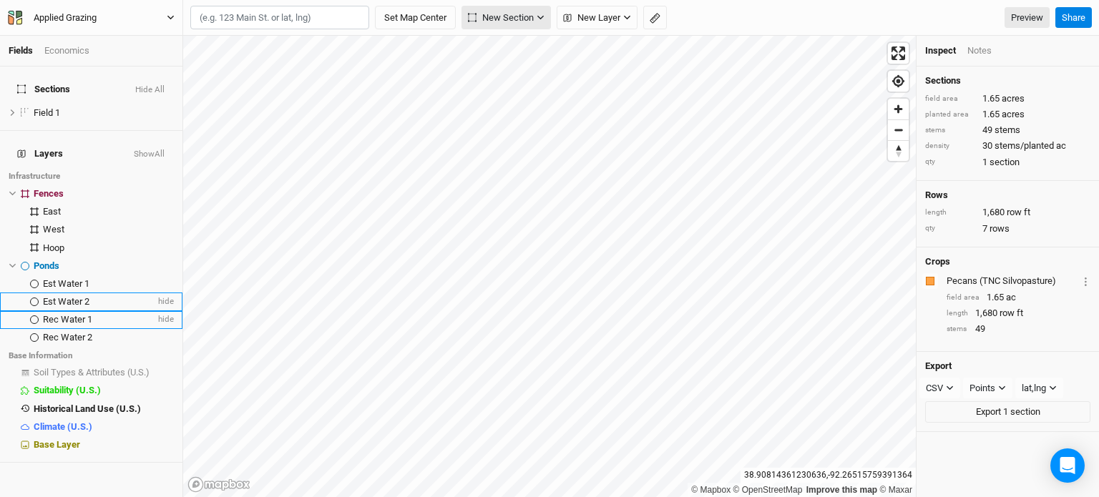
click at [496, 22] on span "New Section" at bounding box center [501, 18] width 66 height 14
click at [517, 49] on button "Grid" at bounding box center [519, 48] width 113 height 22
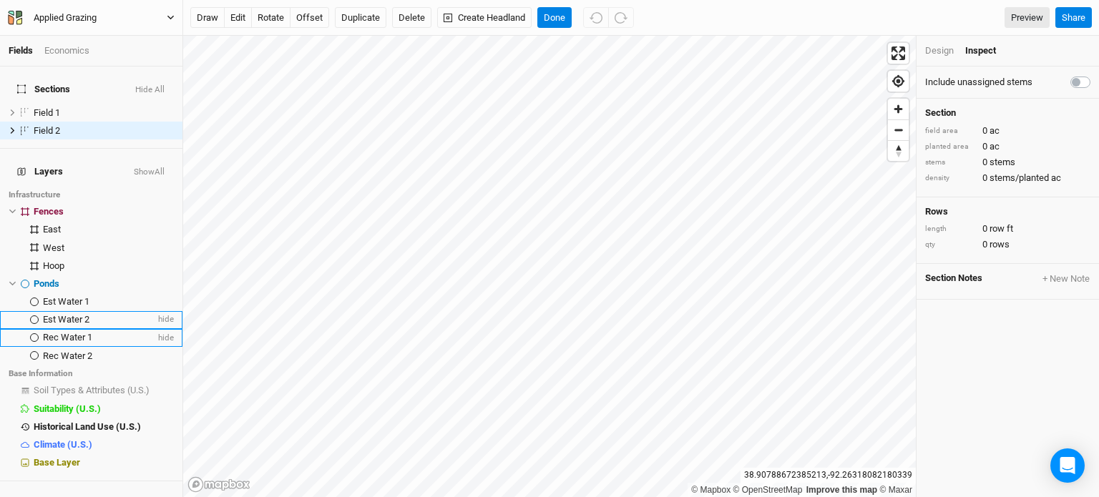
click at [946, 52] on div "Design" at bounding box center [939, 50] width 29 height 13
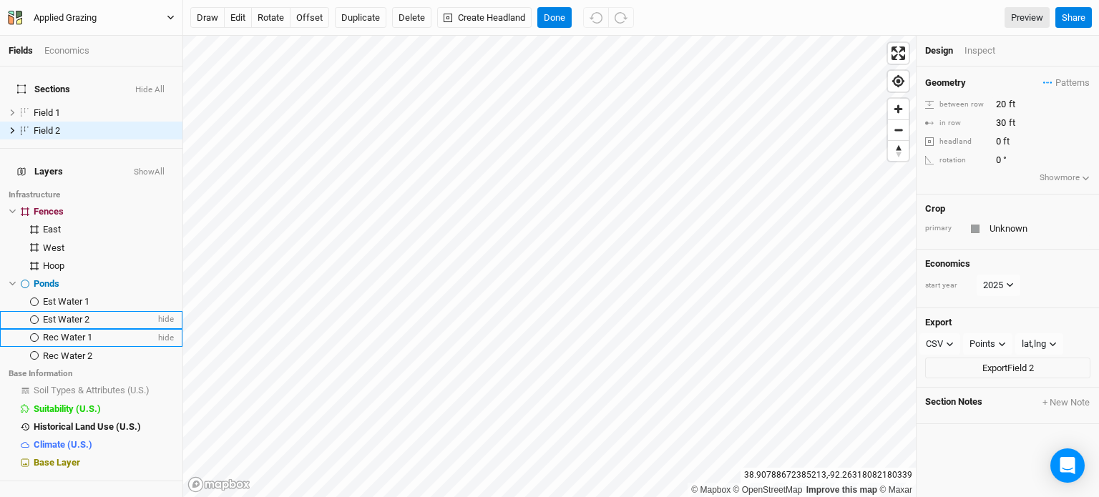
click at [973, 51] on div "Inspect" at bounding box center [989, 50] width 51 height 13
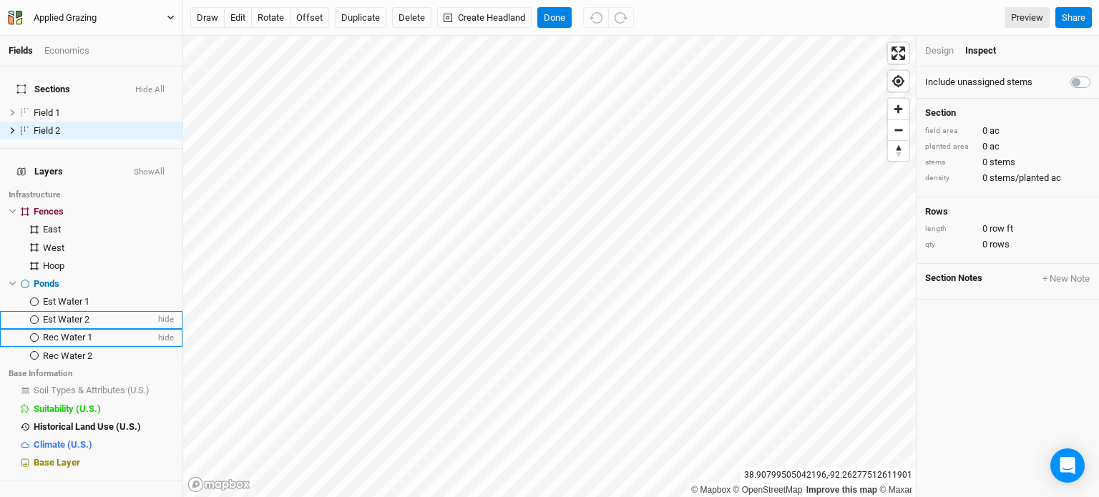
click at [941, 56] on div "Design" at bounding box center [939, 50] width 29 height 13
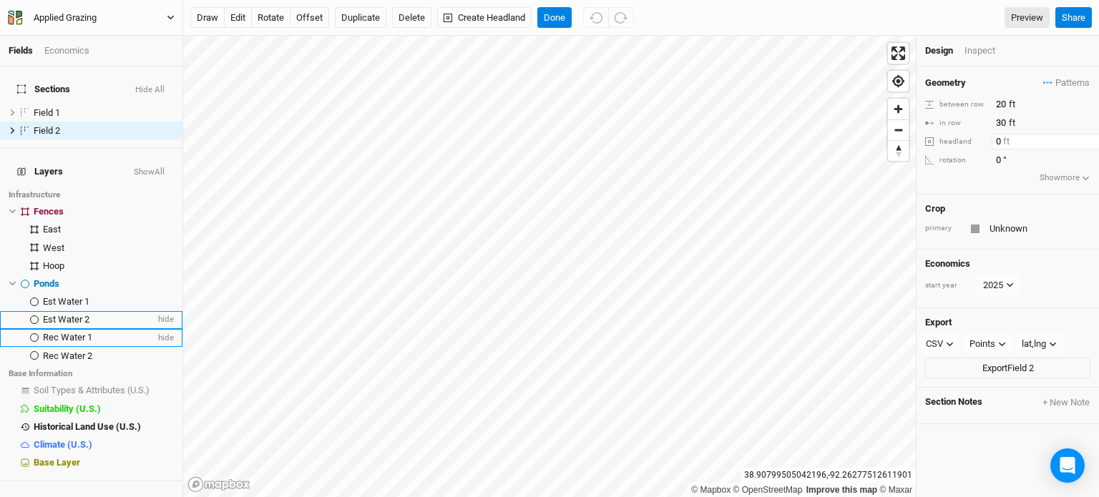
click at [998, 145] on input "0" at bounding box center [1053, 142] width 124 height 16
click at [999, 157] on input "0" at bounding box center [1053, 160] width 124 height 16
type input "90"
click at [986, 182] on div "Geometry Patterns ＋ New in-row pattern between row 20 ft in row 30 ft headland …" at bounding box center [1007, 131] width 182 height 128
click at [1008, 227] on input "Unknown" at bounding box center [1037, 228] width 105 height 17
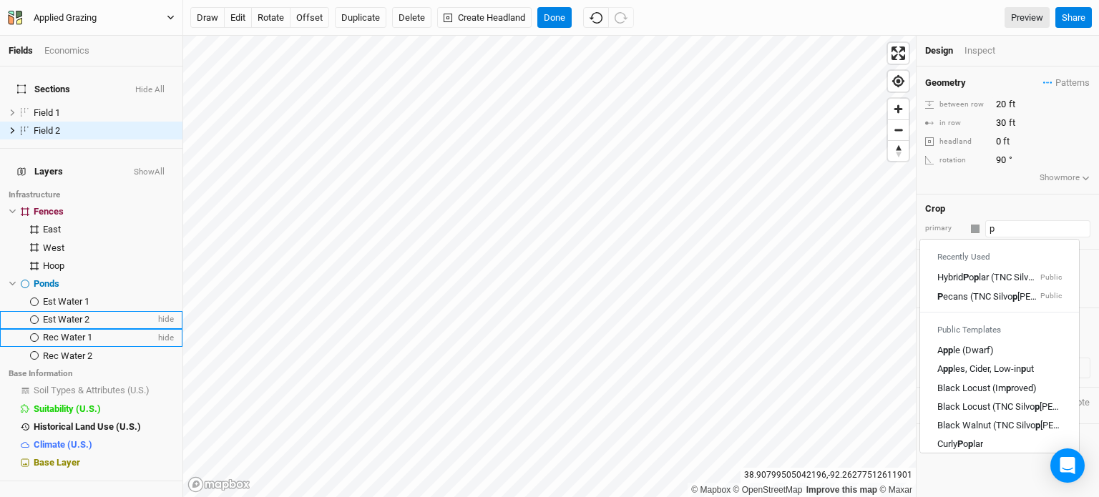
type input "pe"
type input "pecans (TNC Silvopasture)"
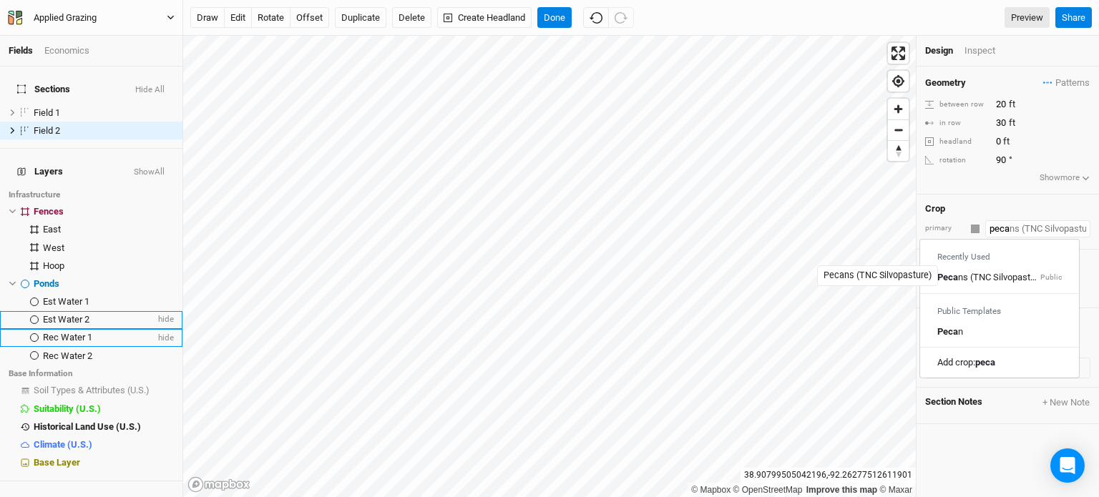
click at [965, 274] on div "Peca ns (TNC Silvopasture)" at bounding box center [987, 277] width 100 height 13
type input "Pecans (TNC Silvopasture)"
type input "40"
type input "Pecans (TNC Silvopasture)"
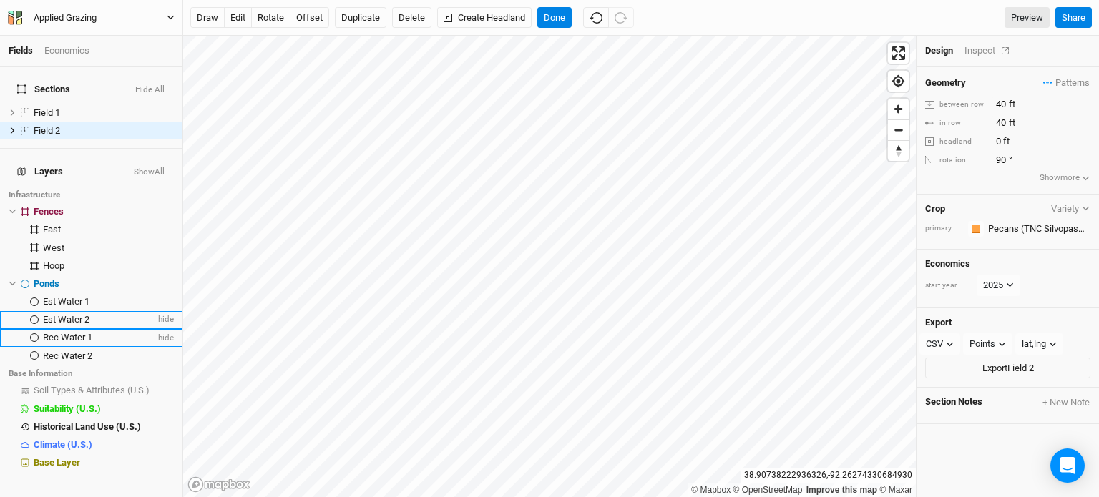
click at [982, 54] on div "Inspect" at bounding box center [989, 50] width 51 height 13
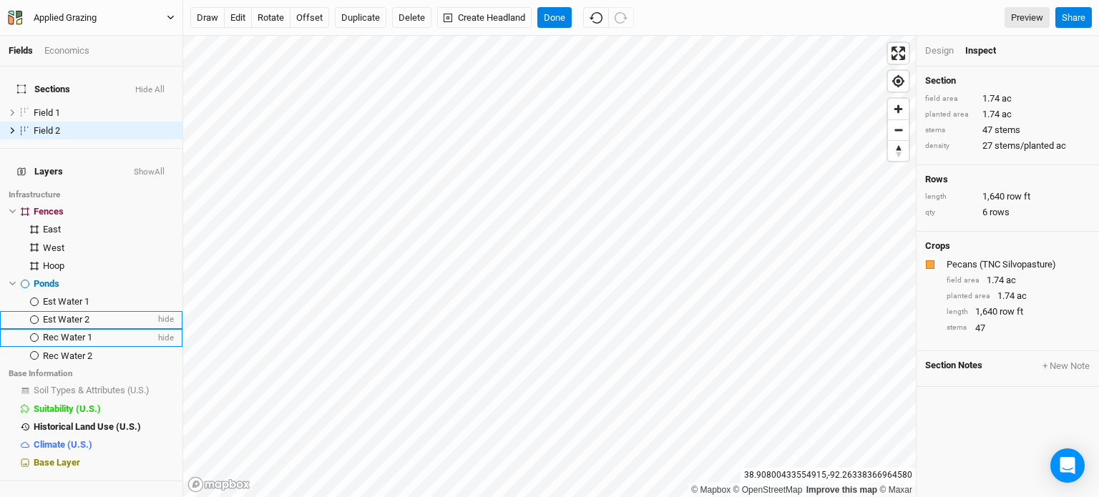
click at [950, 52] on div "Design" at bounding box center [939, 50] width 29 height 13
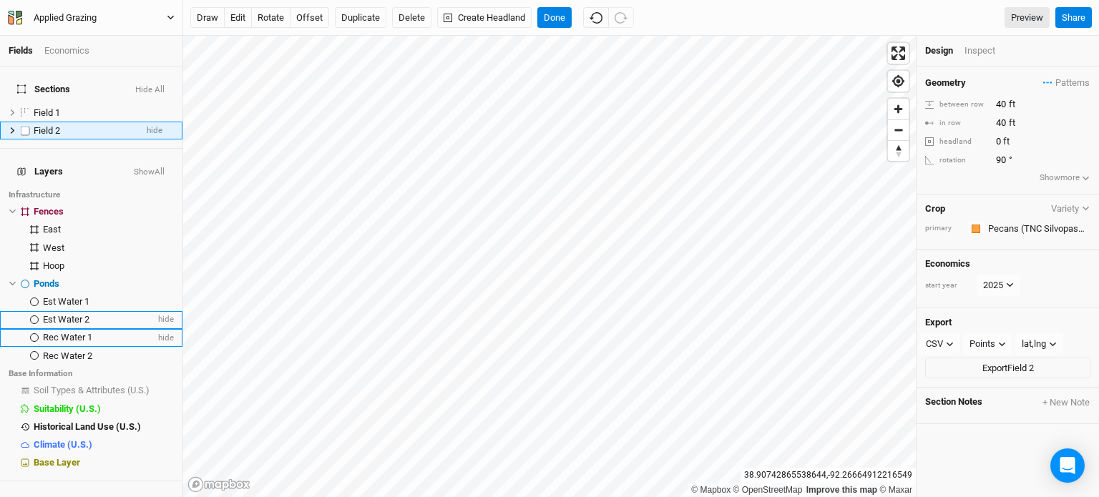
click at [11, 127] on icon at bounding box center [13, 131] width 8 height 8
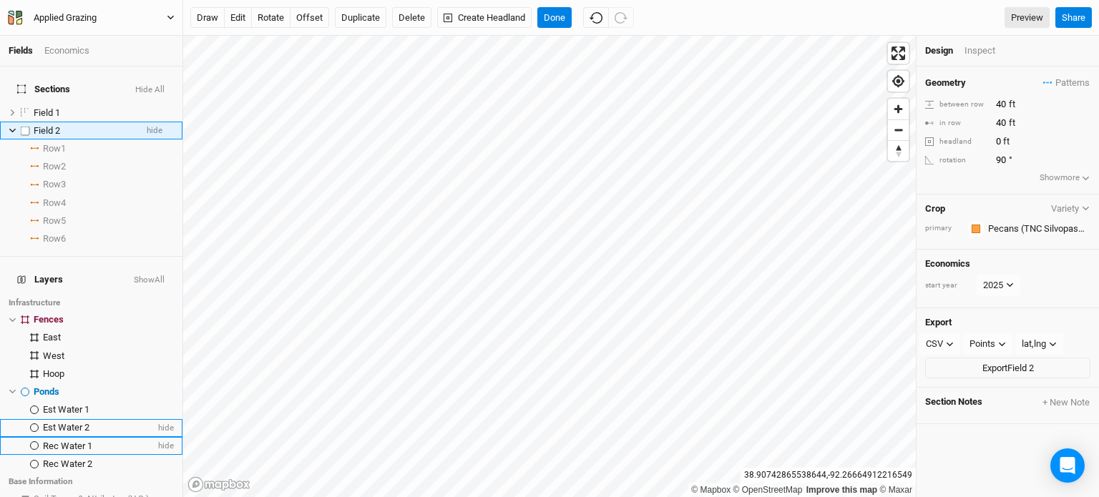
click at [74, 125] on div "Field 2" at bounding box center [85, 130] width 102 height 11
click at [240, 15] on button "edit" at bounding box center [238, 17] width 28 height 21
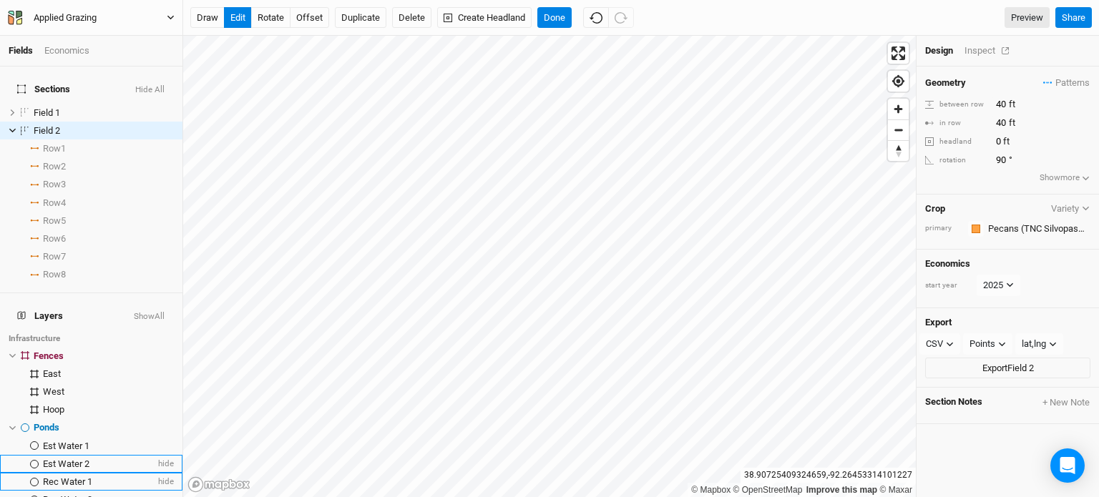
click at [989, 51] on div "Inspect" at bounding box center [989, 50] width 51 height 13
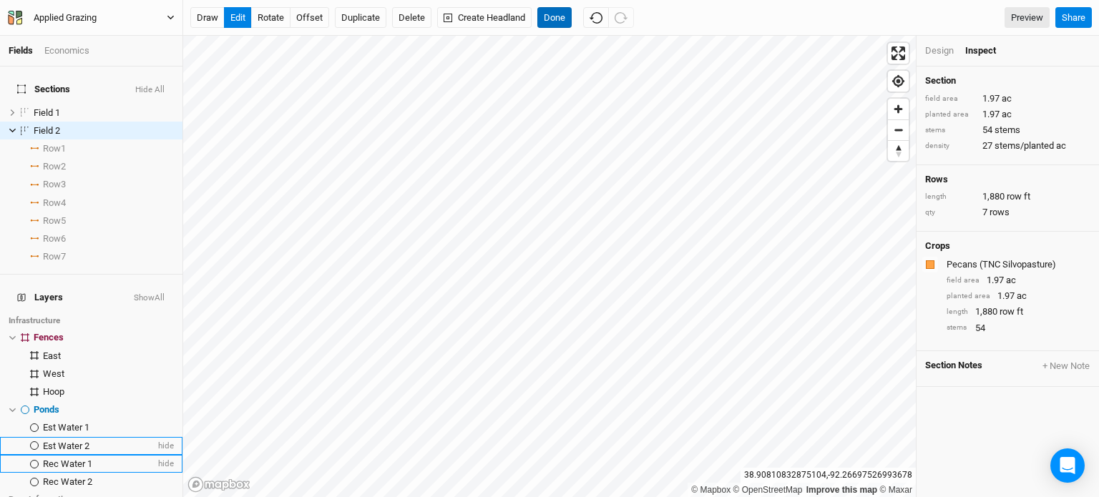
click at [564, 17] on button "Done" at bounding box center [554, 17] width 34 height 21
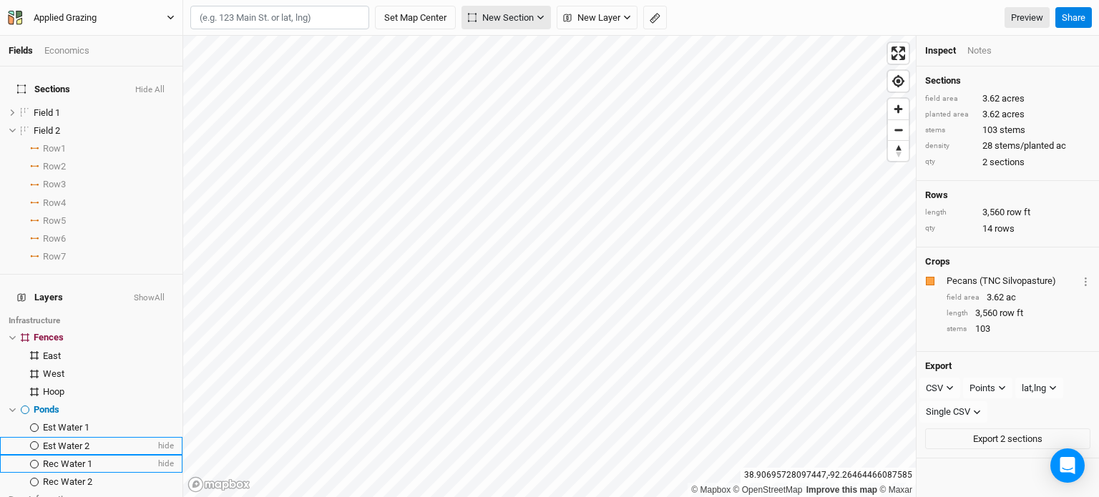
click at [499, 19] on span "New Section" at bounding box center [501, 18] width 66 height 14
click at [495, 39] on button "Grid" at bounding box center [519, 48] width 113 height 22
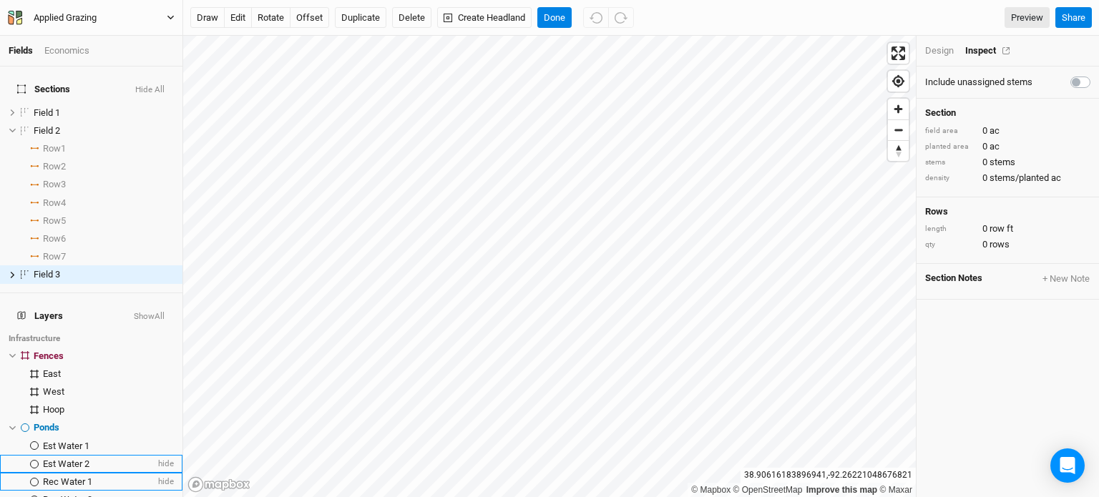
click at [922, 46] on div "Design Inspect" at bounding box center [1007, 51] width 182 height 31
click at [943, 45] on div "Design" at bounding box center [939, 50] width 29 height 13
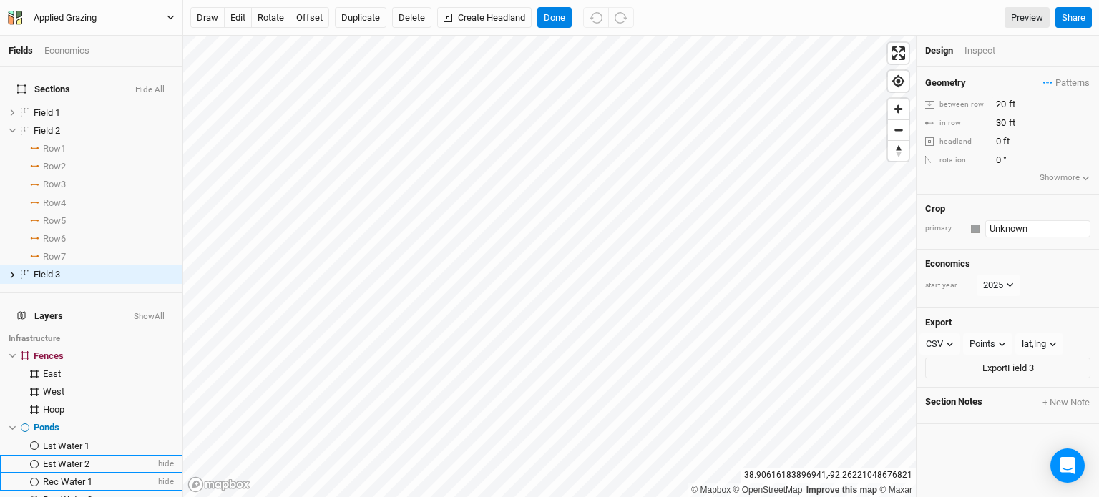
click at [1001, 230] on input "Unknown" at bounding box center [1037, 228] width 105 height 17
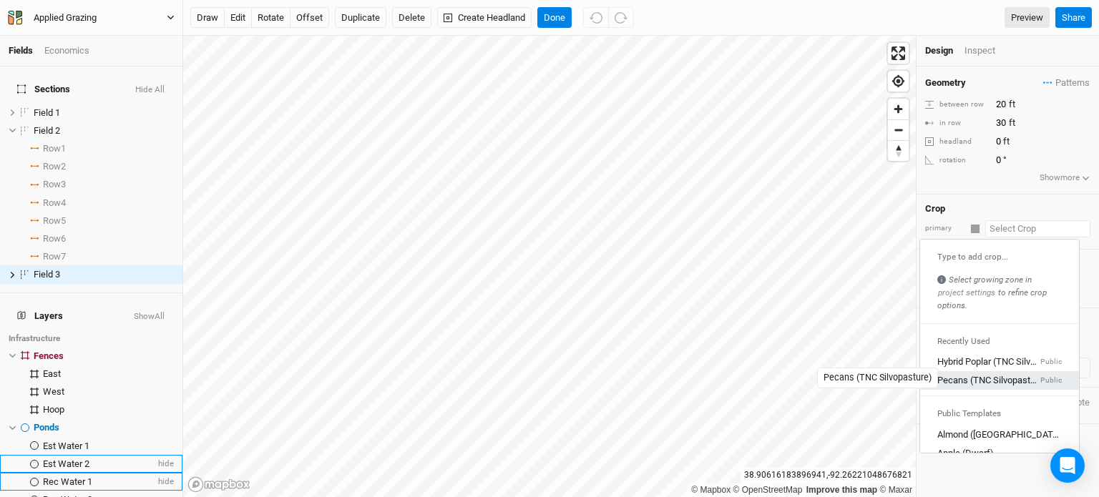
click at [991, 378] on div "Pecans (TNC Silvopasture)" at bounding box center [987, 380] width 100 height 13
type input "40"
type input "Pecans (TNC Silvopasture)"
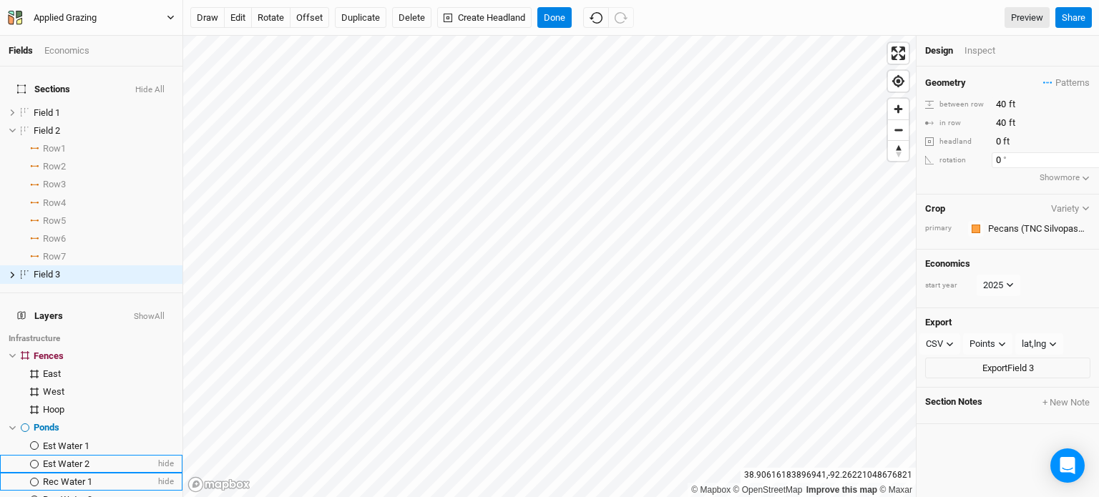
click at [995, 162] on input "0" at bounding box center [1053, 160] width 124 height 16
type input "90"
click at [994, 185] on div "Geometry Patterns ＋ New in-row pattern between row 40 ft in row 40 ft headland …" at bounding box center [1007, 131] width 182 height 128
click at [978, 56] on div "Inspect" at bounding box center [989, 50] width 51 height 13
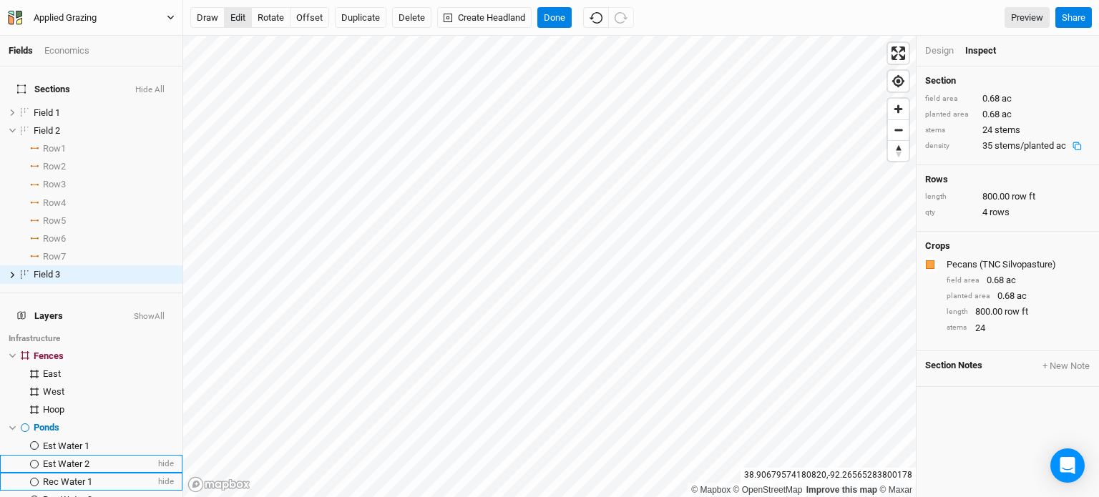
click at [233, 19] on button "edit" at bounding box center [238, 17] width 28 height 21
click at [556, 15] on button "Done" at bounding box center [554, 17] width 34 height 21
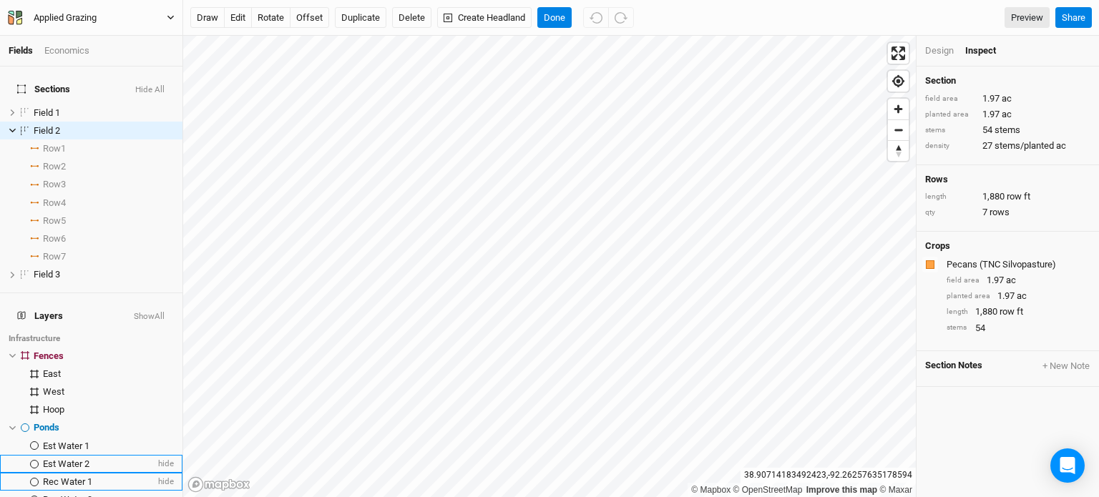
click at [948, 46] on div "Design" at bounding box center [939, 50] width 29 height 13
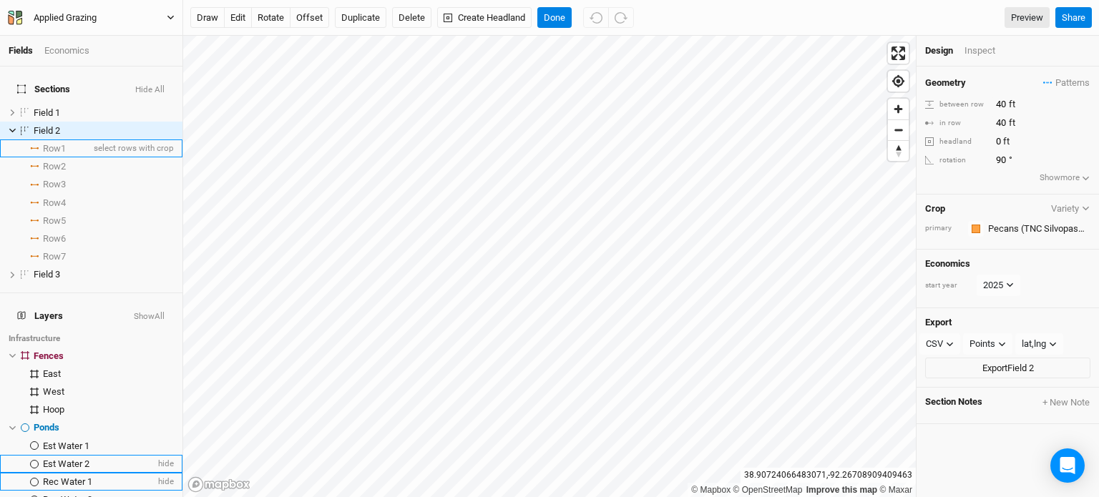
click at [69, 139] on li "Row 1 select rows with crop" at bounding box center [91, 148] width 182 height 18
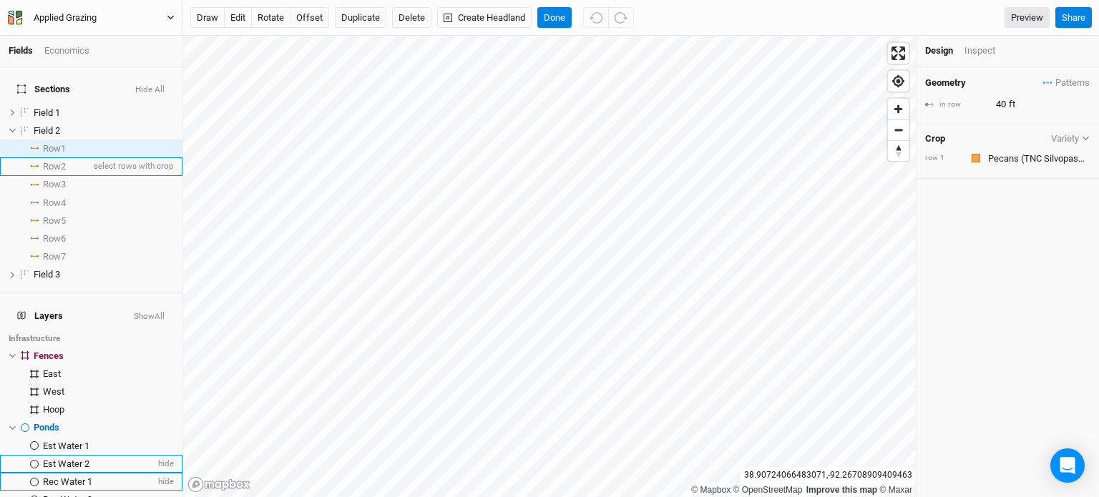
click at [61, 161] on span "Row 2" at bounding box center [54, 166] width 23 height 11
click at [1004, 102] on input "40" at bounding box center [1053, 105] width 124 height 16
click at [80, 157] on li "Row 2 select rows with crop" at bounding box center [91, 166] width 182 height 18
click at [92, 157] on span "select rows with crop" at bounding box center [132, 166] width 83 height 18
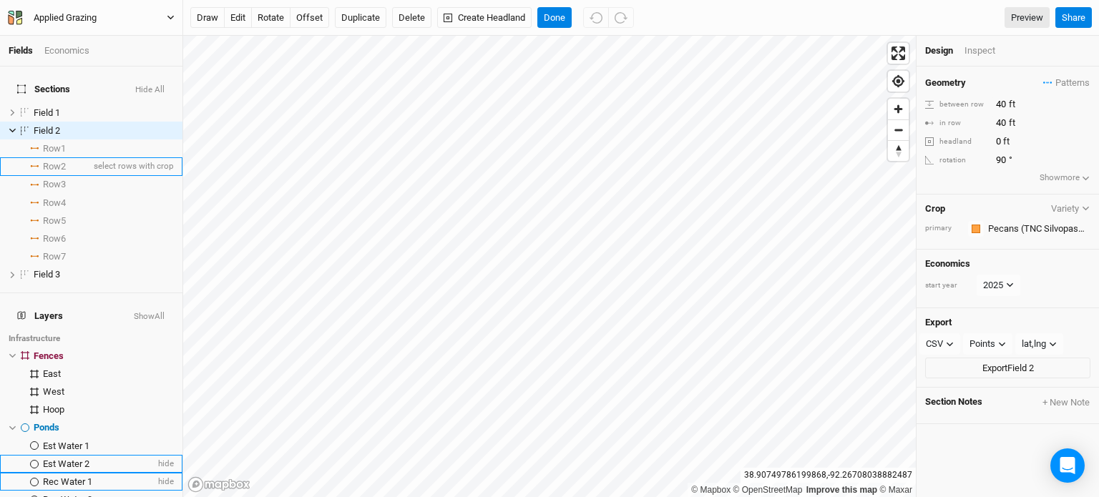
click at [51, 161] on span "Row 2" at bounding box center [54, 166] width 23 height 11
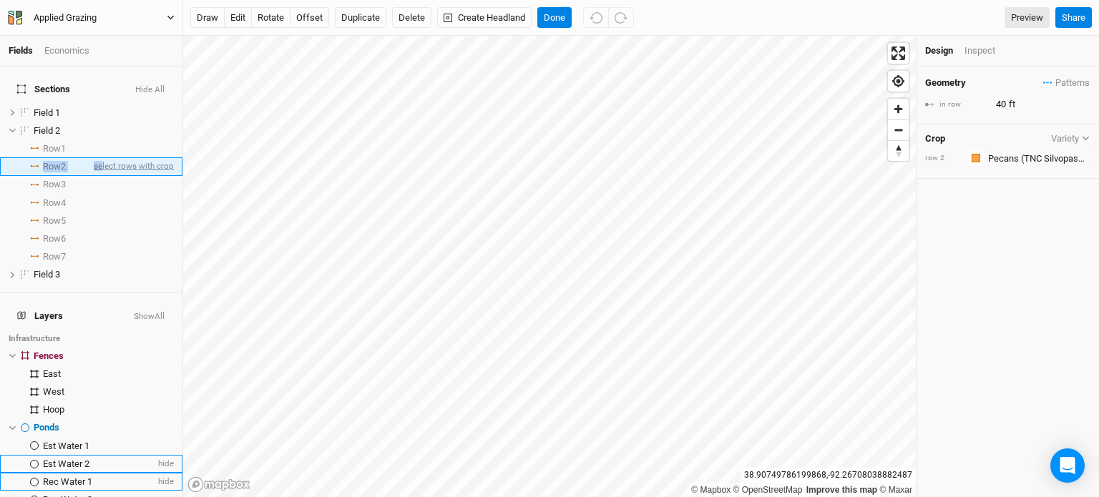
drag, startPoint x: 44, startPoint y: 155, endPoint x: 93, endPoint y: 162, distance: 49.2
click at [93, 162] on li "Row 2 select rows with crop" at bounding box center [91, 166] width 182 height 18
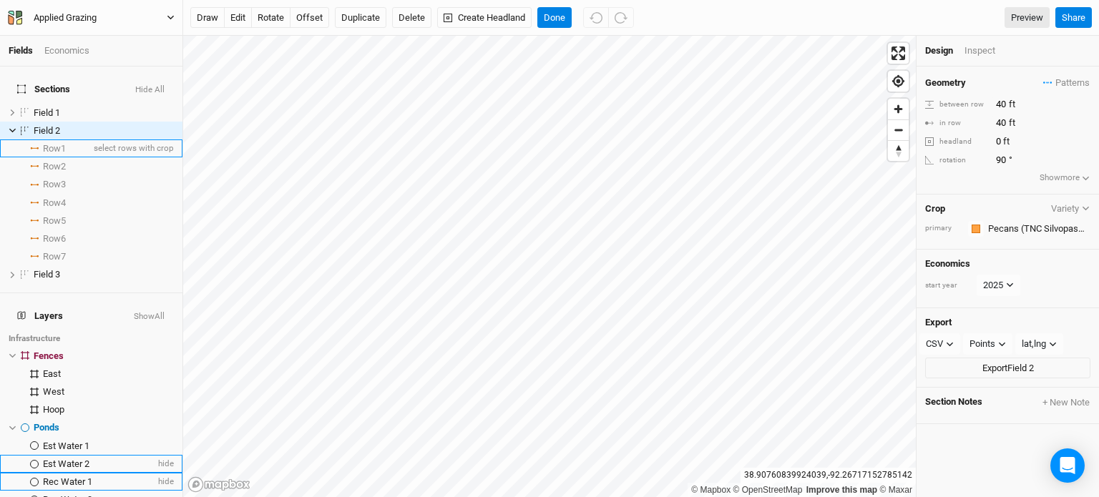
click at [72, 139] on li "Row 1 select rows with crop" at bounding box center [91, 148] width 182 height 18
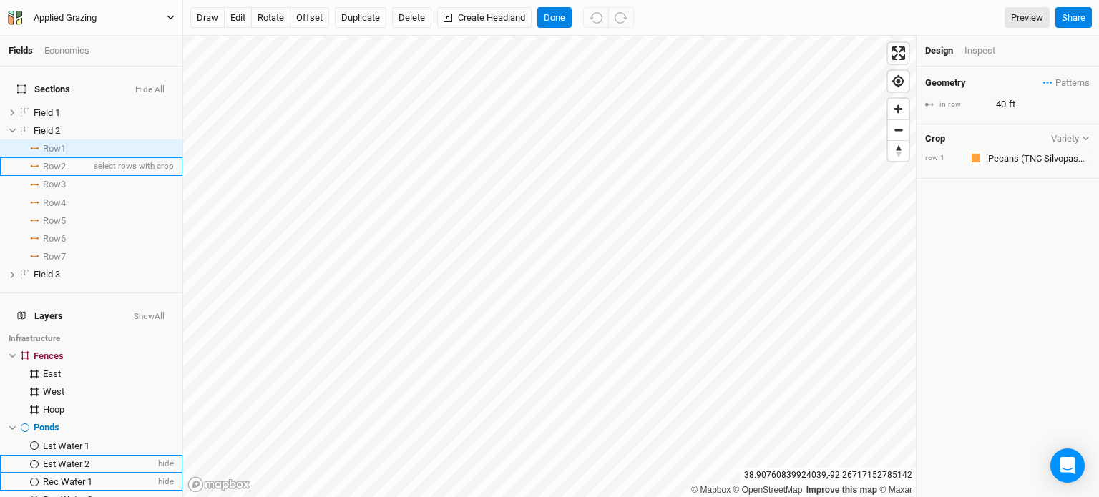
click at [72, 158] on li "Row 2 select rows with crop" at bounding box center [91, 166] width 182 height 18
click at [102, 157] on span "select rows with crop" at bounding box center [132, 166] width 83 height 18
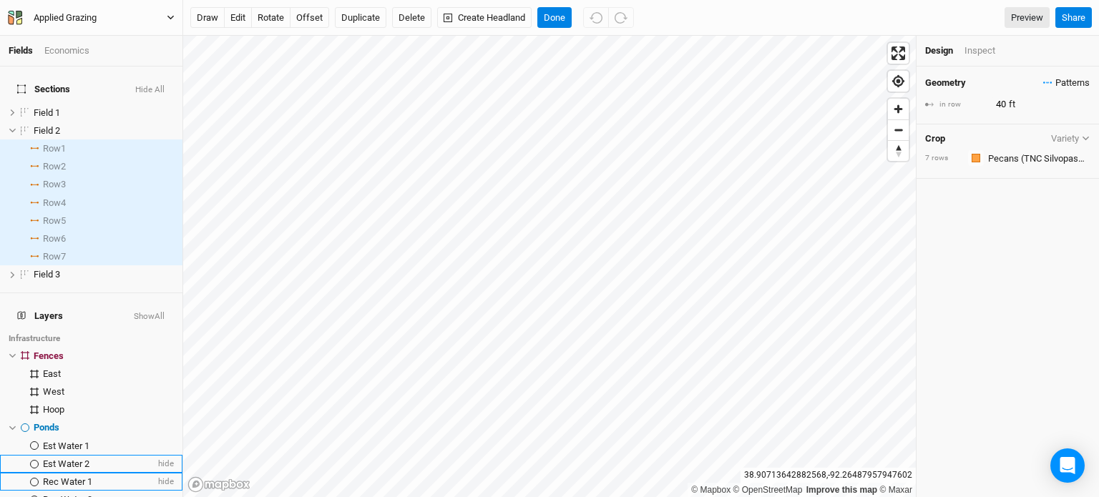
click at [1043, 75] on button "Patterns" at bounding box center [1066, 83] width 48 height 16
click at [1048, 265] on div "Geometry Patterns in row 40 ft Crop Variety 7 rows Colors Brown Orange Yellow G…" at bounding box center [1007, 282] width 182 height 431
click at [976, 45] on div "Inspect" at bounding box center [989, 50] width 51 height 13
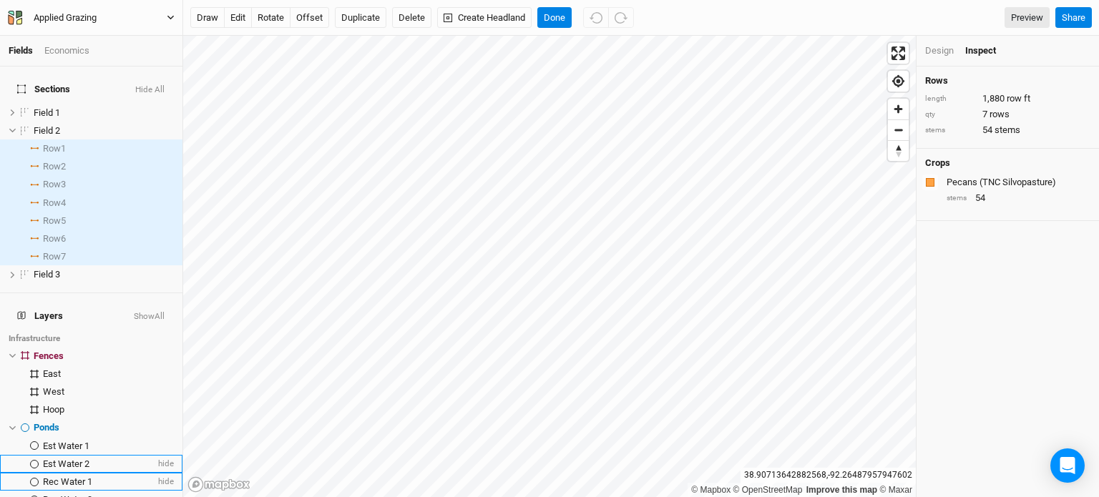
click at [949, 48] on div "Design" at bounding box center [939, 50] width 29 height 13
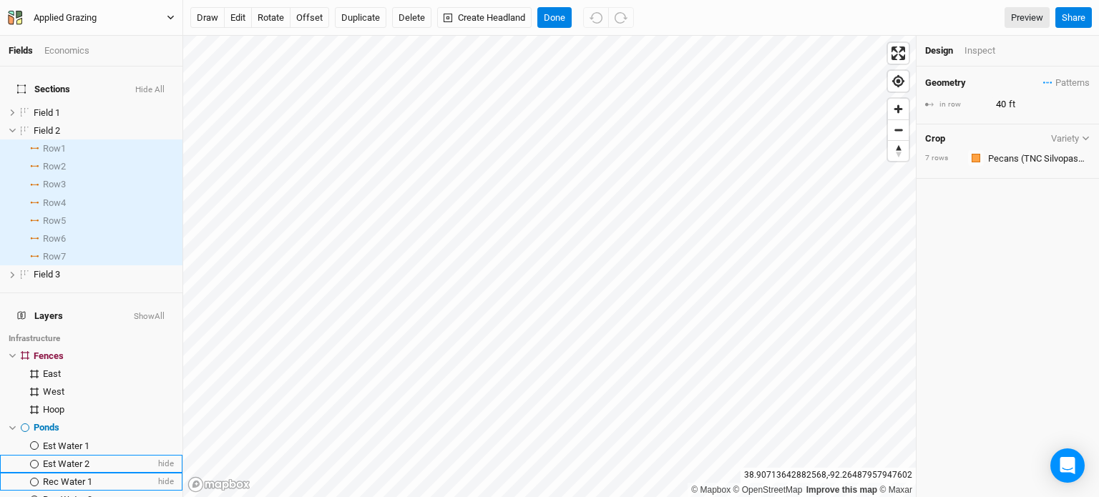
click at [985, 270] on div "Geometry Patterns ＋ New in-row pattern in row 40 ft Crop Variety 7 rows Colors …" at bounding box center [1007, 282] width 182 height 431
click at [553, 21] on button "Done" at bounding box center [554, 17] width 34 height 21
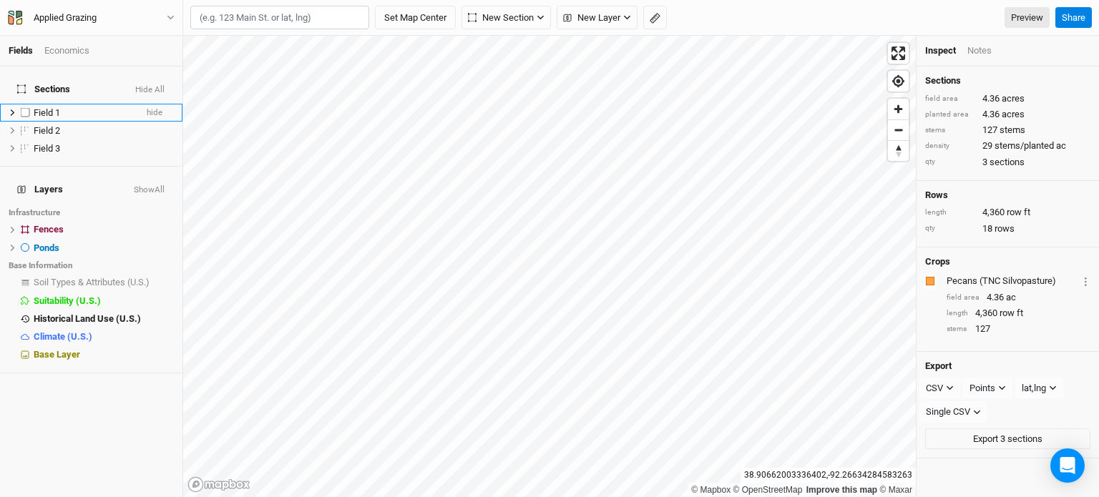
click at [46, 107] on span "Field 1" at bounding box center [47, 112] width 26 height 11
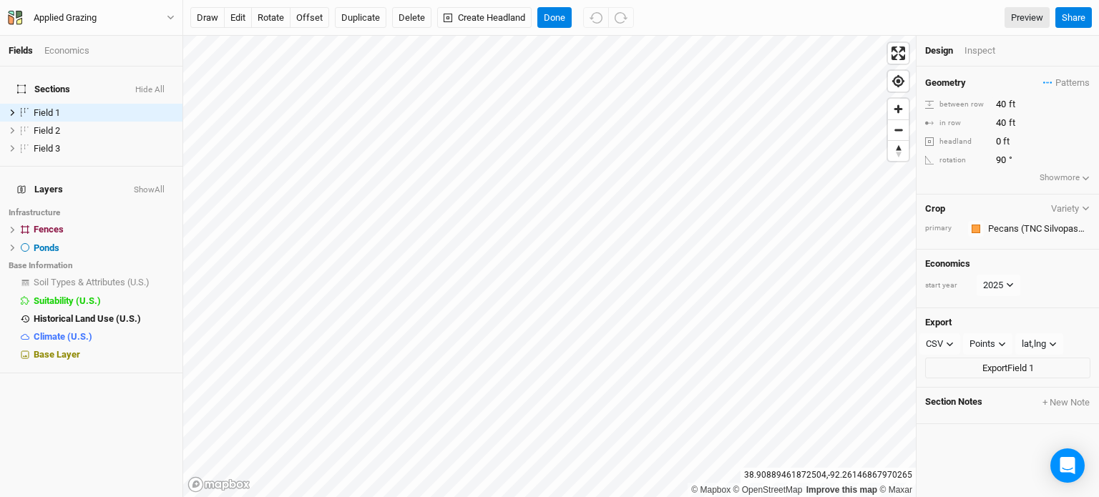
click at [987, 55] on div "Inspect" at bounding box center [989, 50] width 51 height 13
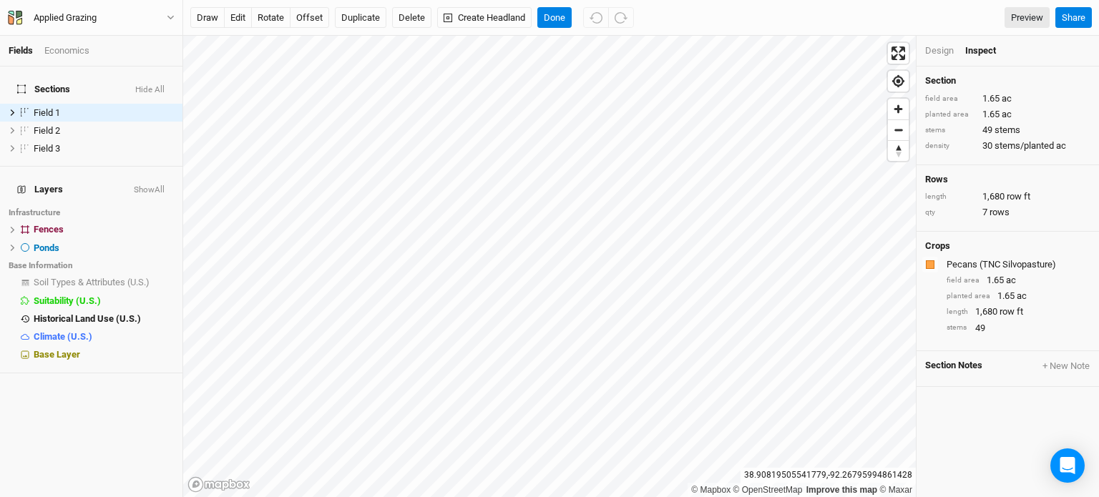
click at [38, 84] on span "Sections" at bounding box center [43, 89] width 53 height 11
click at [54, 125] on span "Field 2" at bounding box center [47, 130] width 26 height 11
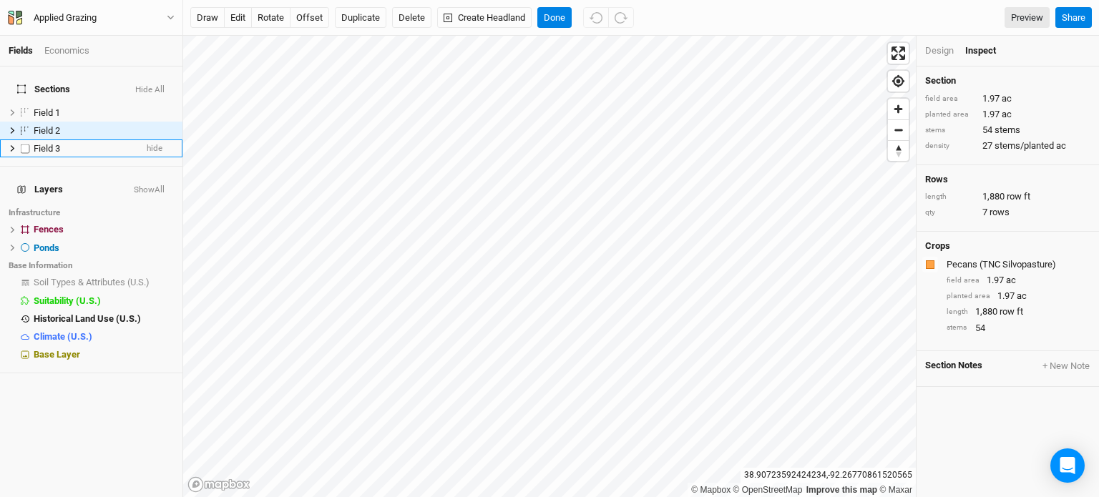
click at [56, 143] on span "Field 3" at bounding box center [47, 148] width 26 height 11
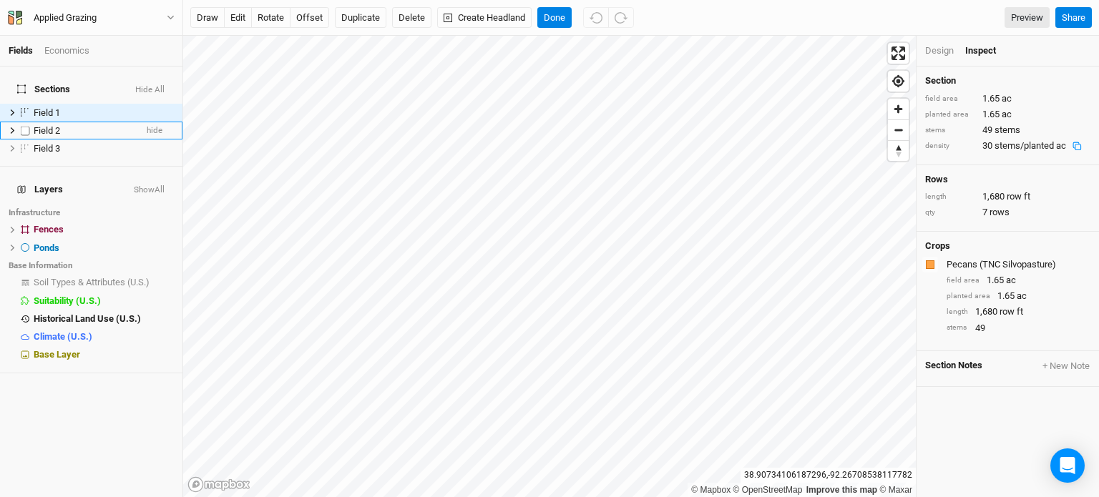
click at [46, 125] on span "Field 2" at bounding box center [47, 130] width 26 height 11
click at [54, 75] on h4 "Sections Hide All" at bounding box center [91, 89] width 165 height 29
click at [49, 84] on span "Sections" at bounding box center [43, 89] width 53 height 11
click at [155, 85] on button "Hide All" at bounding box center [149, 90] width 31 height 10
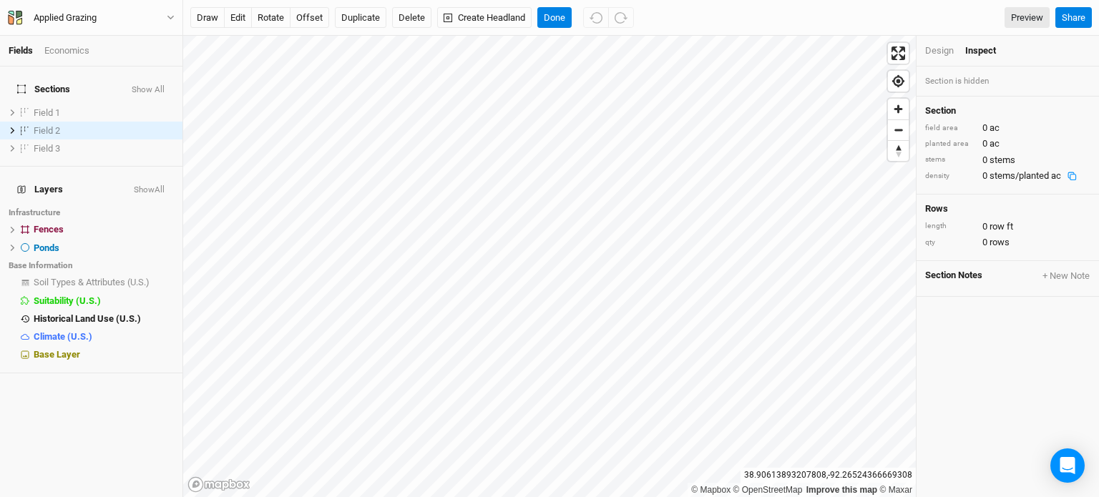
click at [155, 85] on button "Show All" at bounding box center [148, 90] width 34 height 10
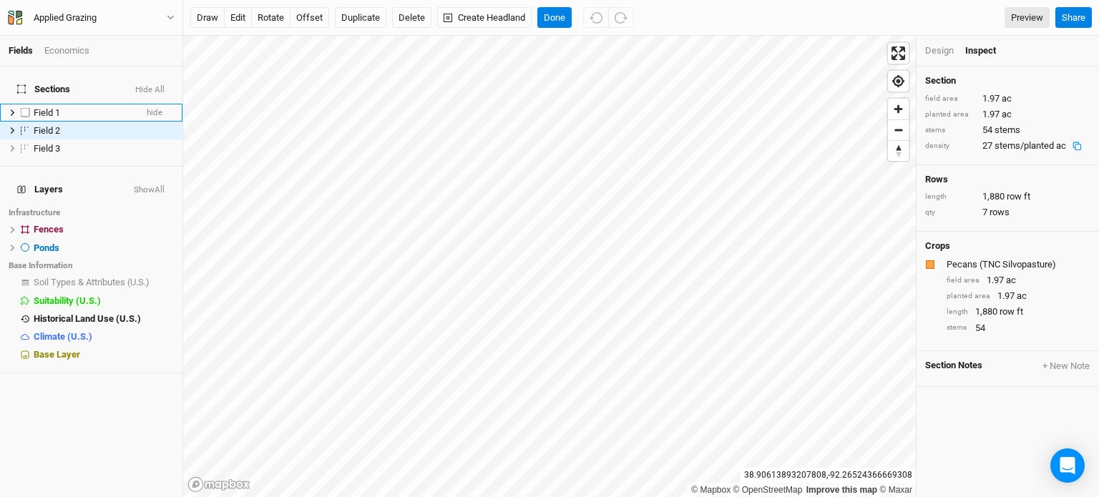
click at [49, 107] on span "Field 1" at bounding box center [47, 112] width 26 height 11
click at [46, 125] on span "Field 2" at bounding box center [47, 130] width 26 height 11
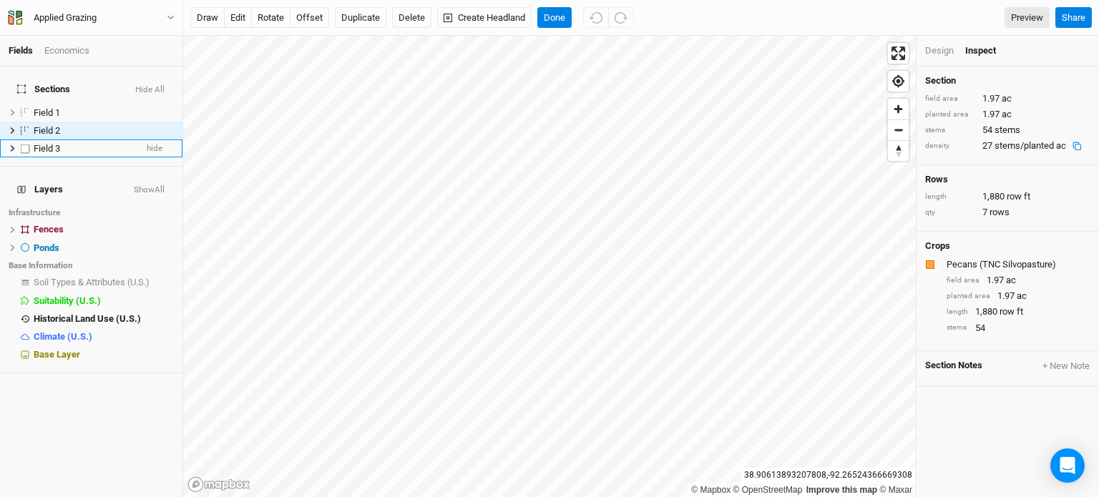
click at [46, 147] on li "Field 3 hide" at bounding box center [91, 148] width 182 height 18
click at [46, 184] on span "Layers" at bounding box center [40, 189] width 46 height 11
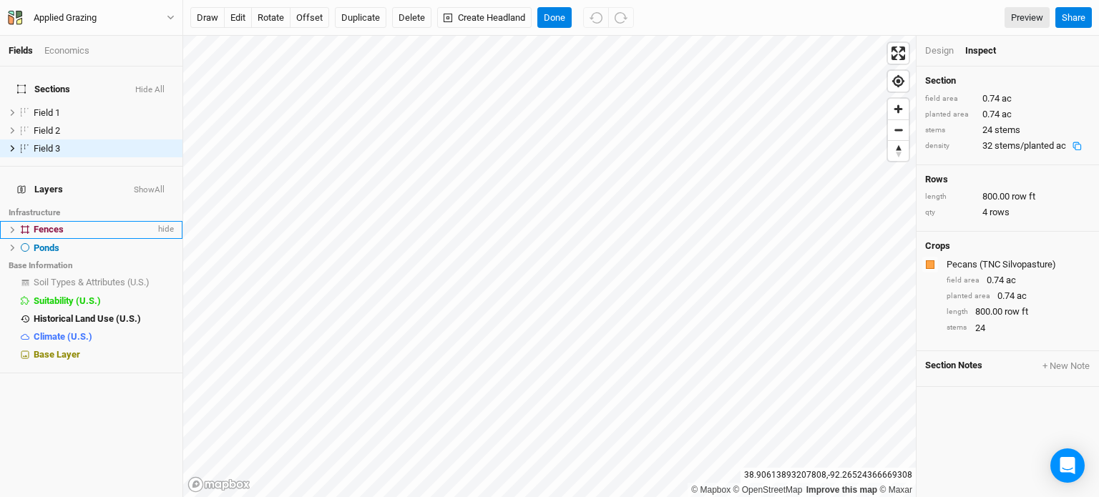
click at [42, 224] on span "Fences" at bounding box center [49, 229] width 30 height 11
